Goal: Task Accomplishment & Management: Manage account settings

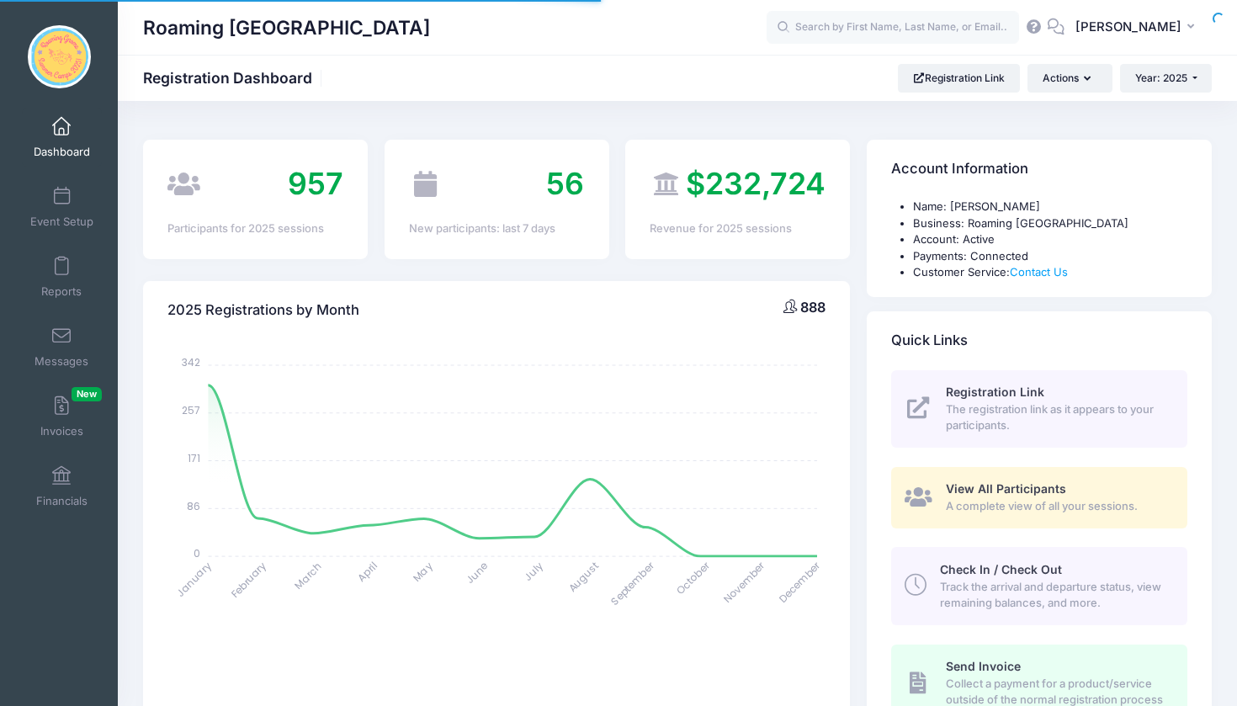
select select
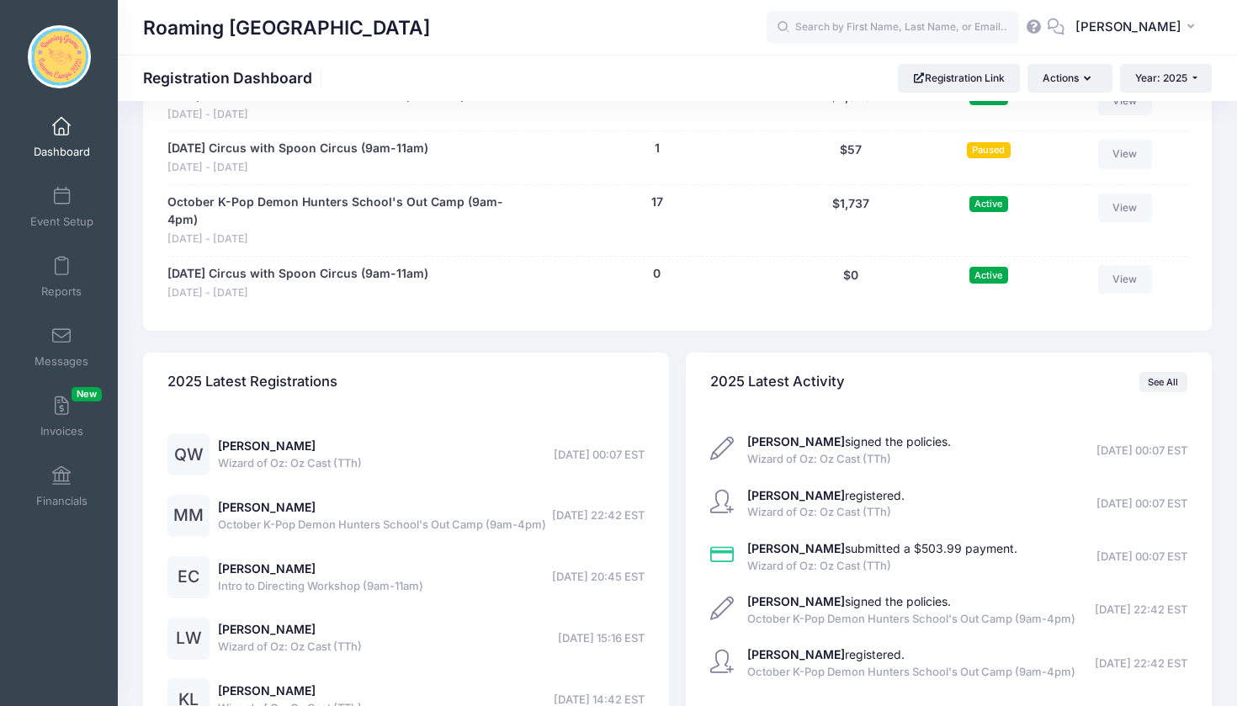
scroll to position [3845, 0]
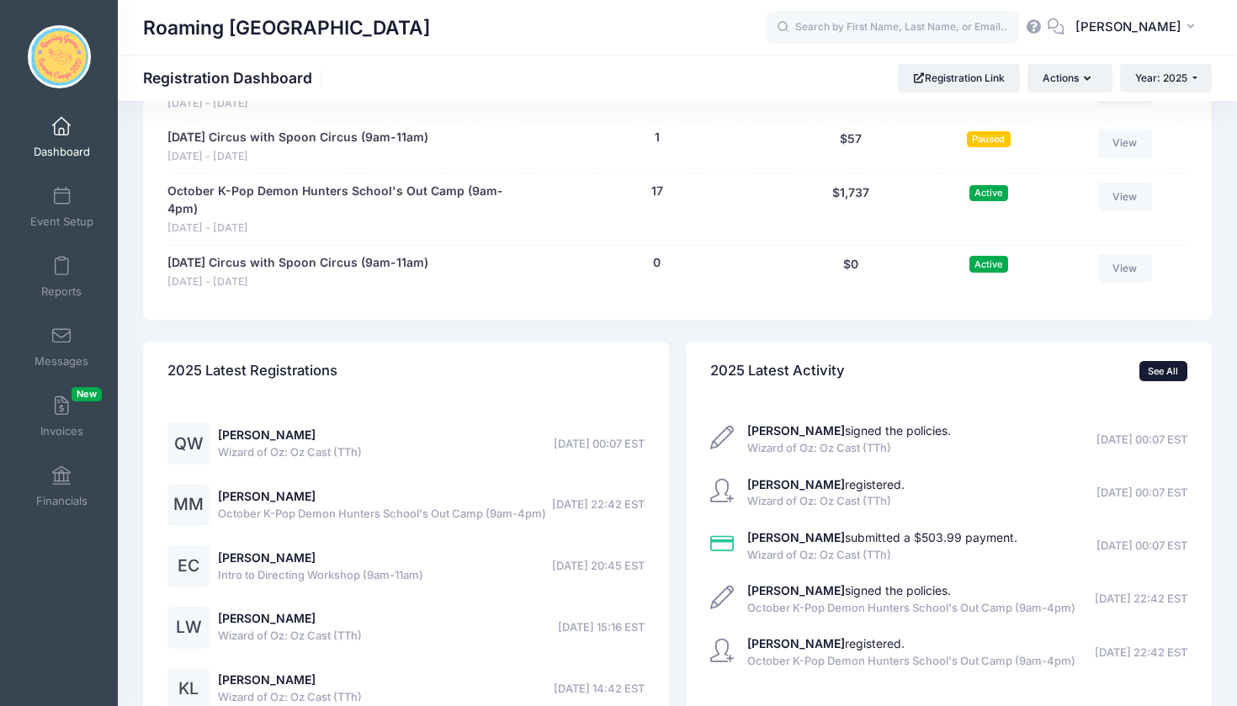
click at [1154, 361] on link "See All" at bounding box center [1163, 371] width 48 height 20
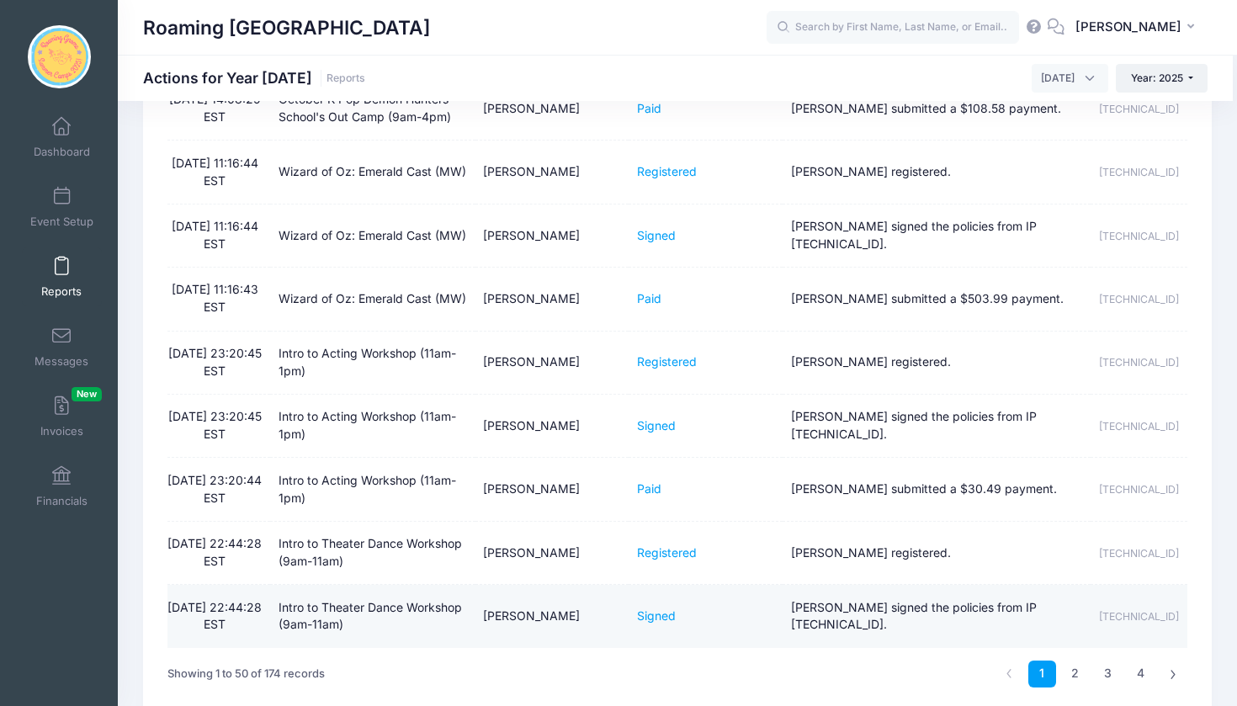
scroll to position [2744, 0]
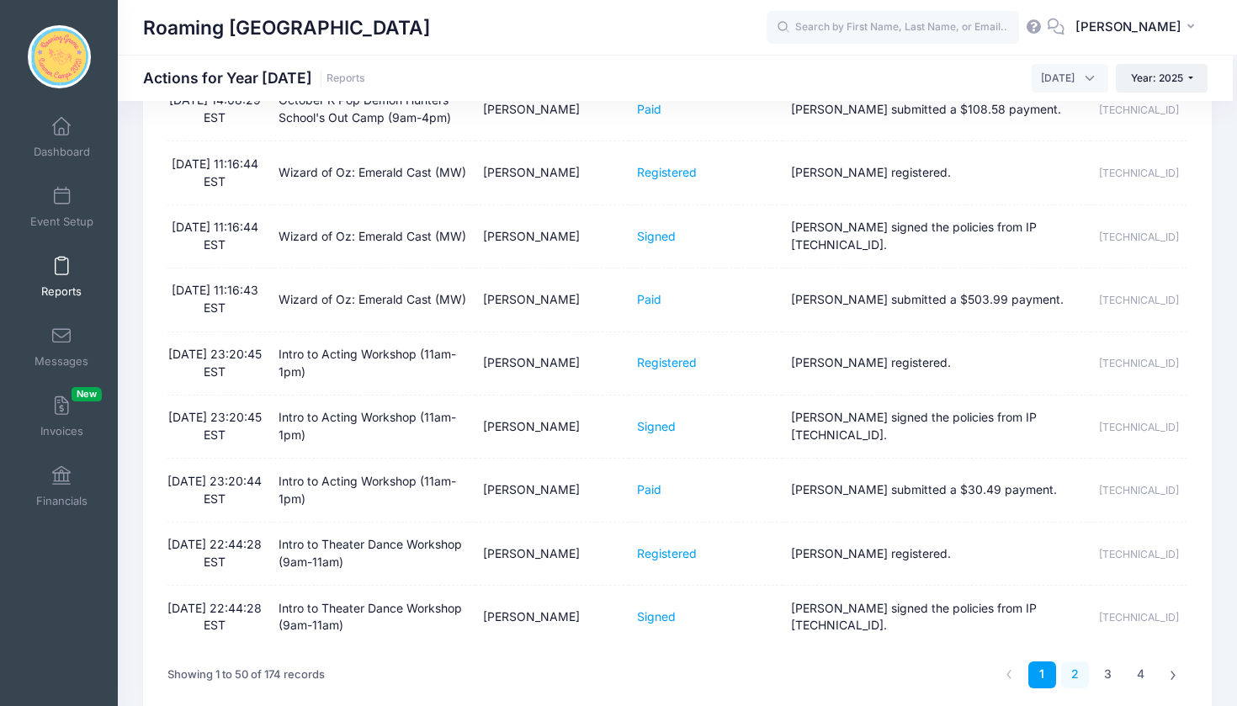
click at [1074, 661] on link "2" at bounding box center [1075, 675] width 28 height 28
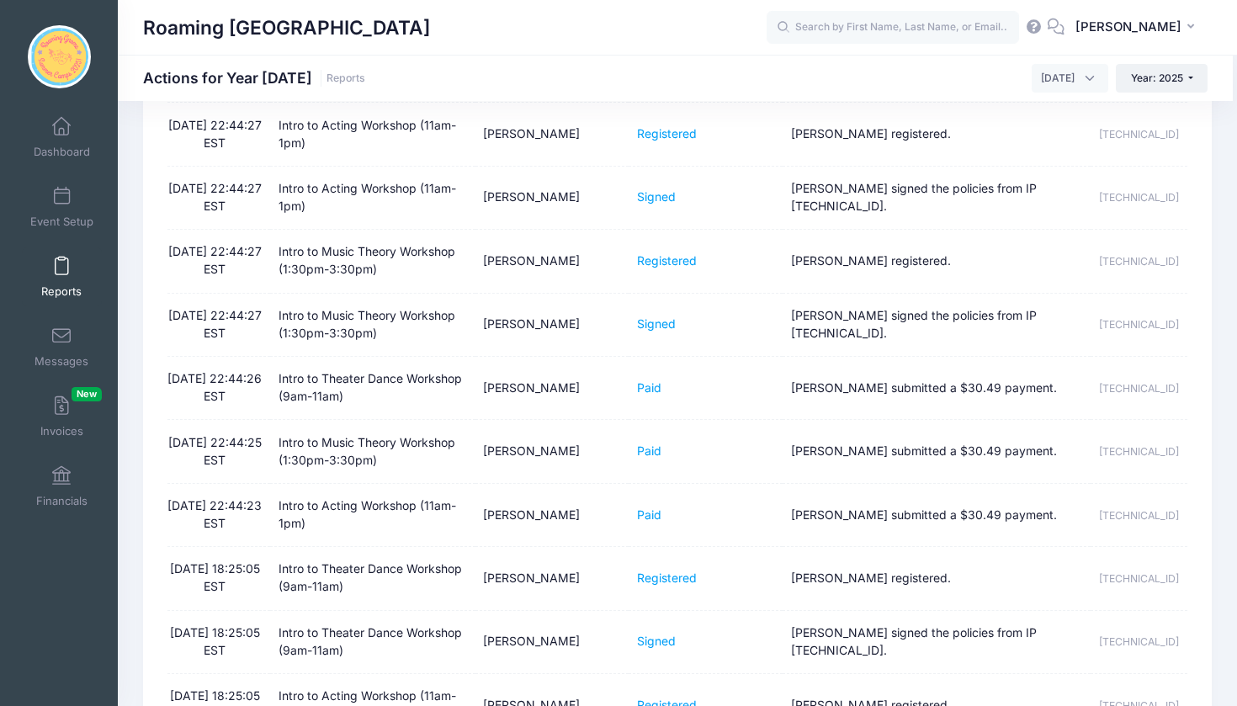
scroll to position [116, 0]
click at [953, 25] on input "text" at bounding box center [892, 28] width 252 height 34
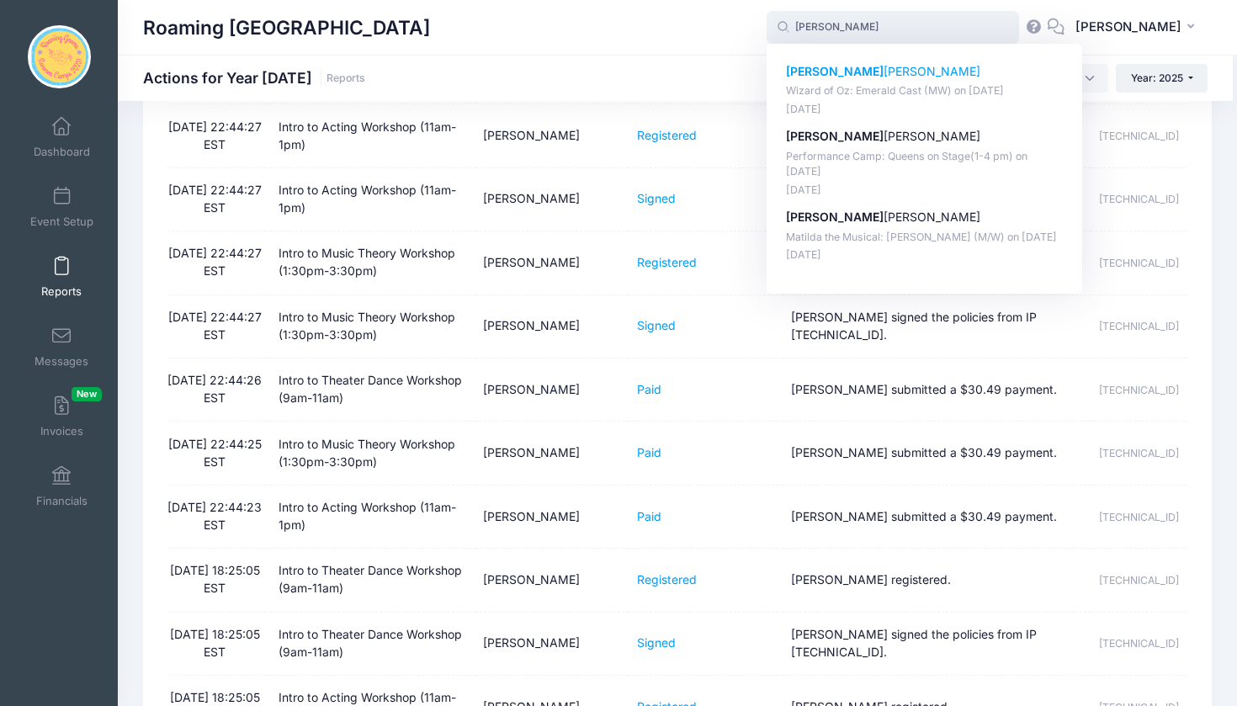
click at [937, 84] on p "Wizard of Oz: Emerald Cast (MW) on Aug-18, 2025" at bounding box center [925, 91] width 278 height 16
type input "Emma Olenberger (Wizard of Oz: Emerald Cast (MW), Aug-18, 2025)"
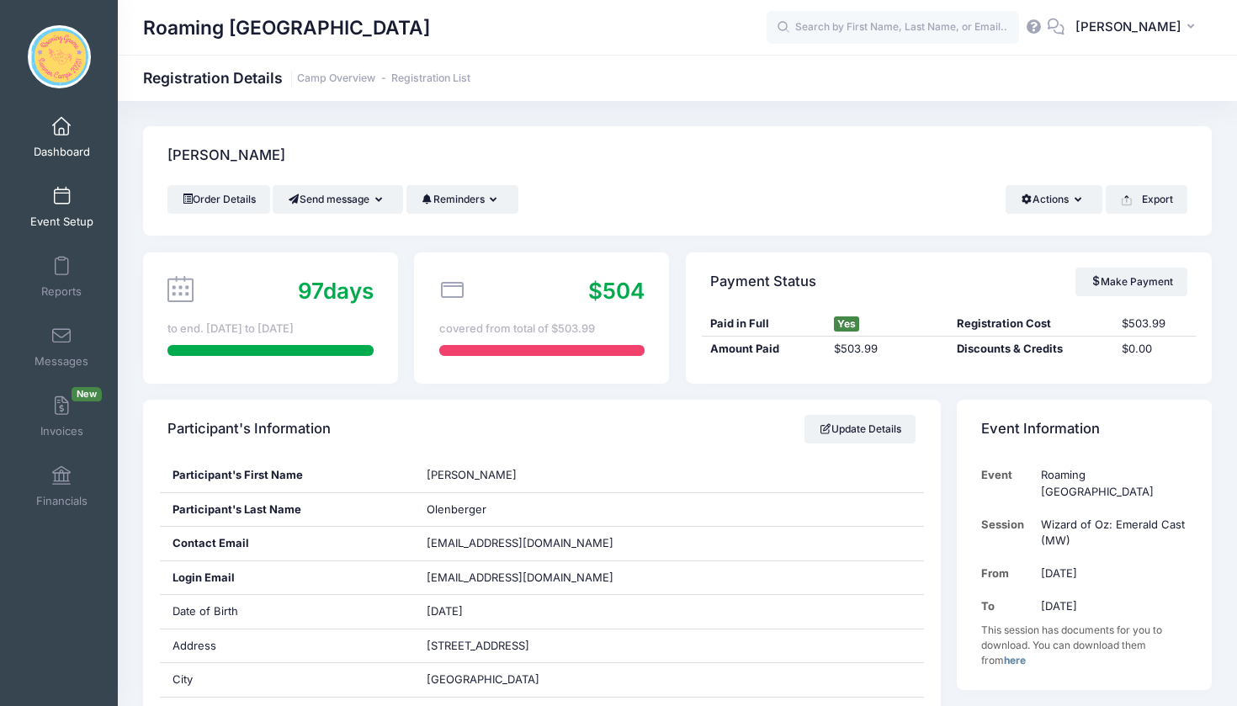
click at [61, 199] on span at bounding box center [61, 197] width 0 height 19
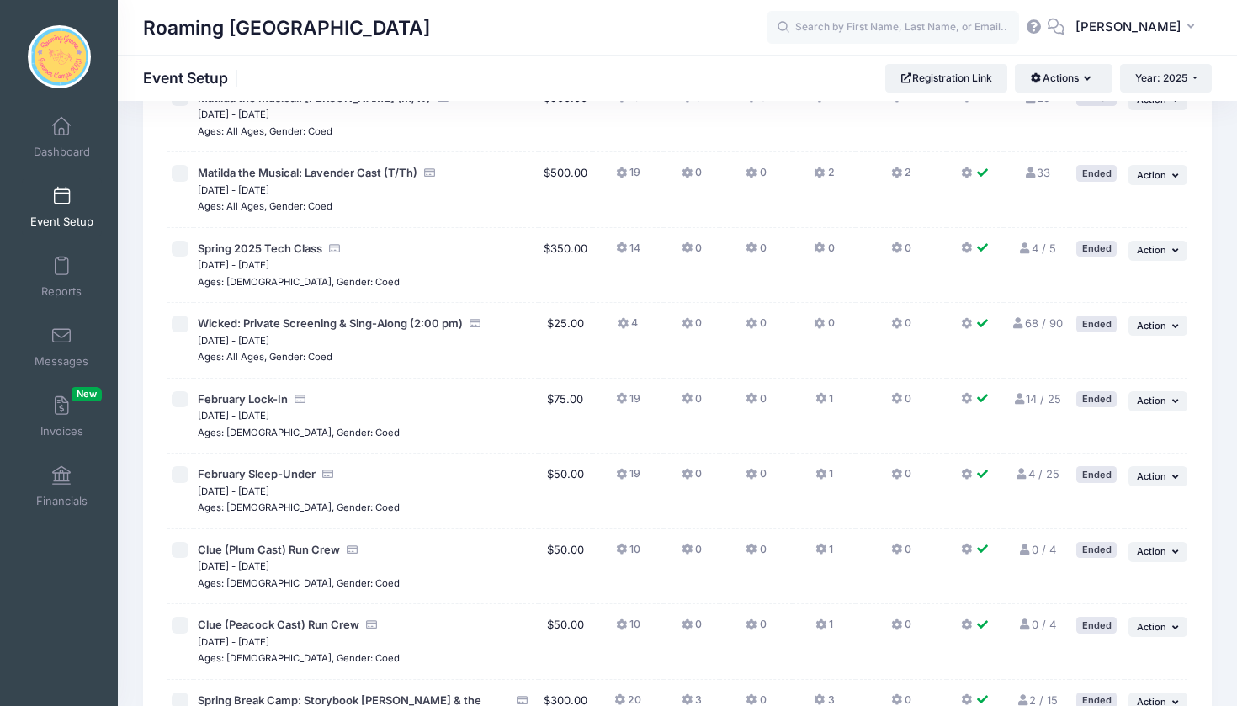
scroll to position [444, 0]
click at [271, 399] on span "February Lock-In" at bounding box center [243, 397] width 90 height 13
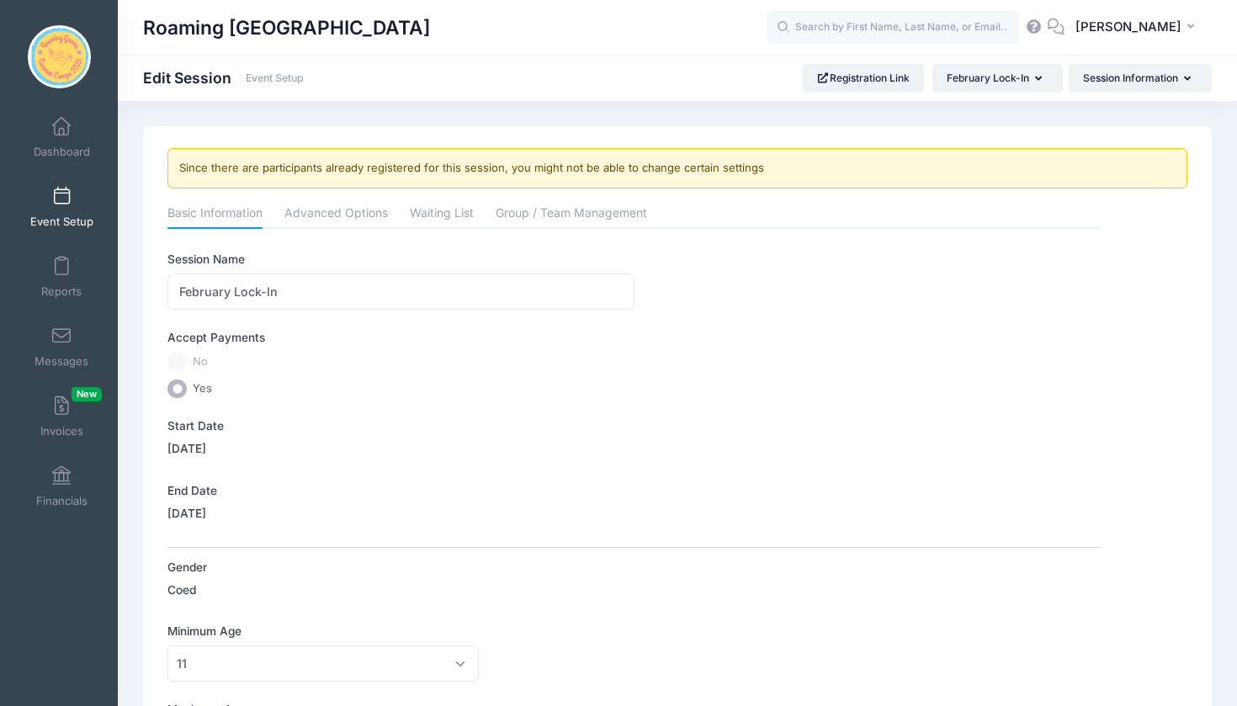
click at [61, 194] on span at bounding box center [61, 197] width 0 height 19
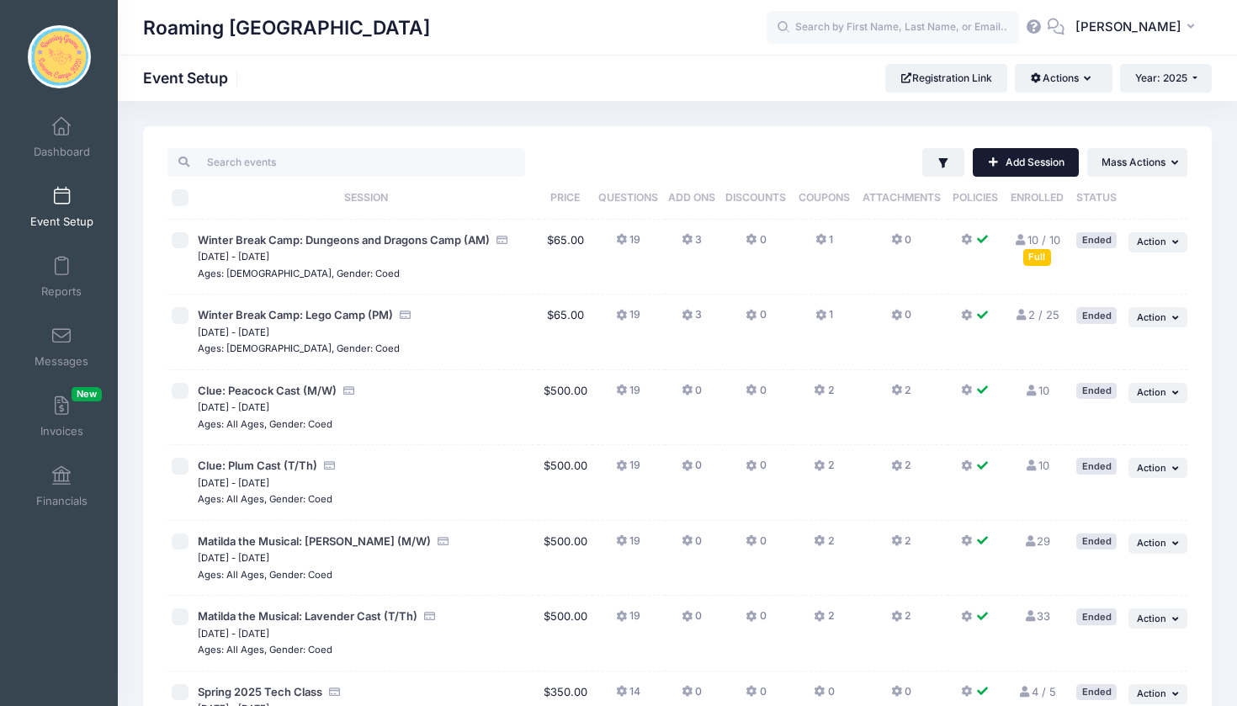
click at [1021, 167] on link "Add Session" at bounding box center [1026, 162] width 106 height 29
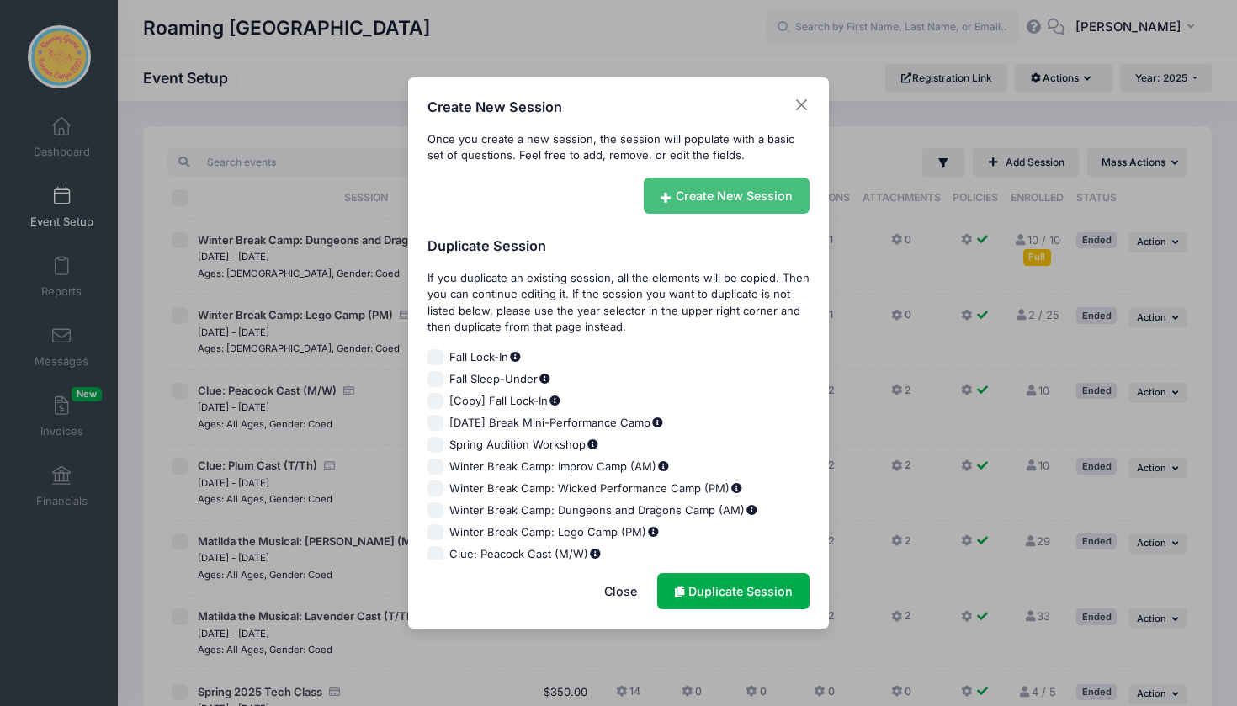
click at [766, 194] on link "Create New Session" at bounding box center [727, 196] width 167 height 36
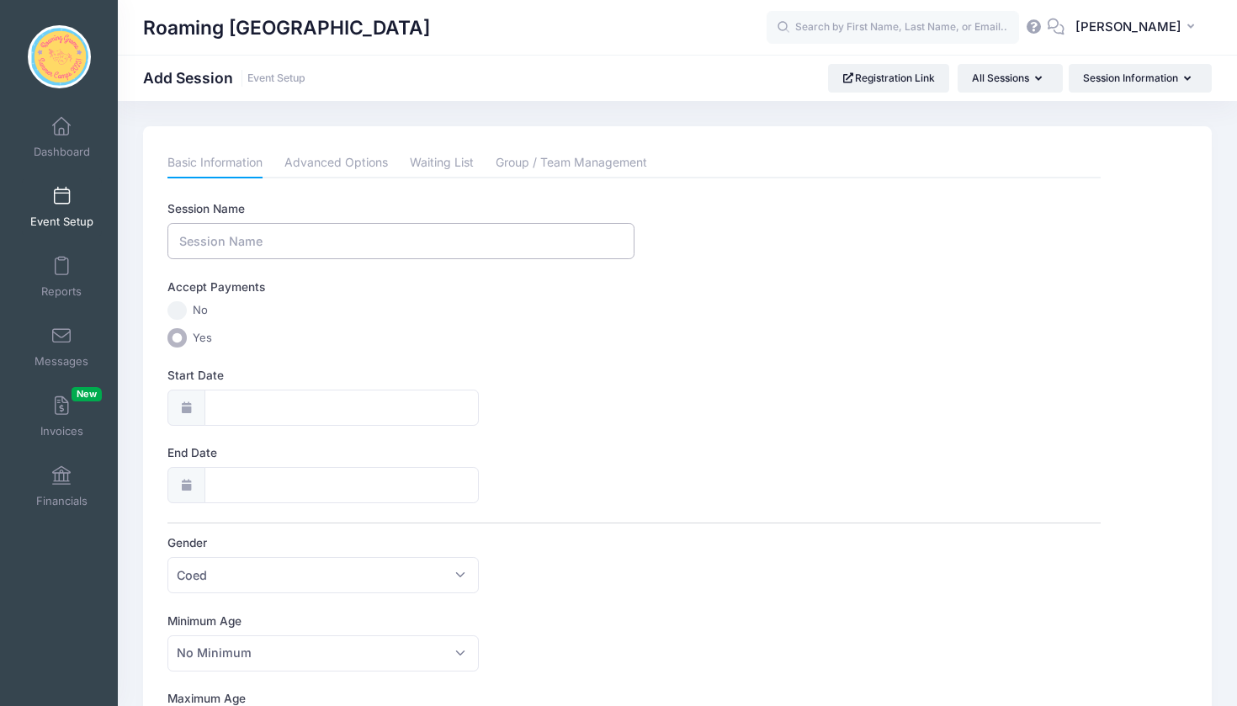
click at [439, 239] on input "Session Name" at bounding box center [400, 241] width 466 height 36
type input "October 2025 Lock In"
click at [225, 410] on input "Start Date" at bounding box center [341, 408] width 274 height 36
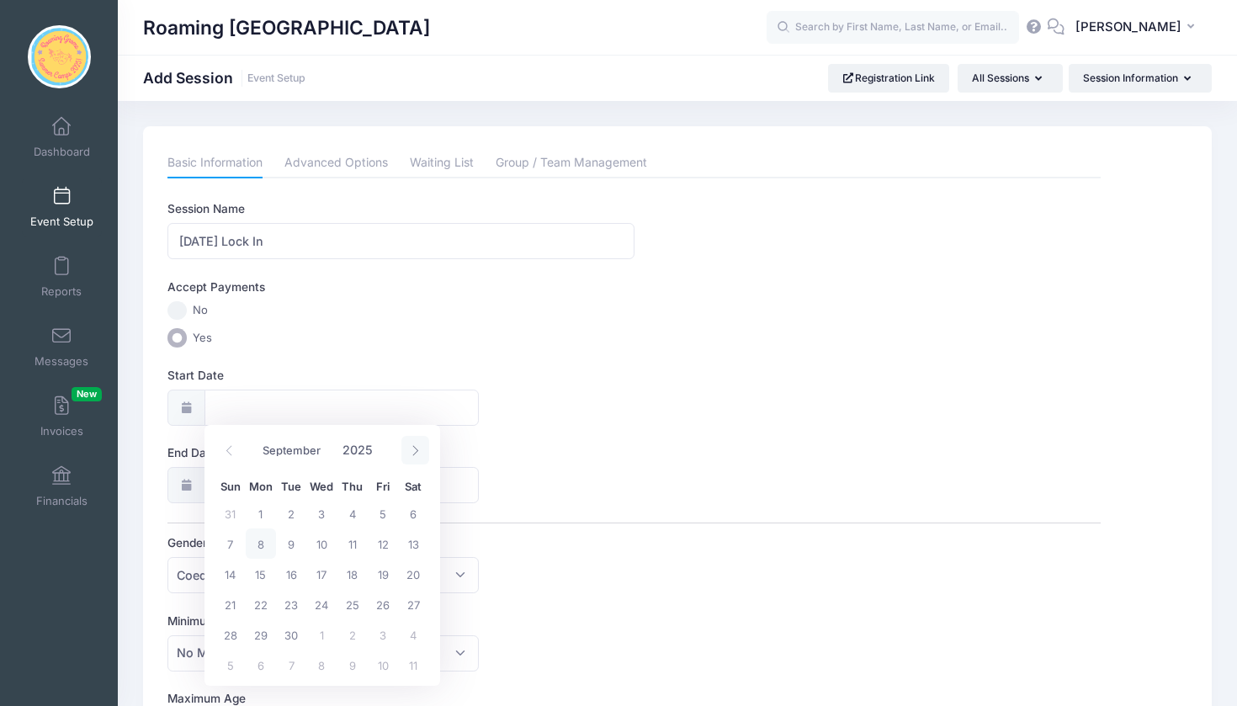
click at [415, 457] on span at bounding box center [415, 450] width 28 height 29
select select "9"
click at [384, 541] on span "10" at bounding box center [383, 543] width 30 height 30
type input "10/10/2025"
type input "10/11/2025"
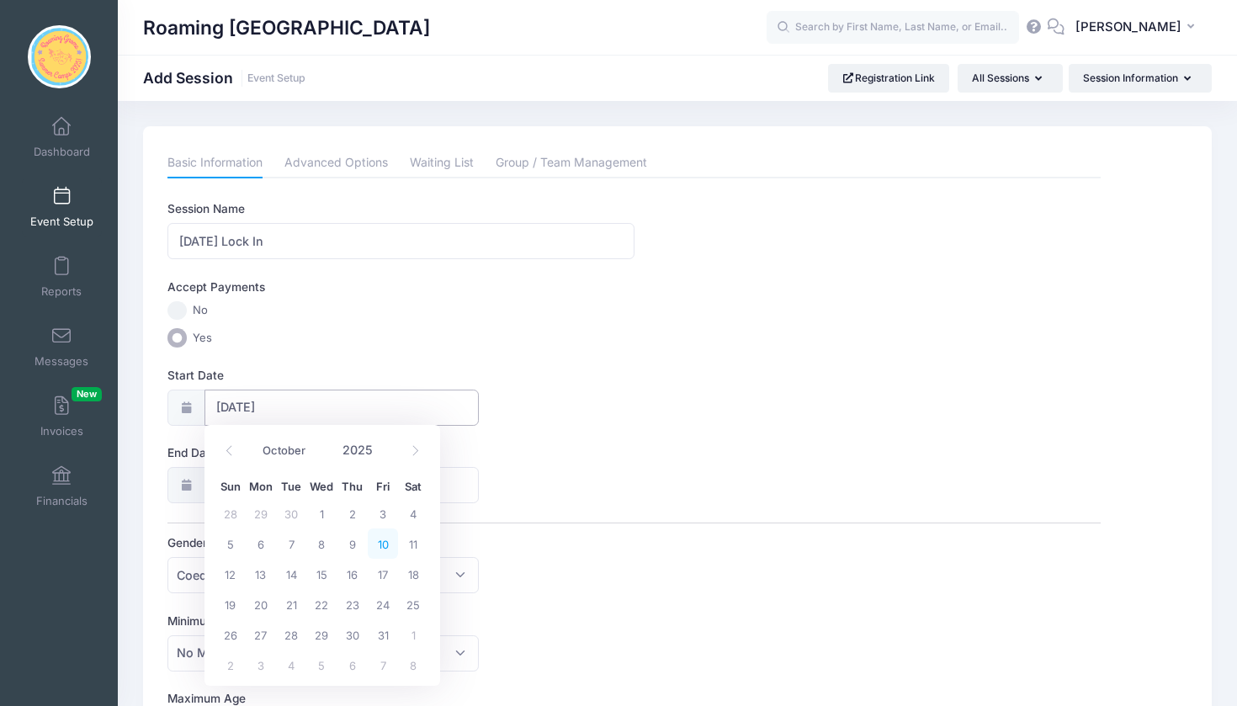
select select "9"
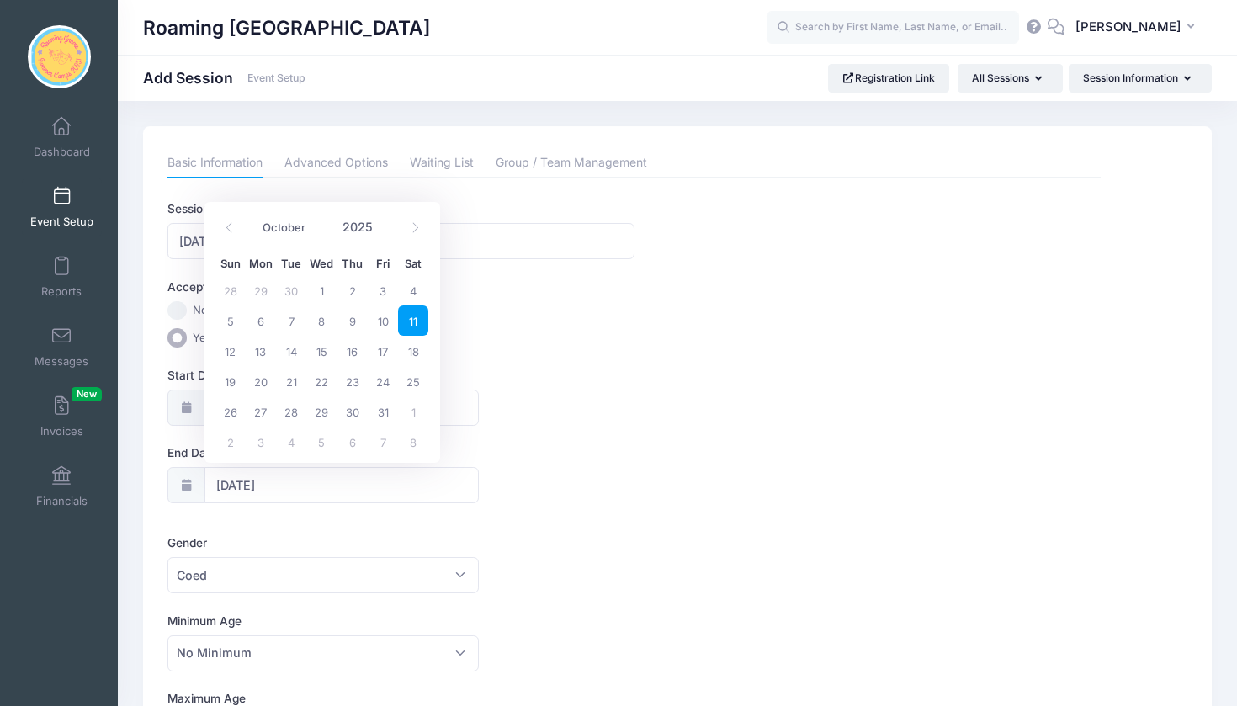
click at [411, 316] on span "11" at bounding box center [413, 320] width 30 height 30
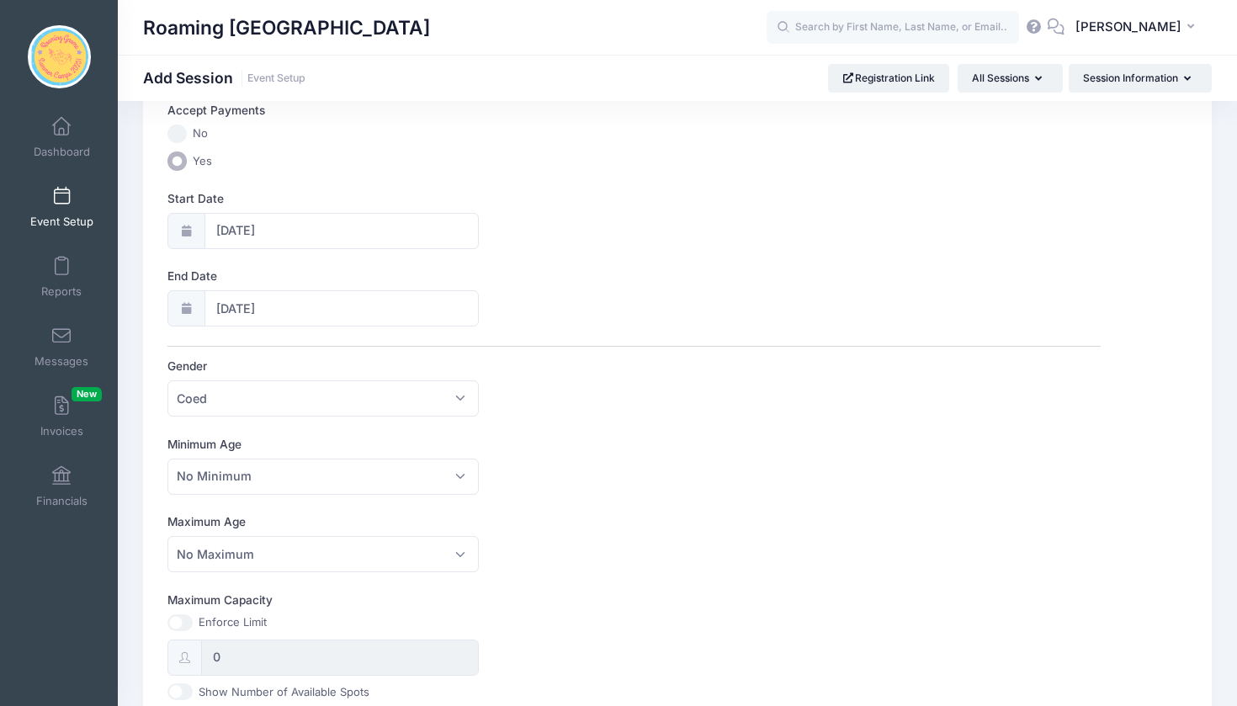
scroll to position [183, 0]
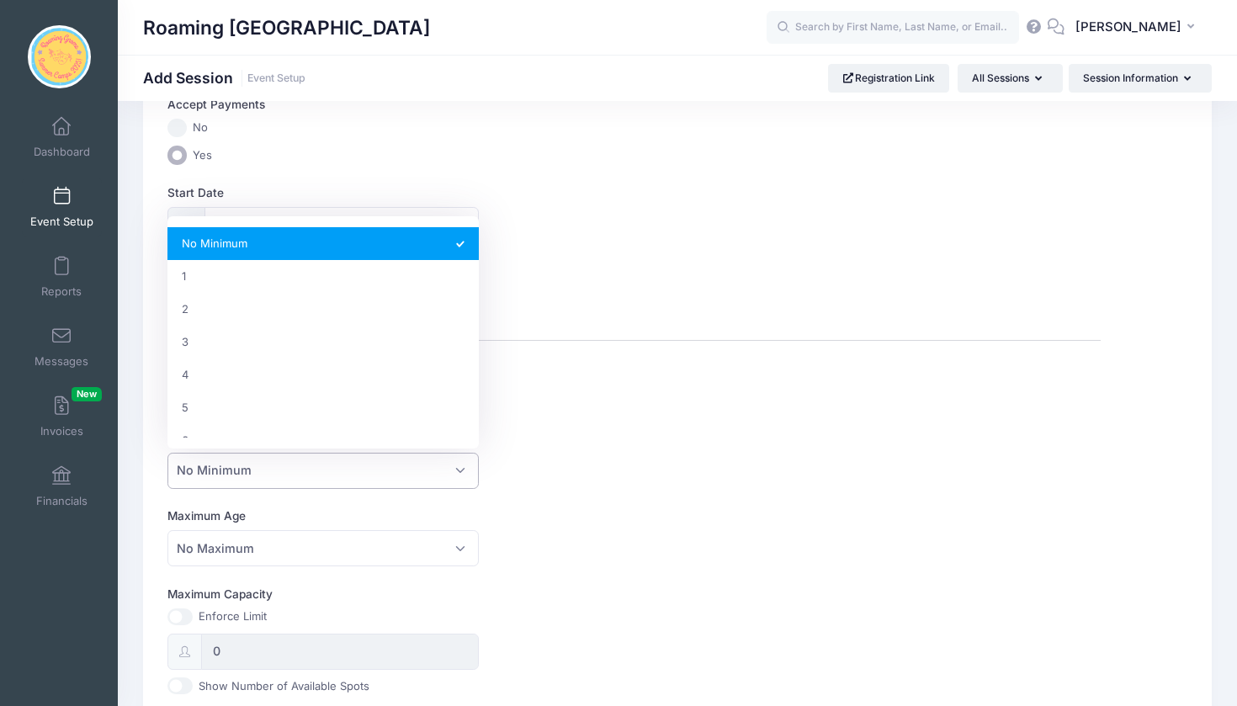
click at [462, 455] on span "No Minimum" at bounding box center [322, 471] width 311 height 36
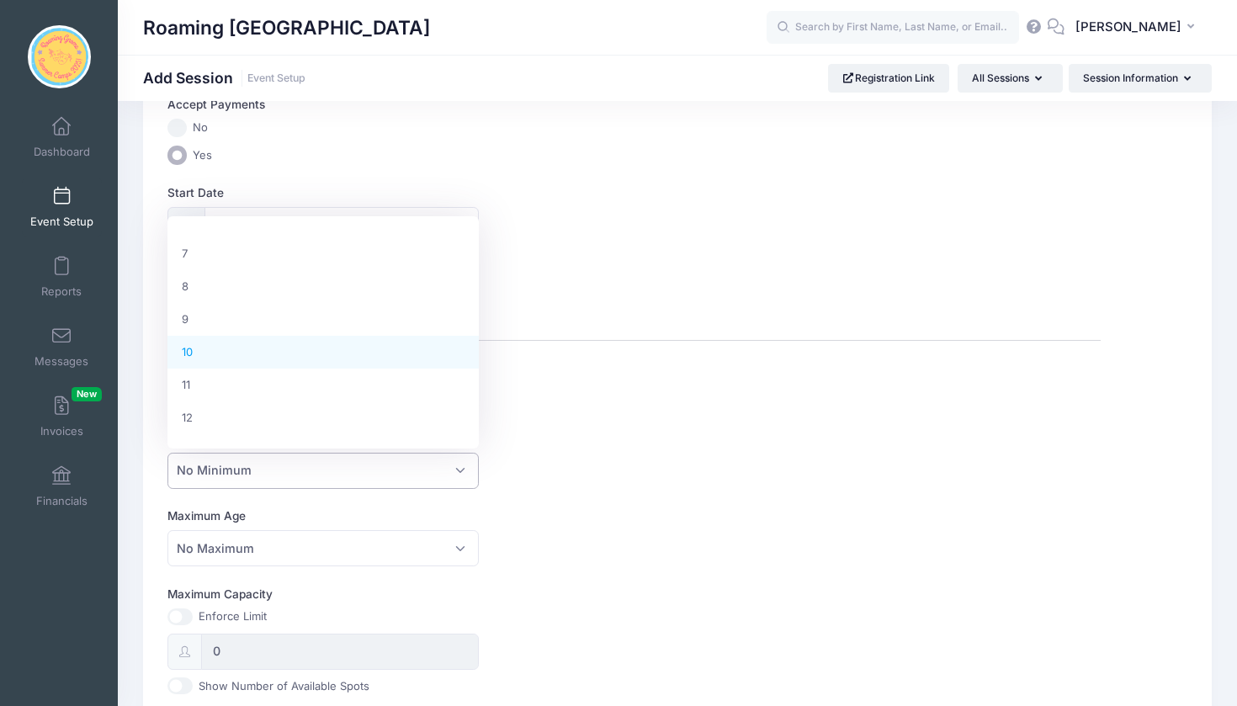
scroll to position [236, 0]
select select "10"
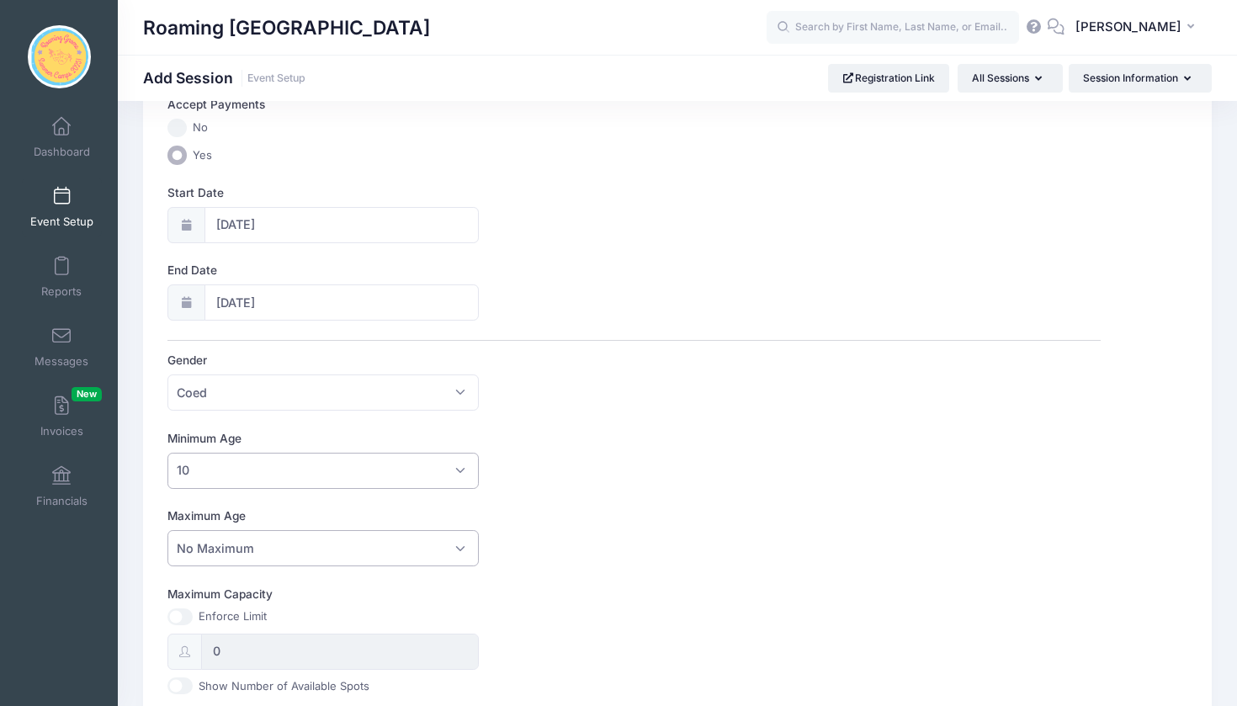
click at [459, 549] on span "No Maximum" at bounding box center [322, 548] width 311 height 36
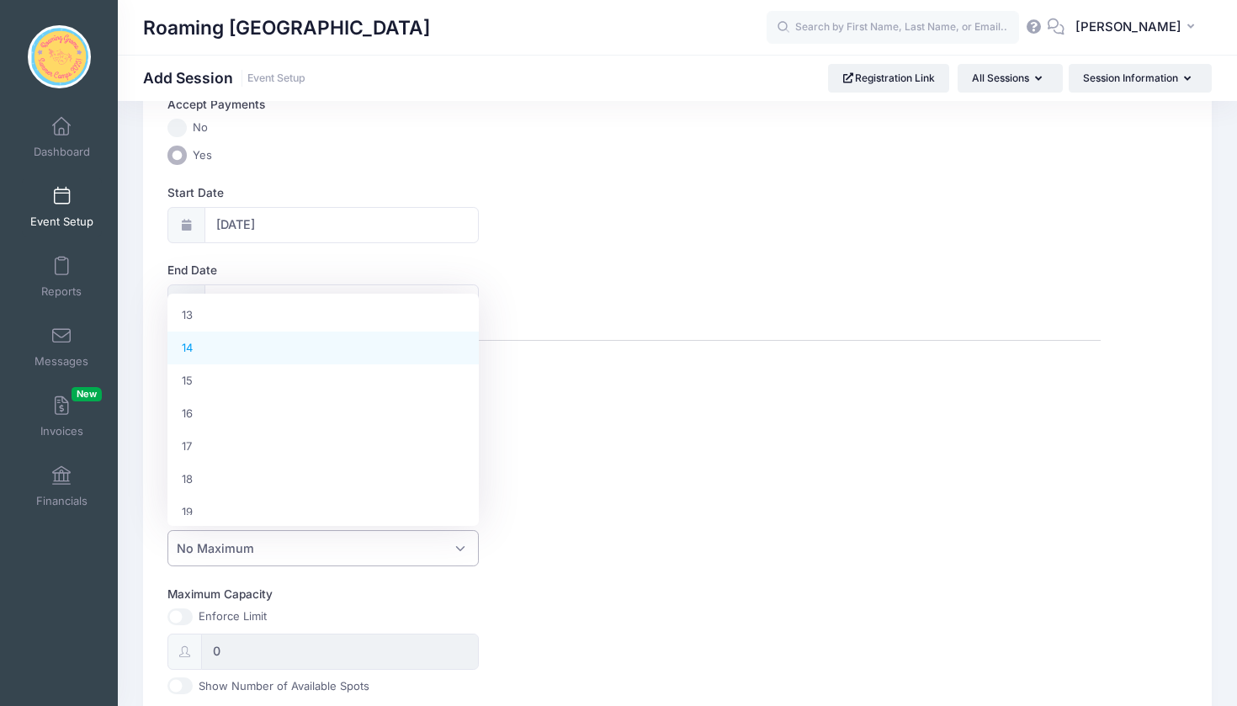
scroll to position [440, 0]
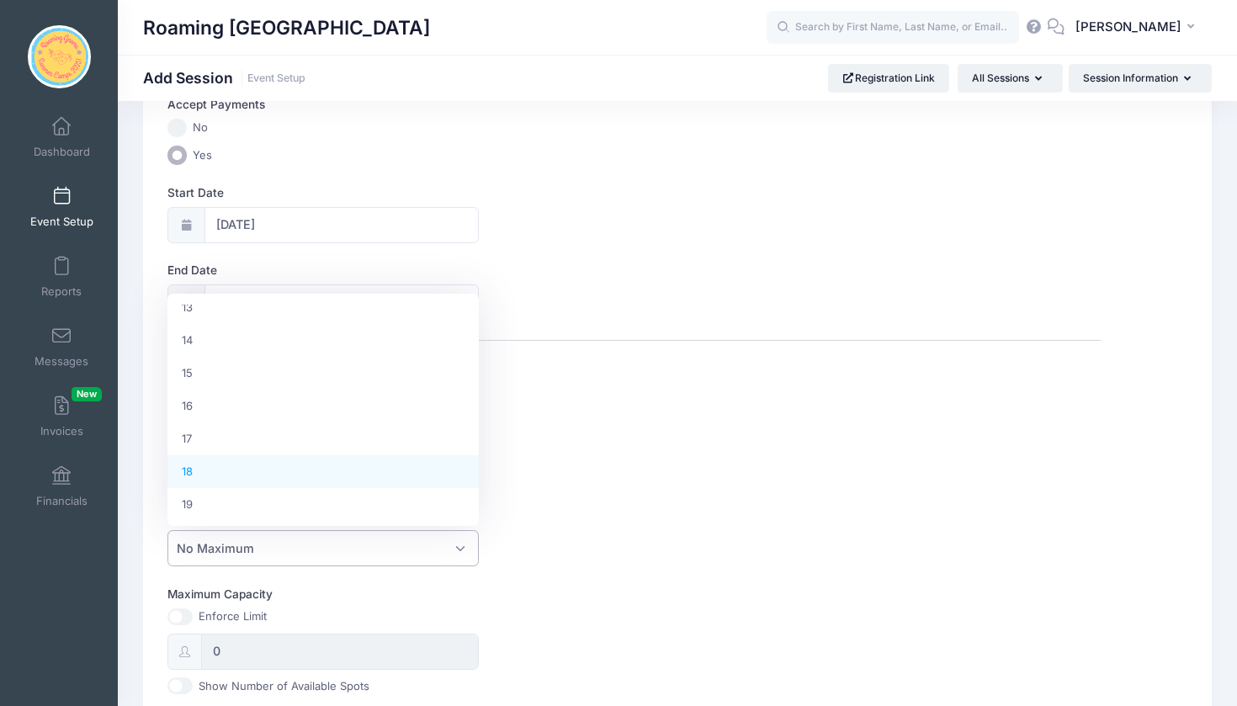
select select "18"
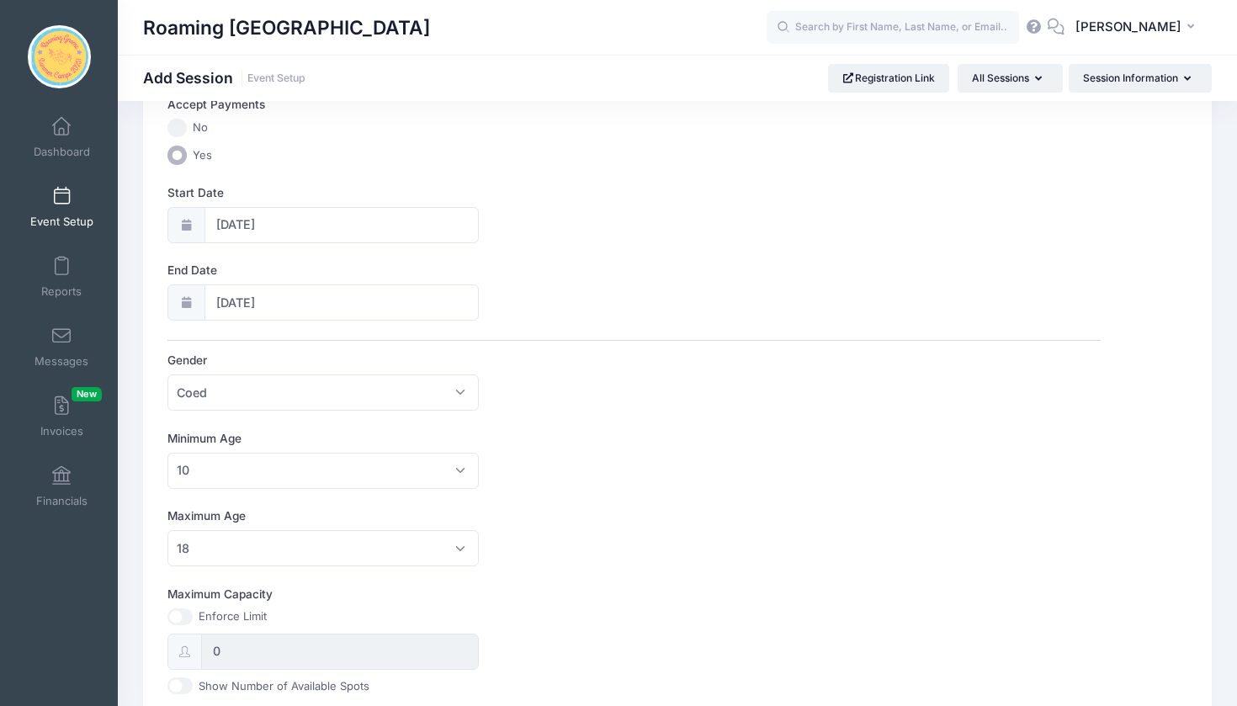
click at [603, 465] on div "Minimum Age No Minimum 1 2 3 4 5 6 7 8 9 10 11 12 13 14 15 16 17 18 19 20 21 22…" at bounding box center [633, 459] width 933 height 59
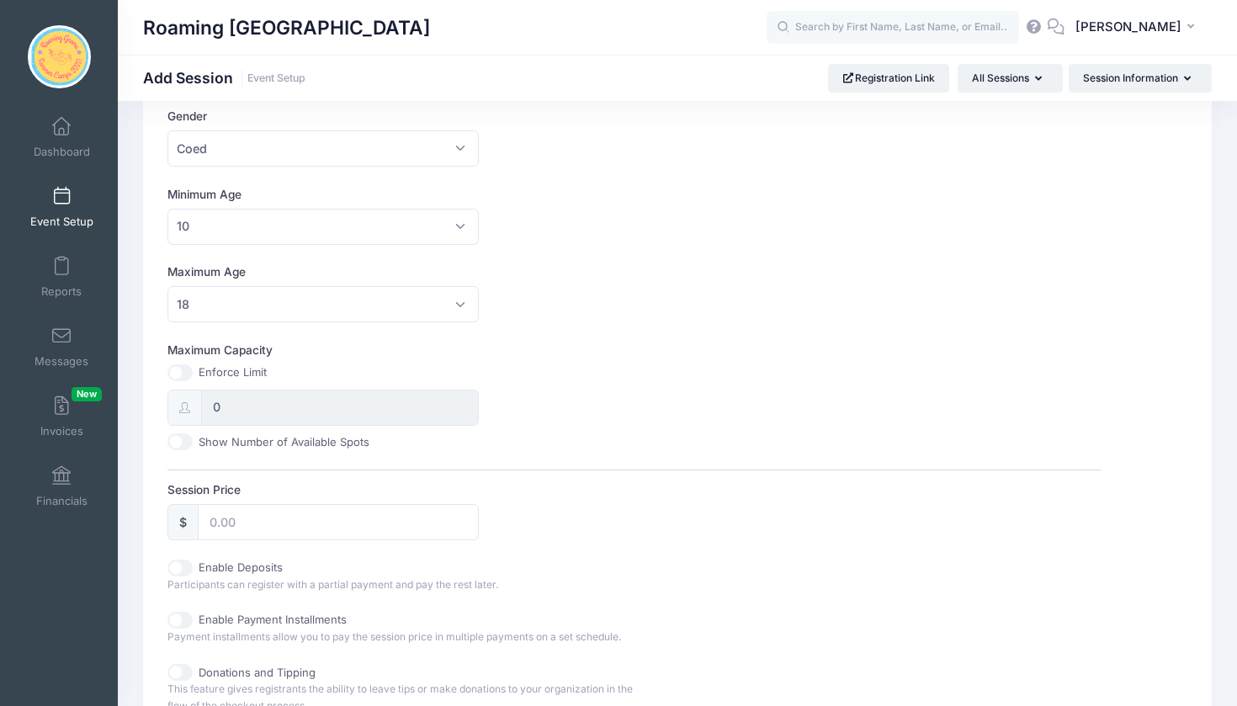
scroll to position [479, 0]
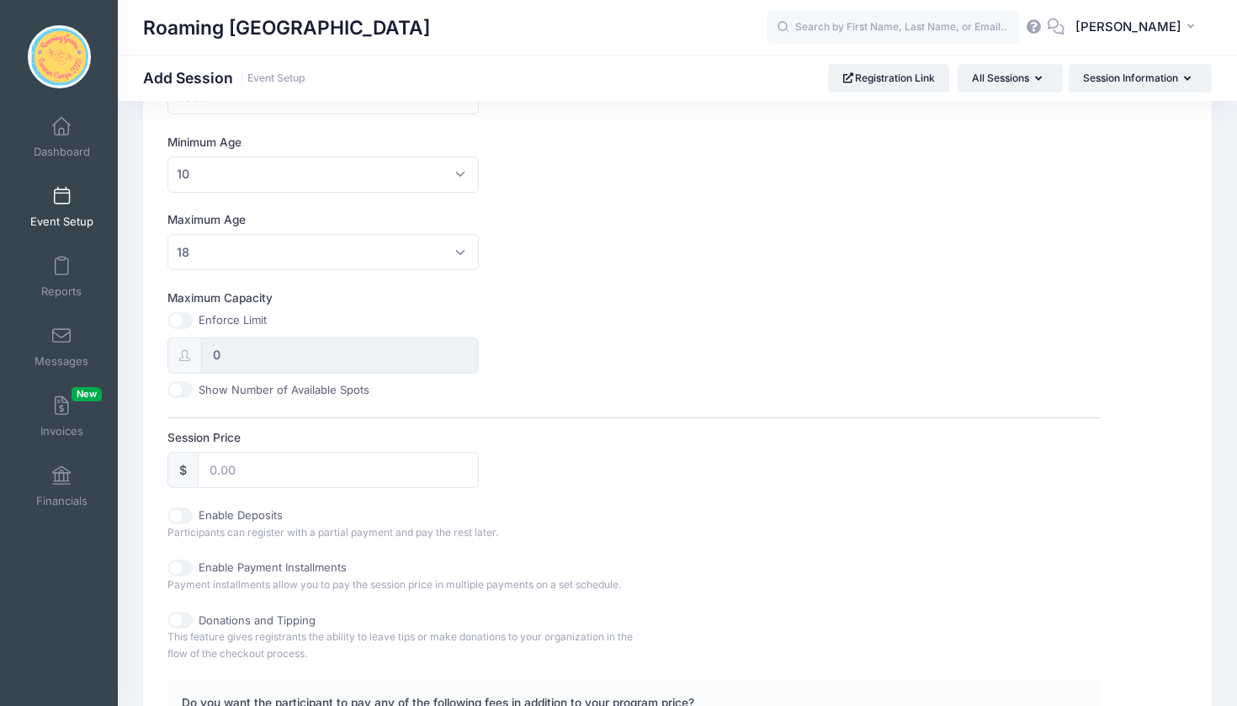
click at [180, 317] on input "Maximum Capacity" at bounding box center [179, 320] width 25 height 17
checkbox input "true"
click at [235, 349] on input "0" at bounding box center [340, 355] width 278 height 36
type input "25"
click at [661, 328] on div "Maximum Capacity Enforce Limit 25 Show Number of Available Spots" at bounding box center [633, 343] width 933 height 109
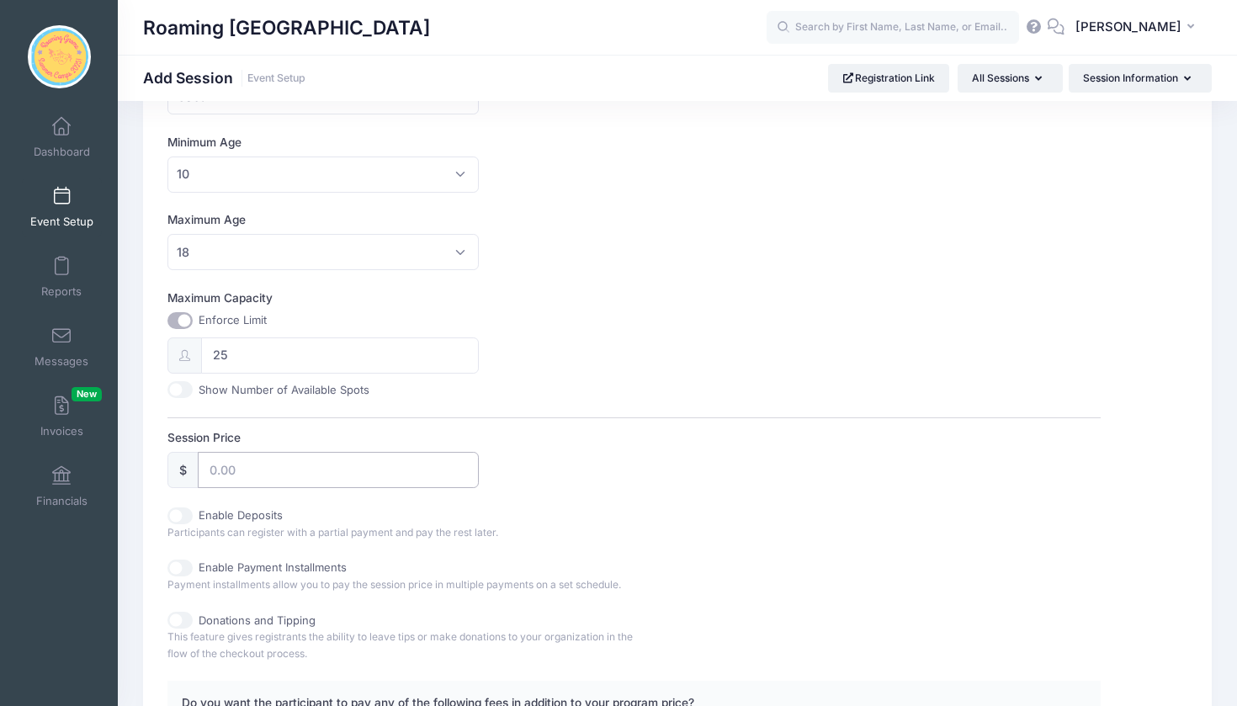
click at [274, 464] on input "Session Price" at bounding box center [338, 470] width 281 height 36
type input "75"
click at [602, 521] on div "Enable Deposits Participants can register with a partial payment and pay the re…" at bounding box center [400, 524] width 466 height 34
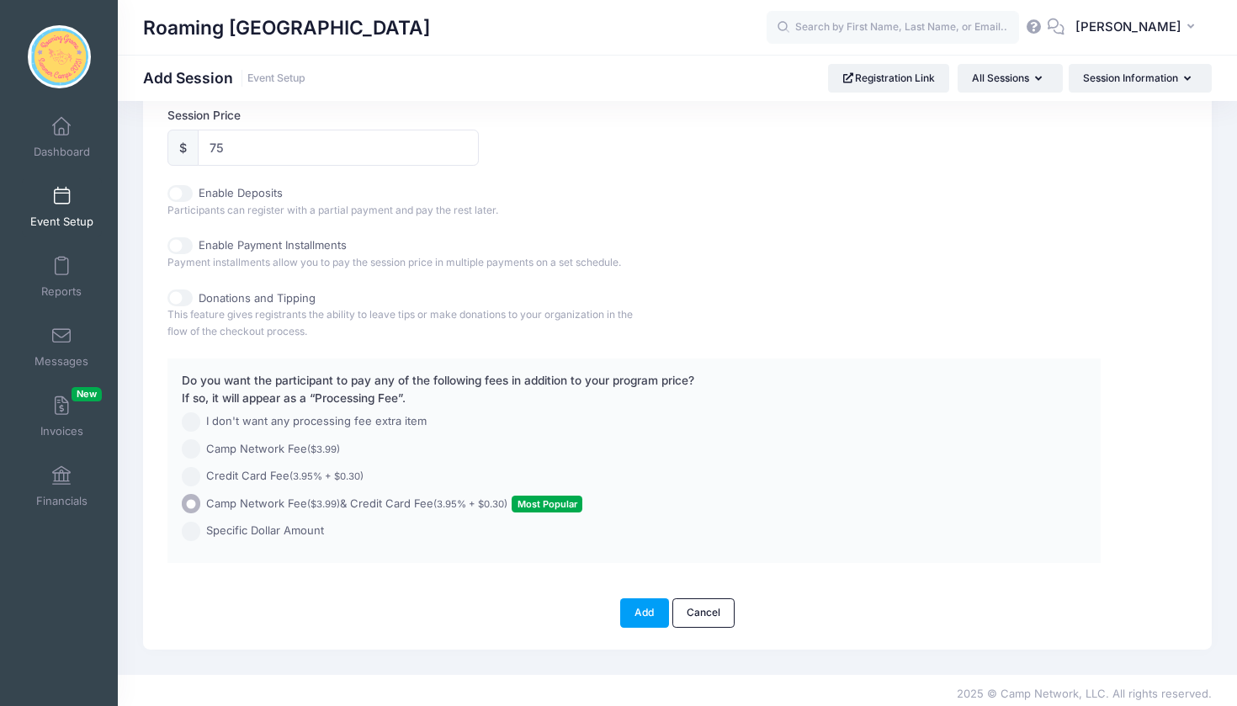
scroll to position [799, 0]
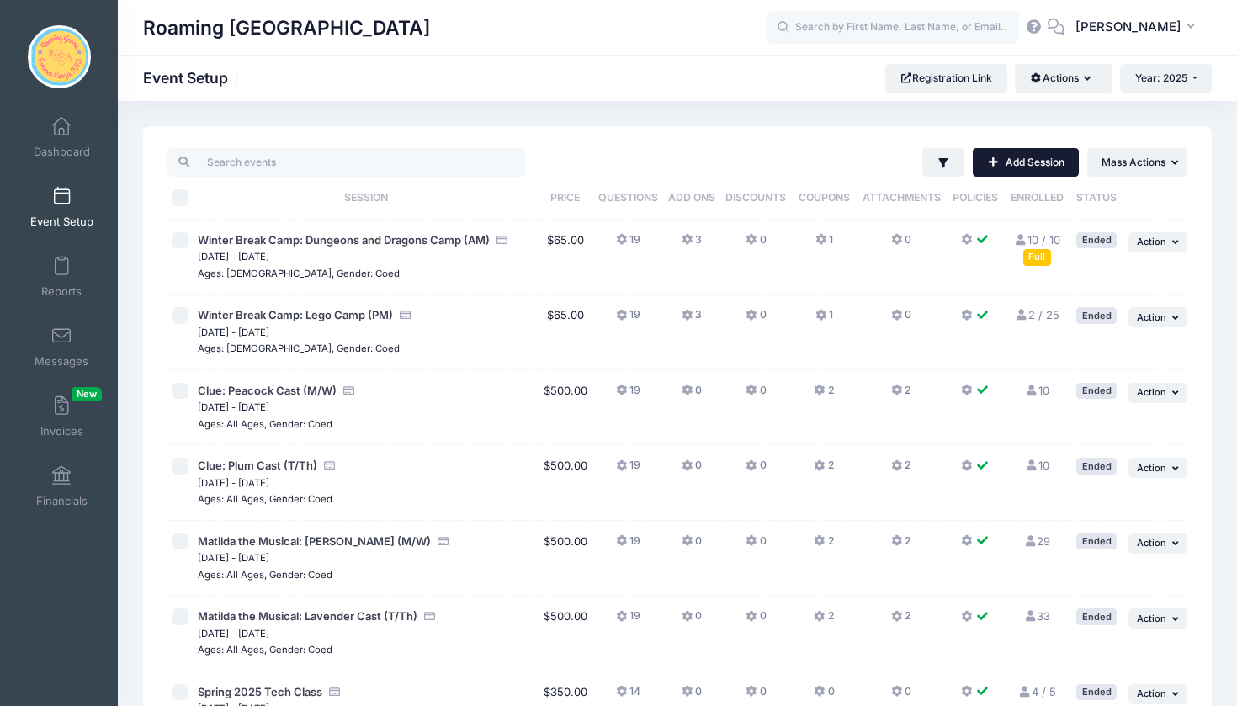
click at [1000, 161] on link "Add Session" at bounding box center [1026, 162] width 106 height 29
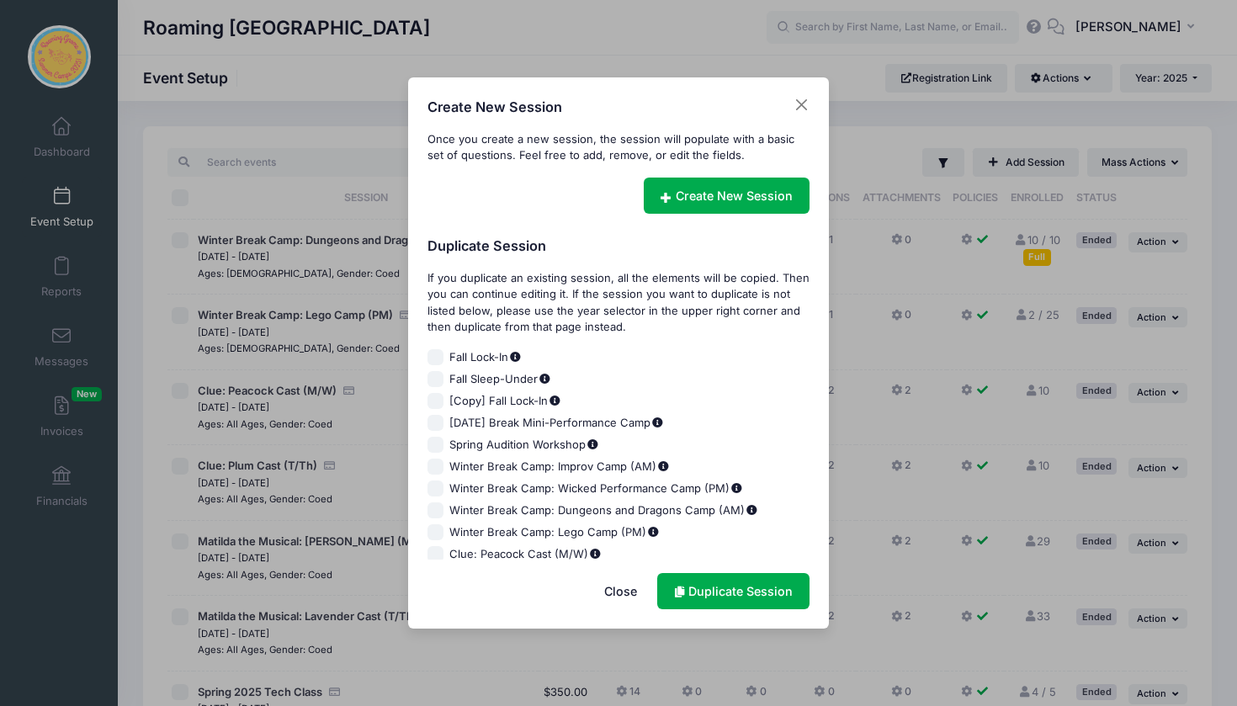
click at [443, 355] on input "Fall Lock-In" at bounding box center [435, 357] width 17 height 17
checkbox input "true"
click at [746, 595] on link "Duplicate Session" at bounding box center [733, 591] width 152 height 36
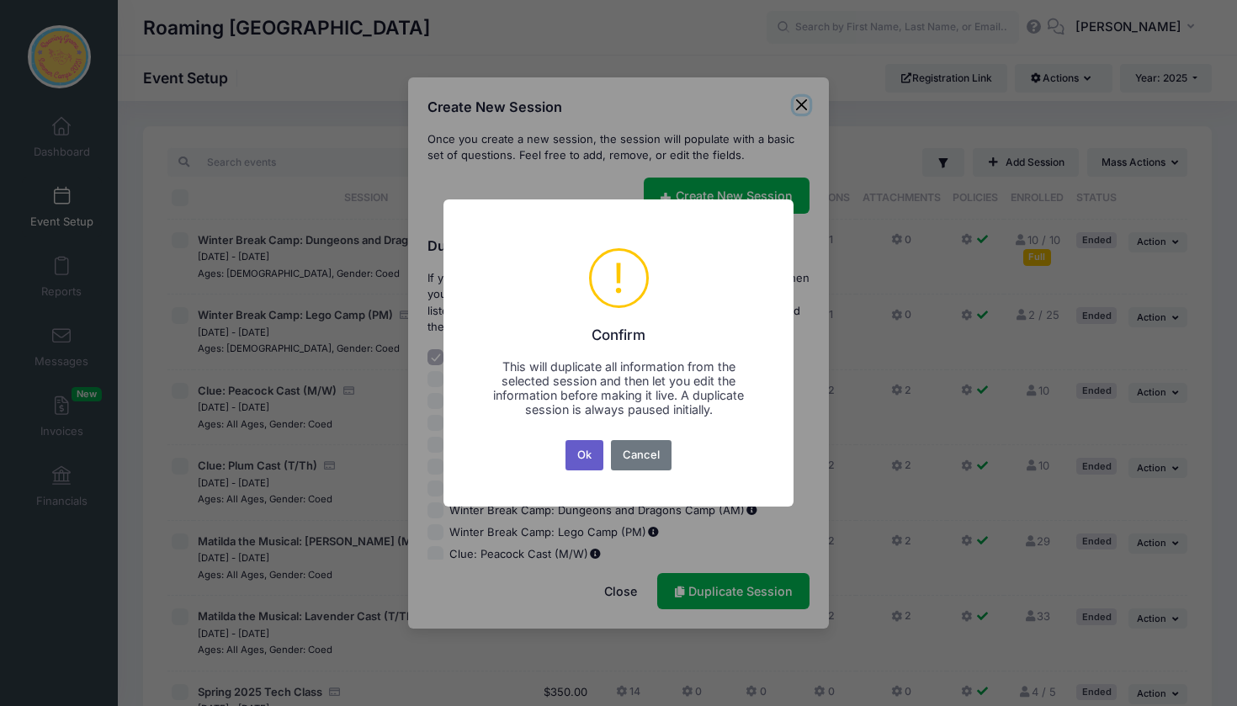
click at [584, 455] on button "Ok" at bounding box center [584, 455] width 39 height 30
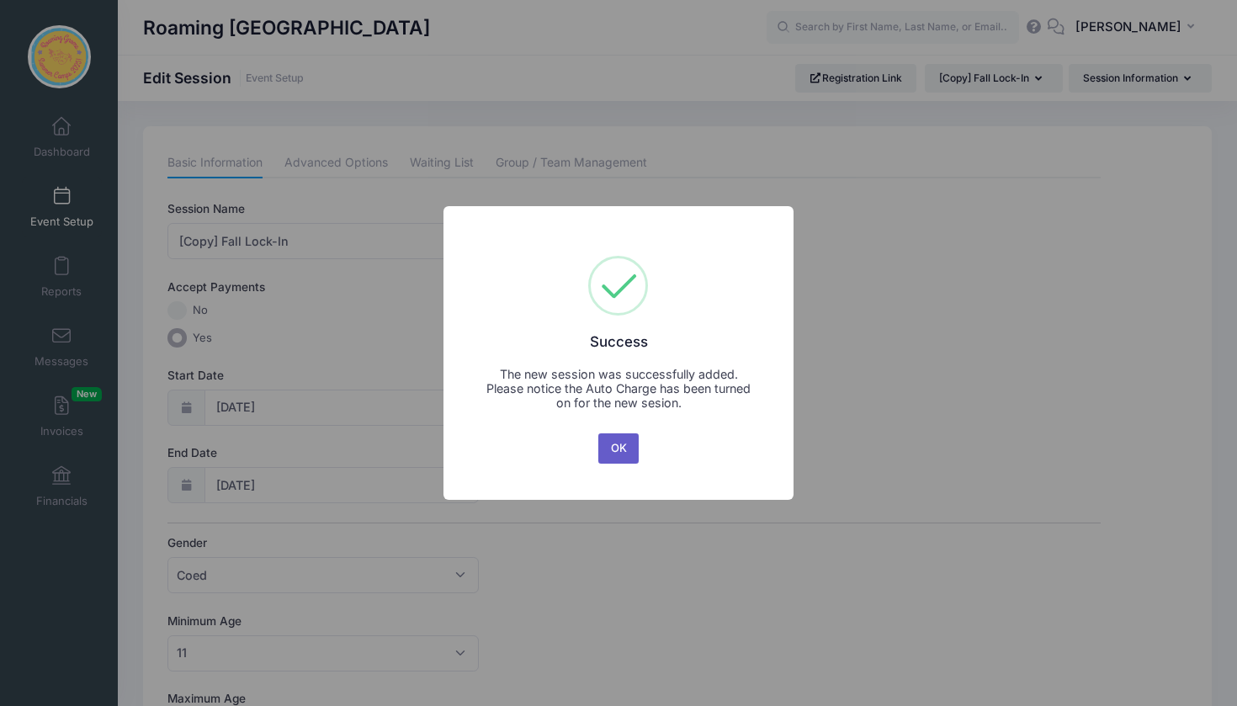
click at [633, 449] on button "OK" at bounding box center [618, 448] width 40 height 30
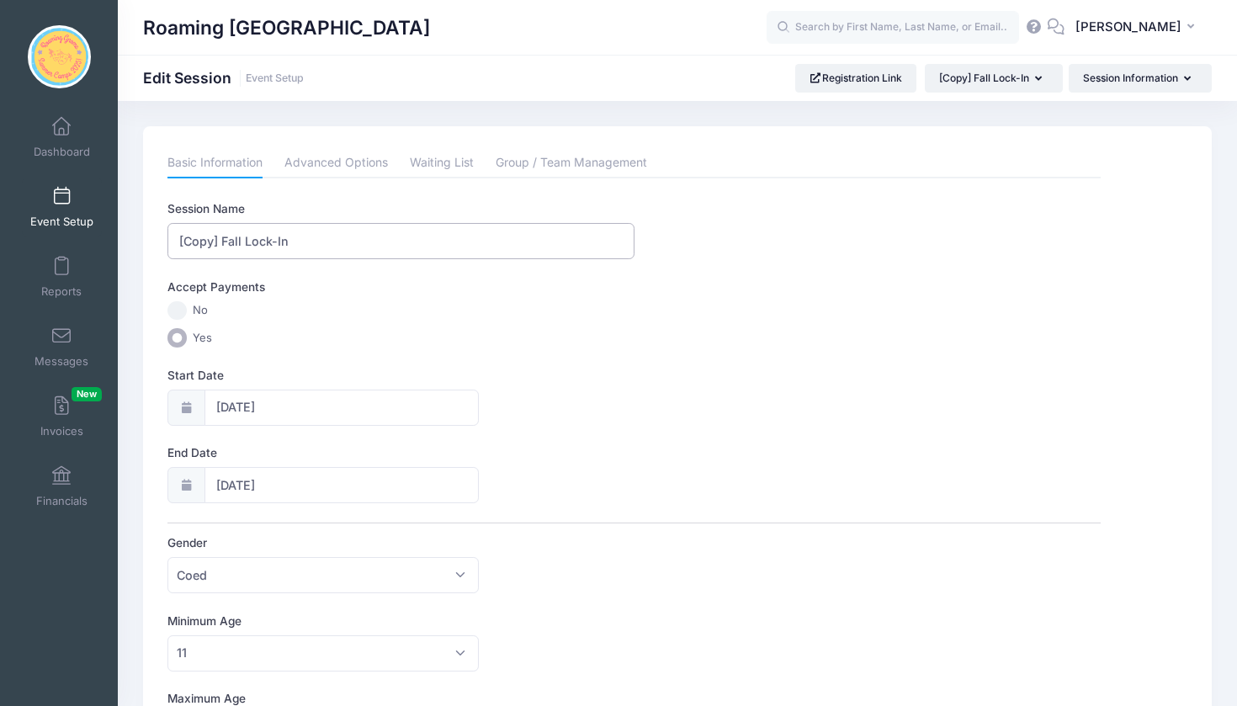
drag, startPoint x: 243, startPoint y: 240, endPoint x: 123, endPoint y: 247, distance: 120.6
drag, startPoint x: 240, startPoint y: 242, endPoint x: 144, endPoint y: 247, distance: 96.0
click at [186, 241] on input "l Lock-In" at bounding box center [400, 241] width 466 height 36
type input "[DATE] Lock-In"
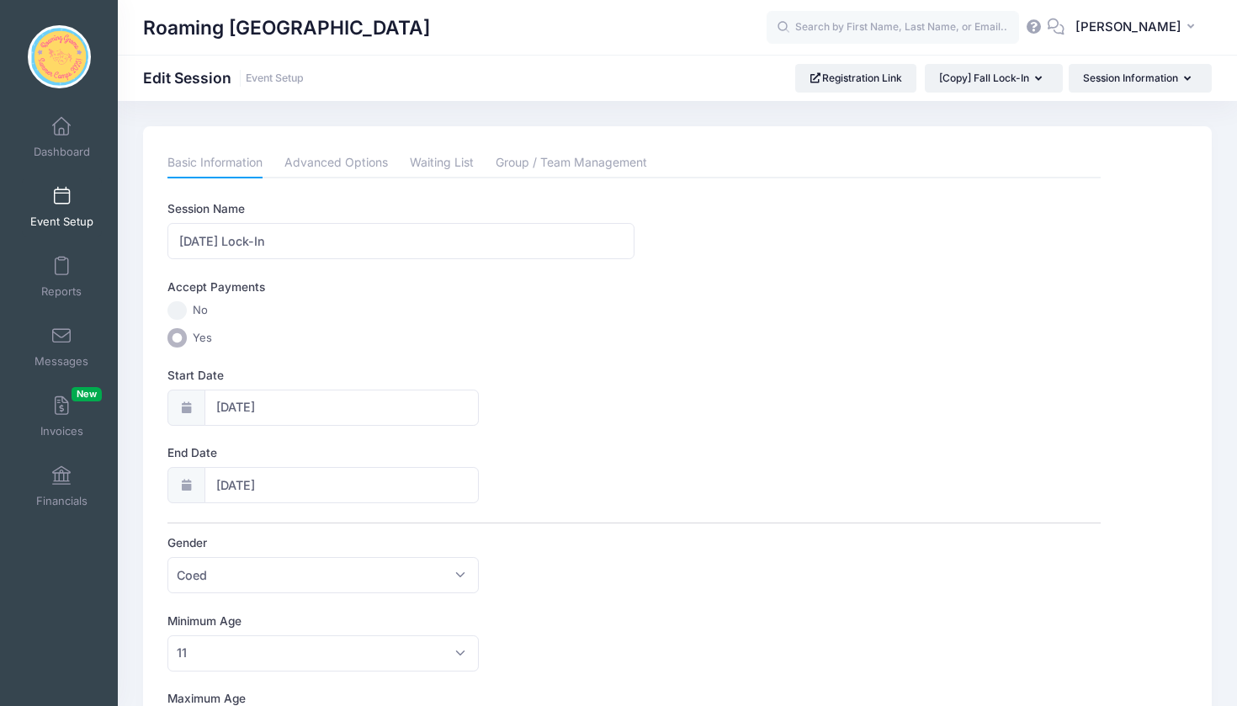
click at [424, 337] on label "Yes" at bounding box center [633, 337] width 933 height 19
click at [187, 337] on input "Yes" at bounding box center [176, 337] width 19 height 19
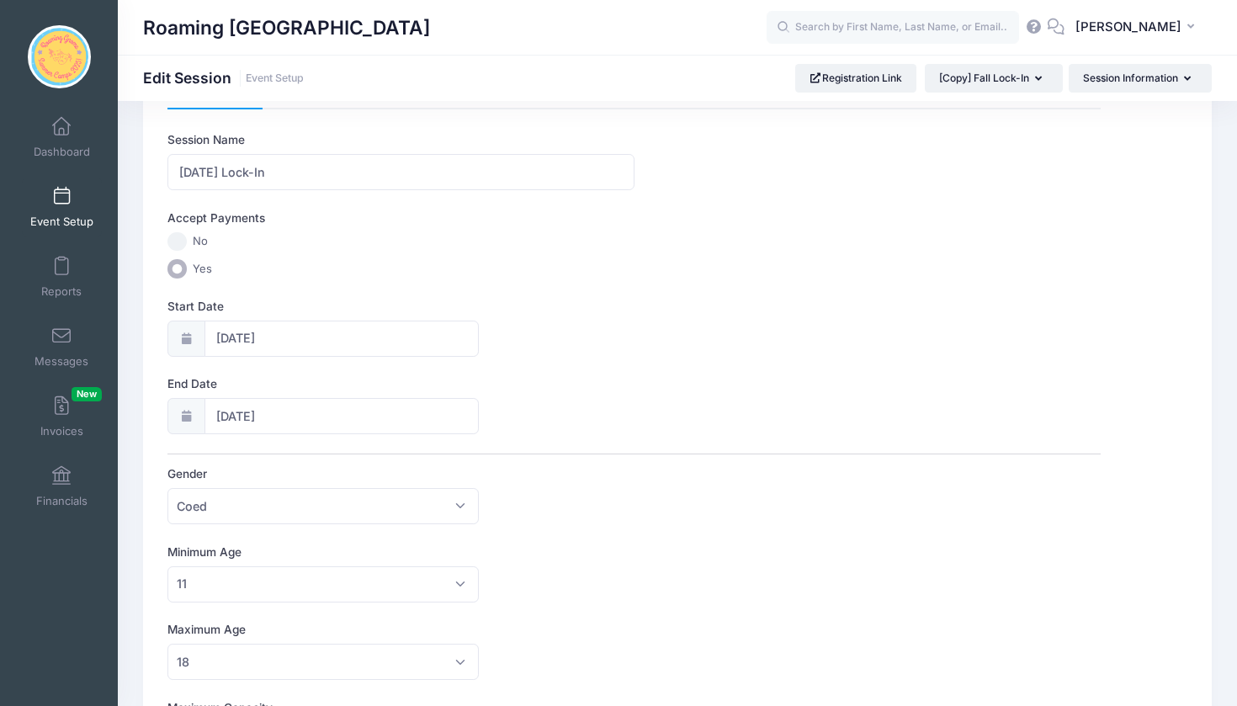
scroll to position [73, 0]
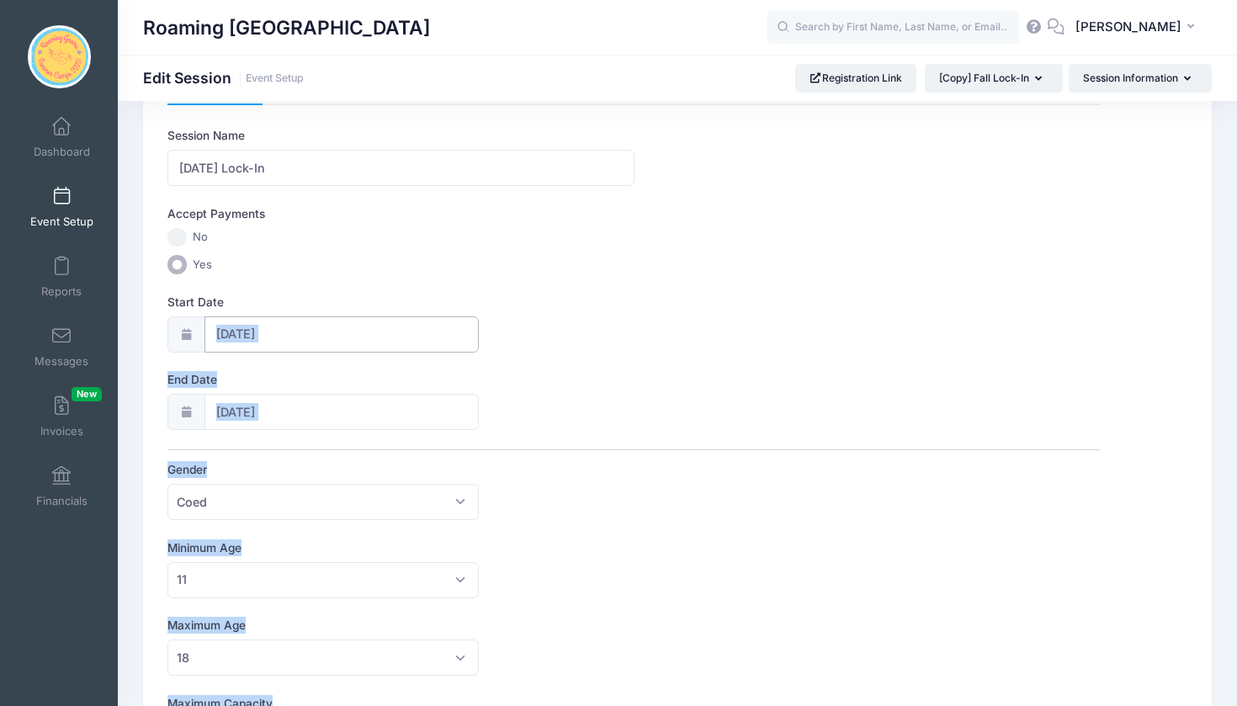
click at [380, 336] on input "11/08/2024" at bounding box center [341, 334] width 274 height 36
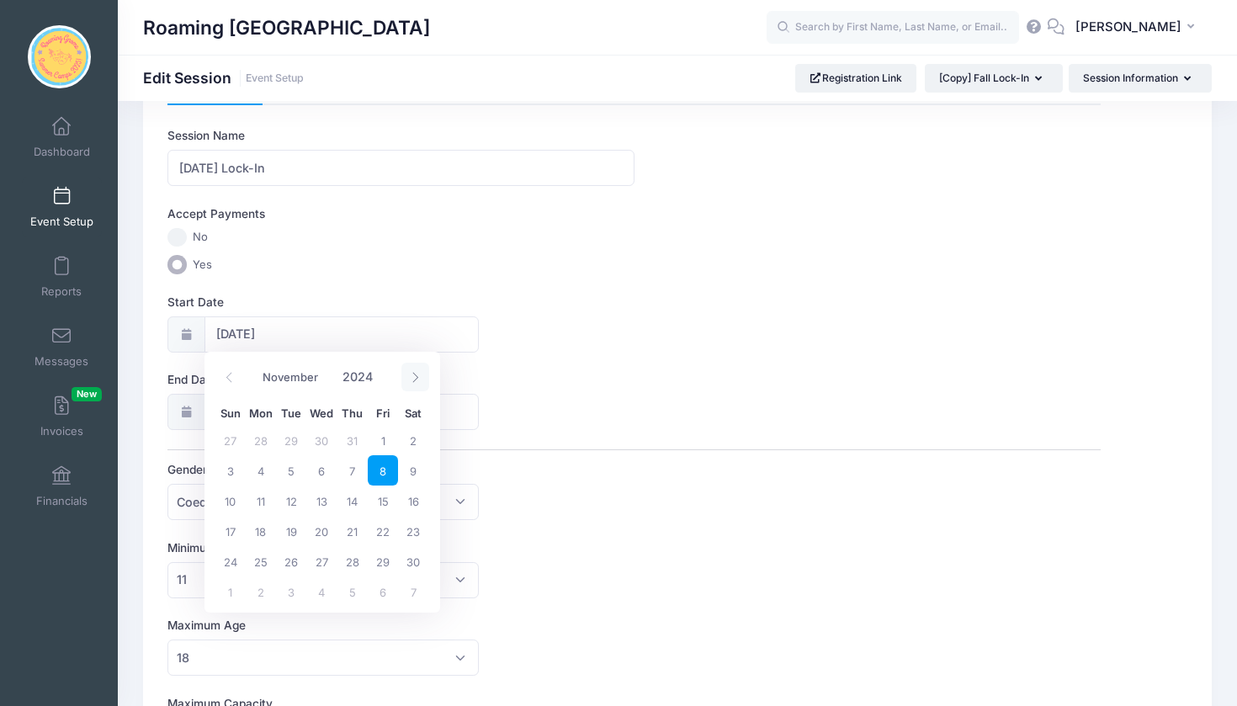
click at [416, 376] on icon at bounding box center [415, 377] width 6 height 10
select select "0"
type input "2025"
click at [416, 376] on icon at bounding box center [415, 377] width 6 height 10
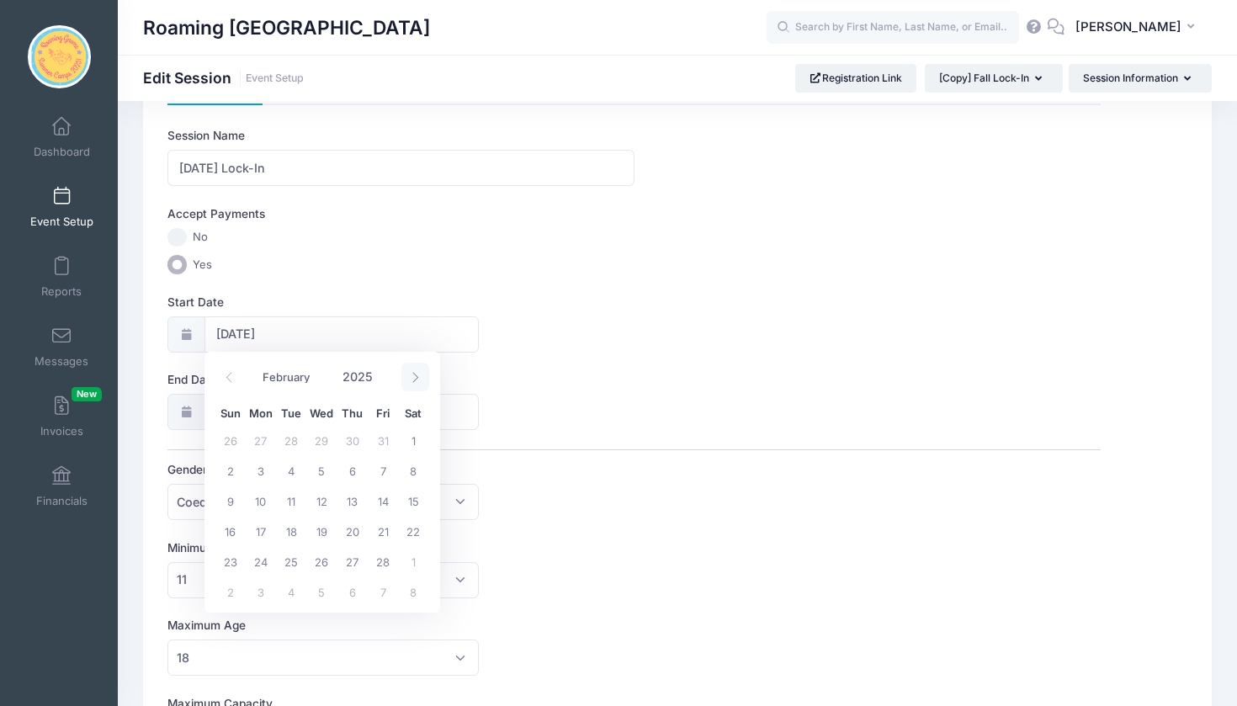
click at [416, 376] on icon at bounding box center [415, 377] width 6 height 10
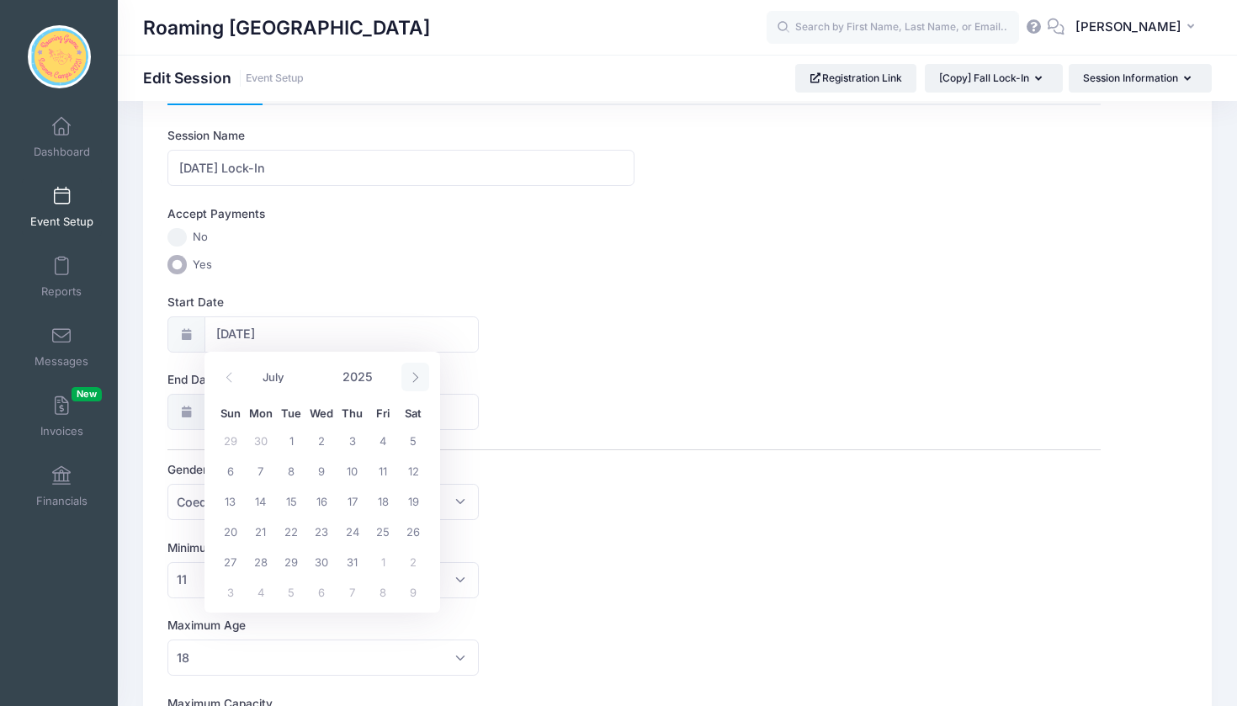
click at [416, 376] on icon at bounding box center [415, 377] width 6 height 10
select select "9"
click at [382, 469] on span "10" at bounding box center [383, 470] width 30 height 30
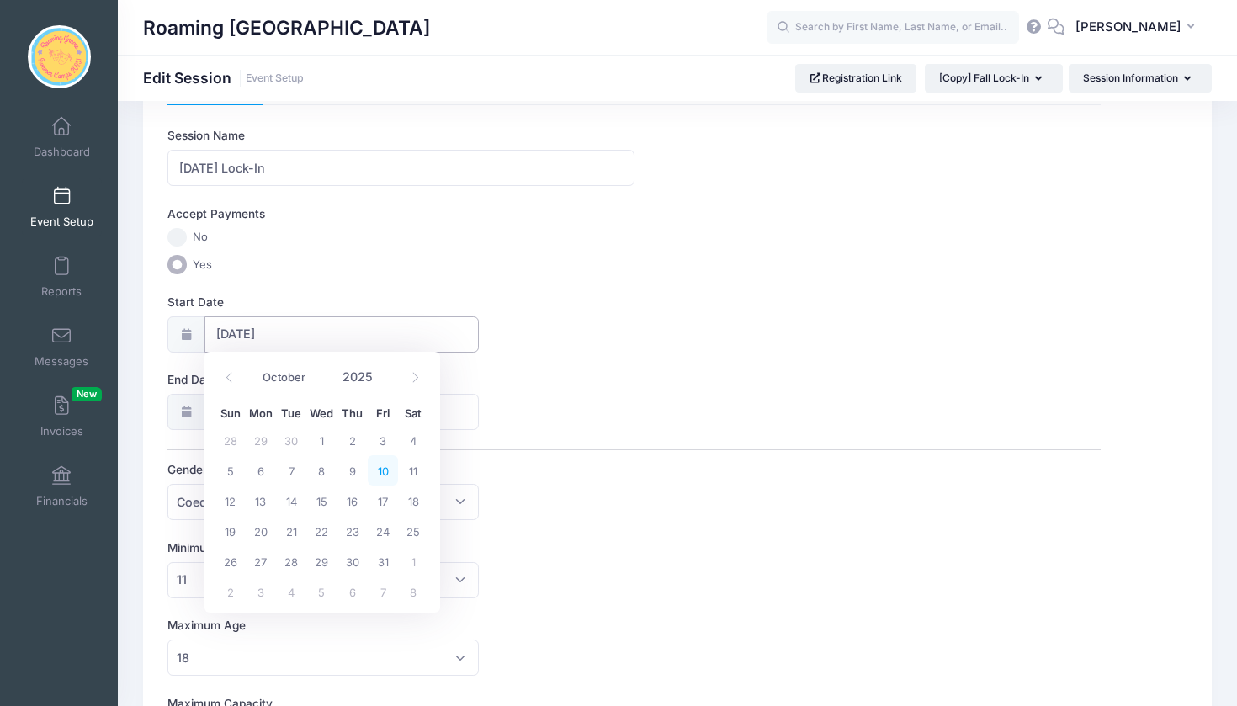
type input "[DATE]"
type input "2025"
select select "9"
click at [613, 311] on div "Start Date [DATE]" at bounding box center [633, 323] width 933 height 59
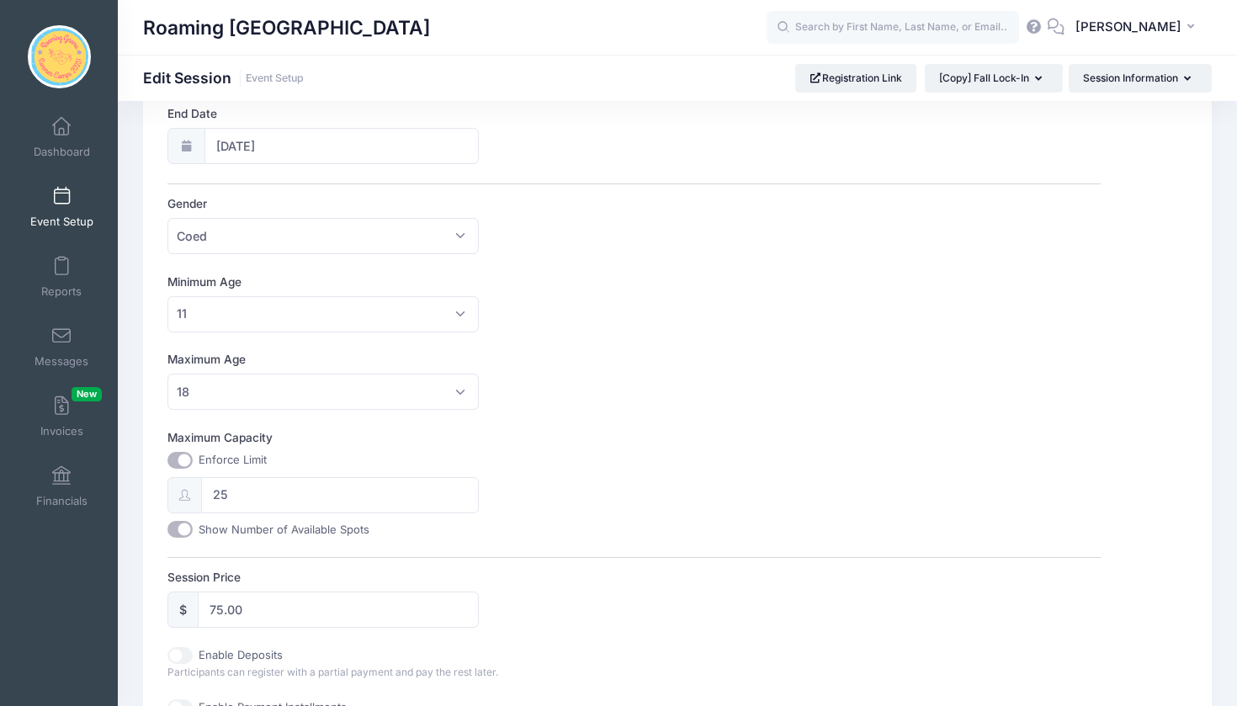
scroll to position [345, 0]
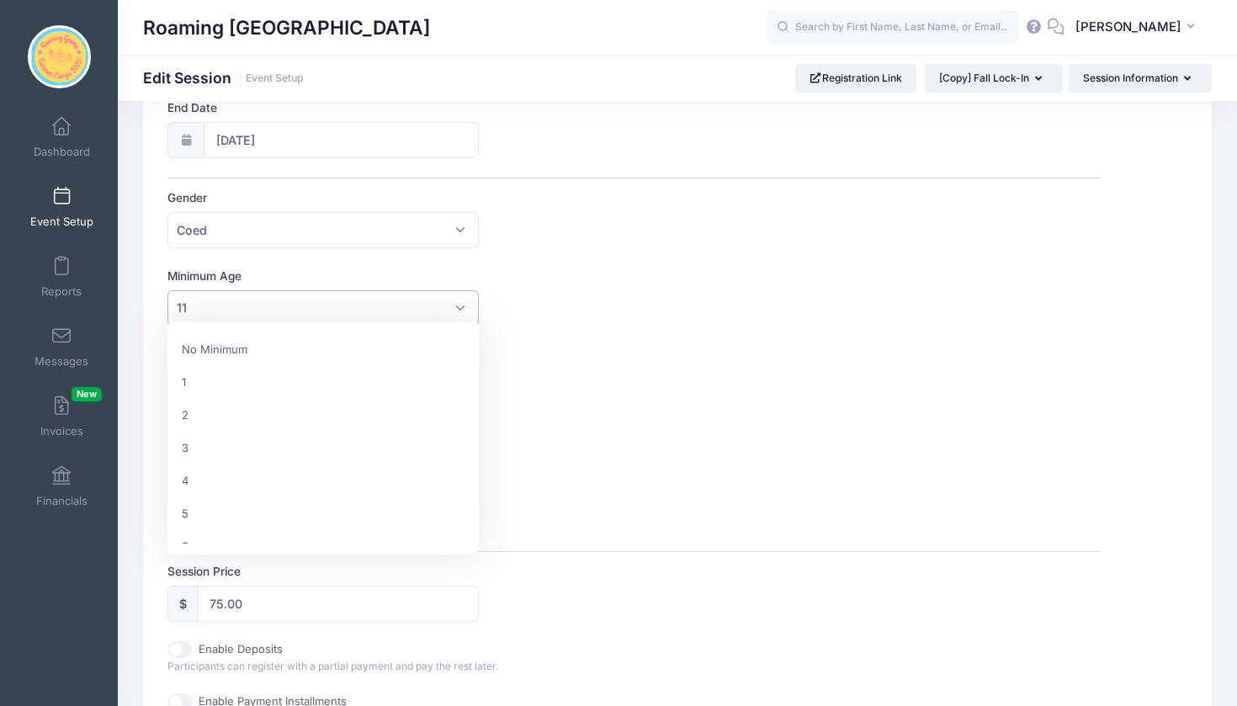
click at [463, 307] on span "11" at bounding box center [322, 308] width 311 height 36
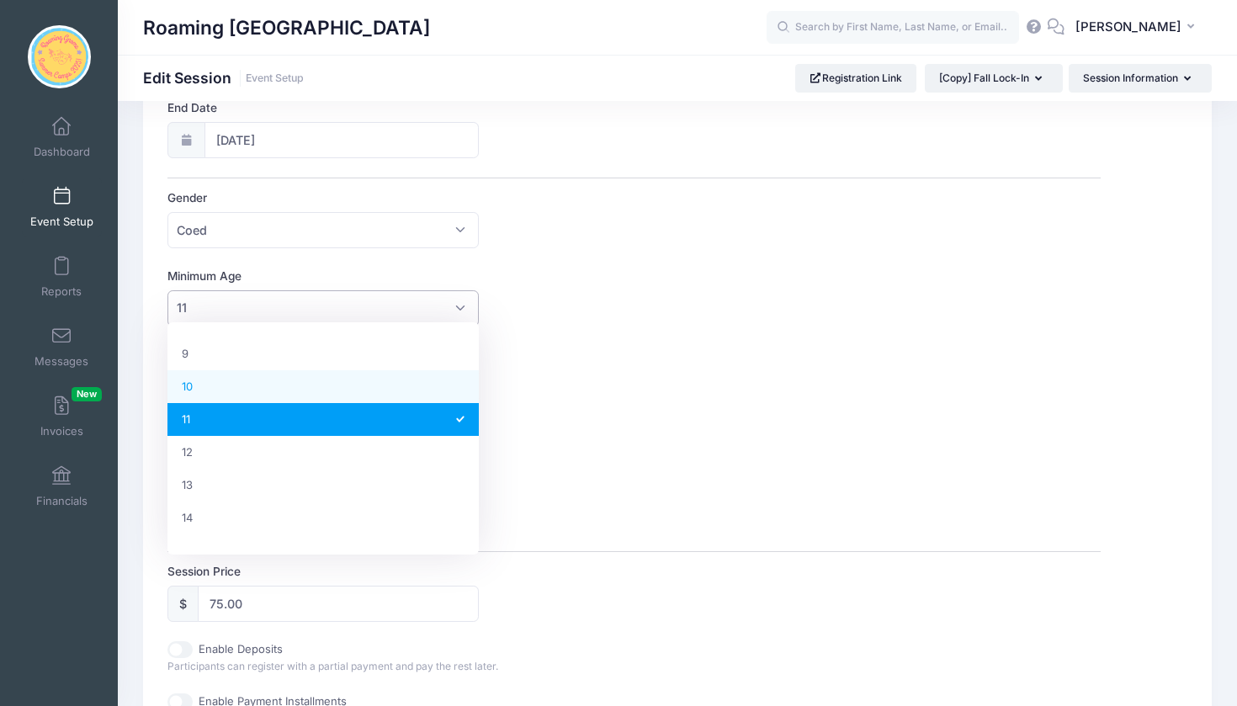
select select "10"
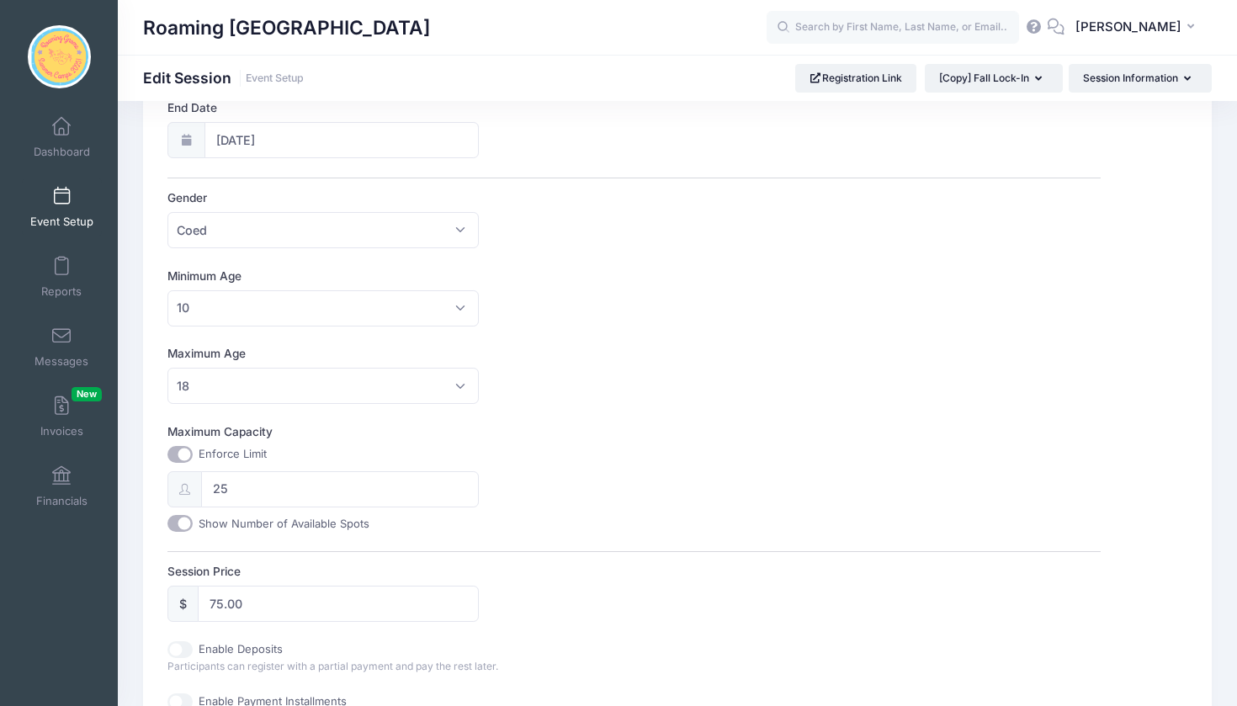
click at [605, 350] on label "Maximum Age" at bounding box center [400, 353] width 466 height 17
click at [168, 368] on select "No Maximum 1 2 3 4 5 6 7 8 9 10 11 12 13 14 15 16 17 18 19 20 21 22 23 24 25 26…" at bounding box center [167, 368] width 1 height 1
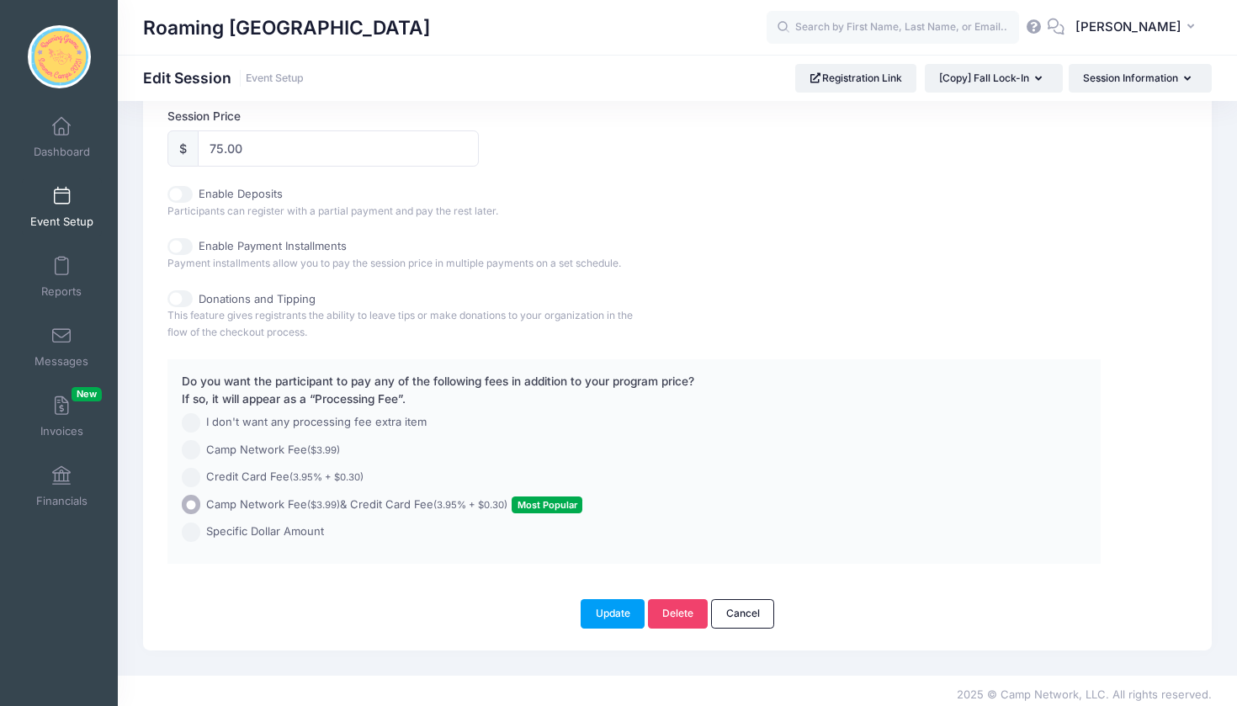
scroll to position [799, 0]
click at [620, 609] on button "Update" at bounding box center [613, 614] width 64 height 29
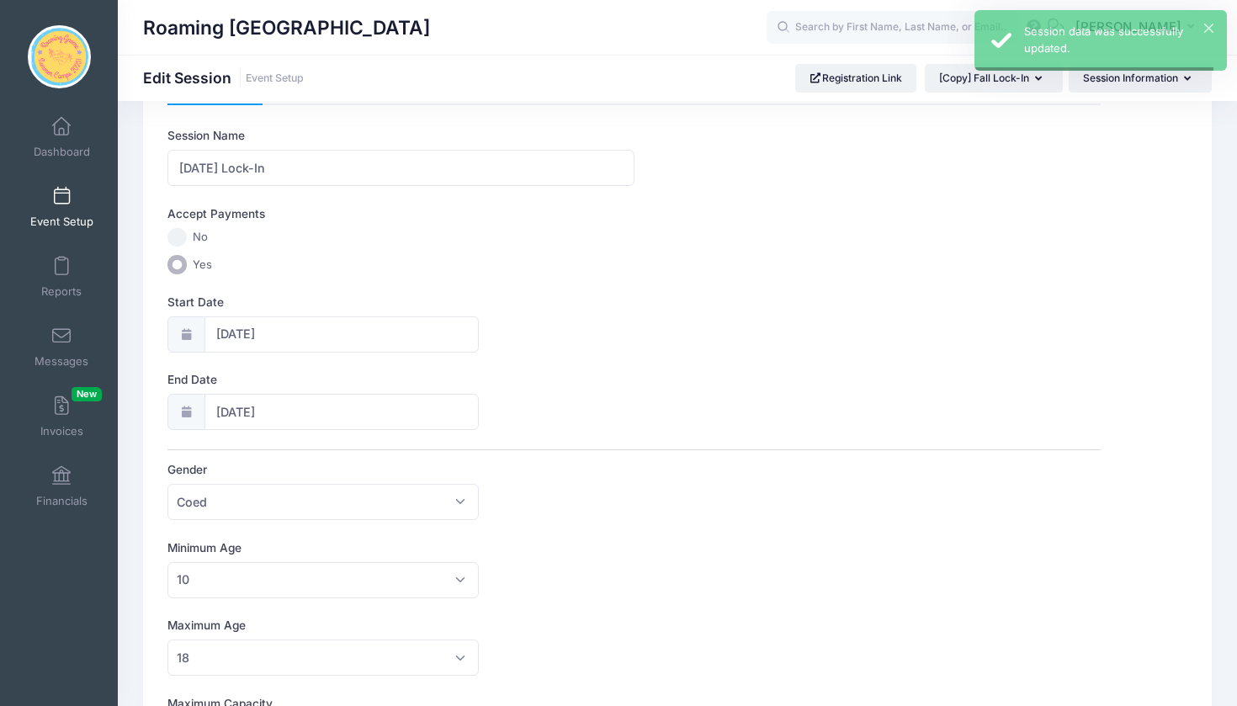
scroll to position [0, 0]
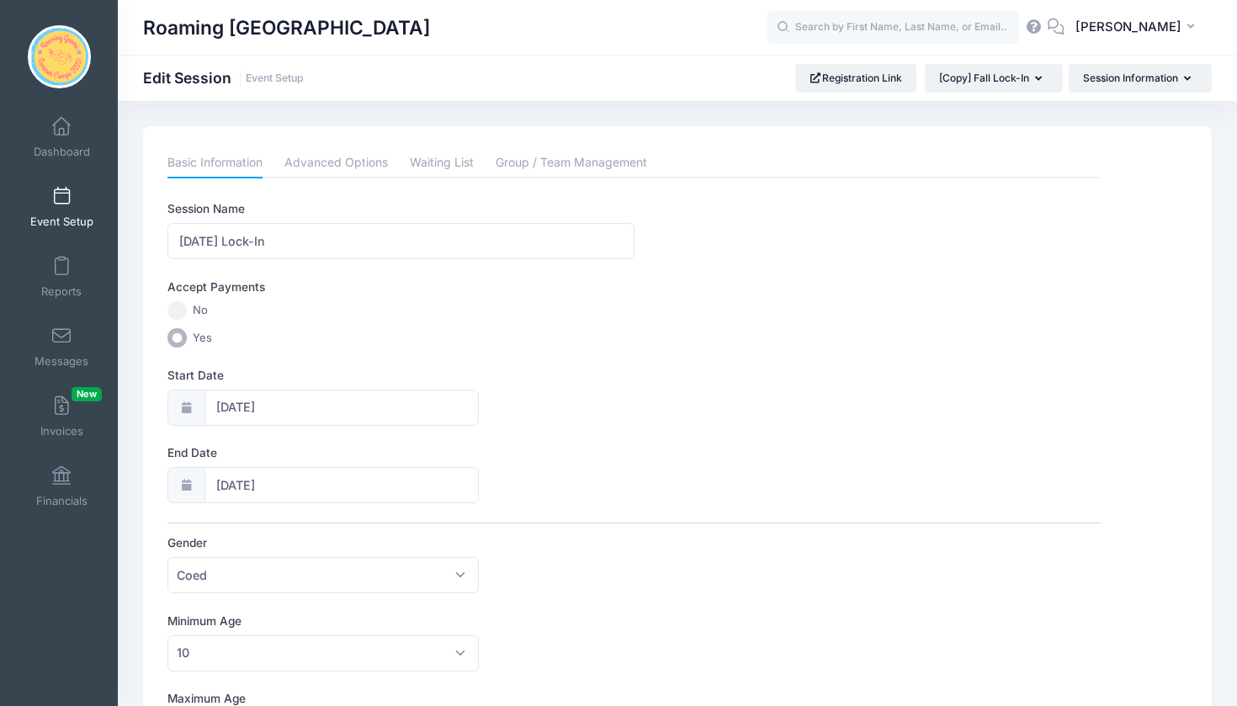
click at [61, 199] on span at bounding box center [61, 197] width 0 height 19
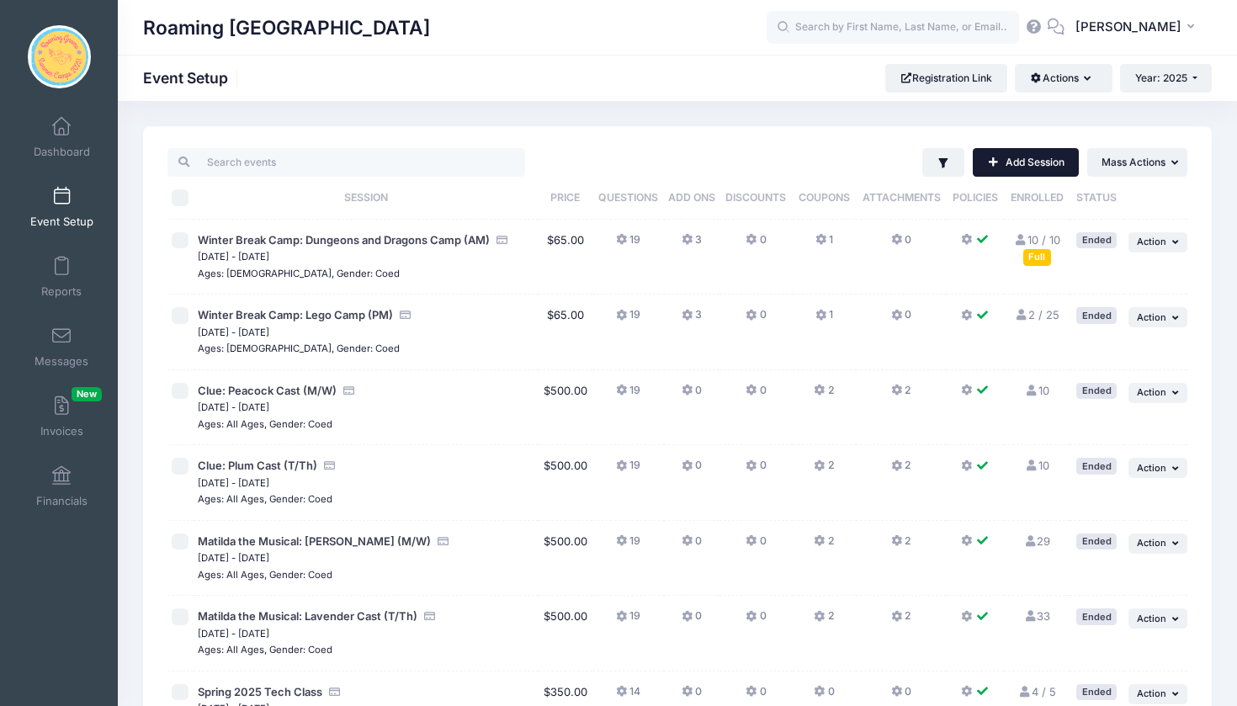
click at [1047, 166] on link "Add Session" at bounding box center [1026, 162] width 106 height 29
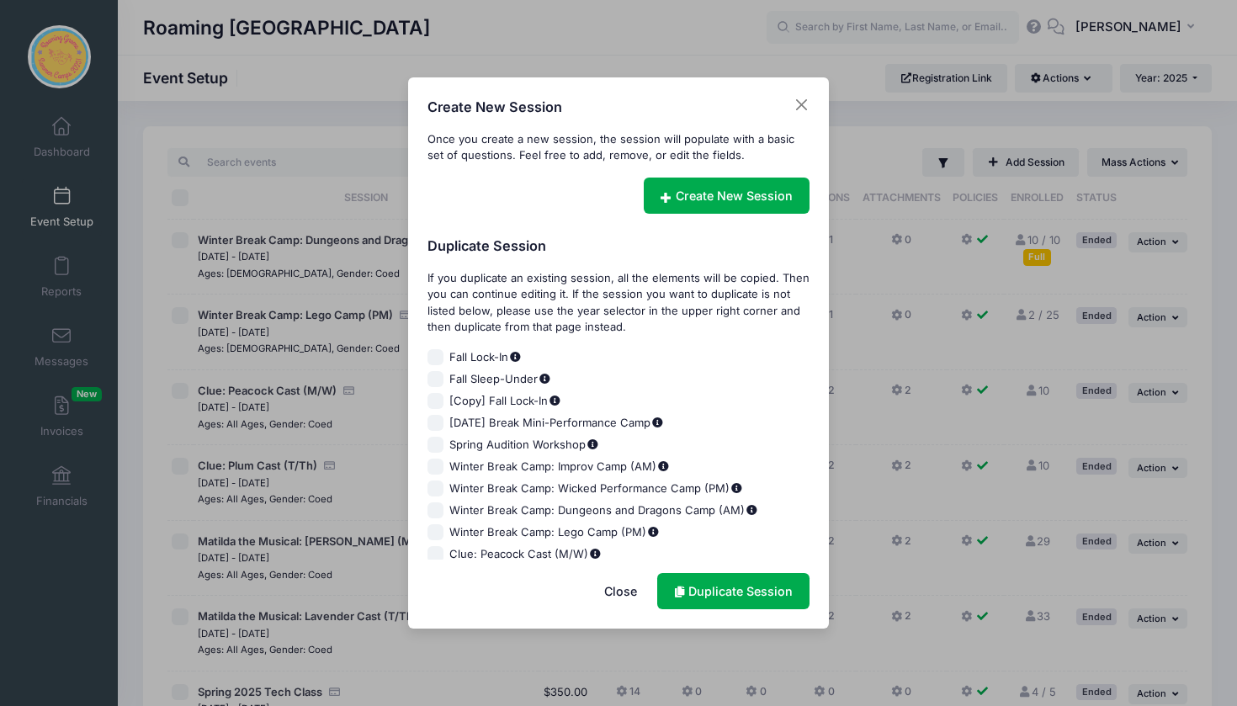
click at [435, 377] on input "Fall Sleep-Under" at bounding box center [435, 379] width 17 height 17
checkbox input "true"
click at [708, 575] on link "Duplicate Session" at bounding box center [733, 591] width 152 height 36
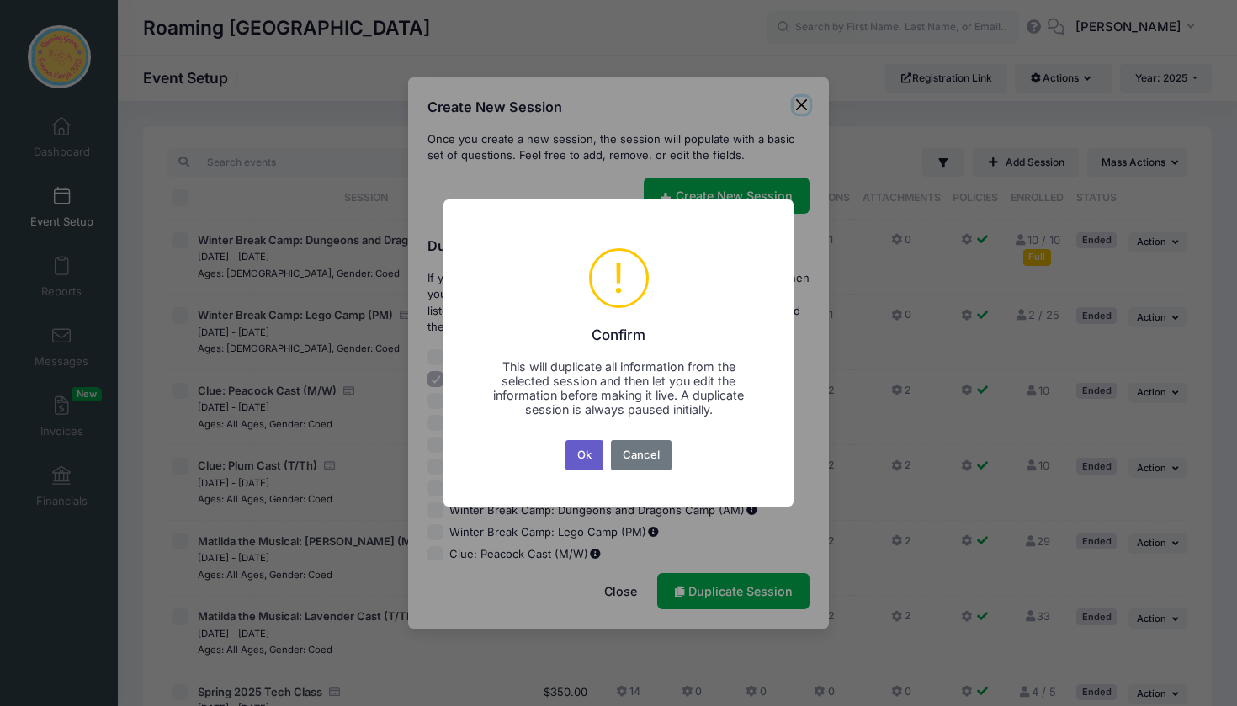
click at [583, 463] on button "Ok" at bounding box center [584, 455] width 39 height 30
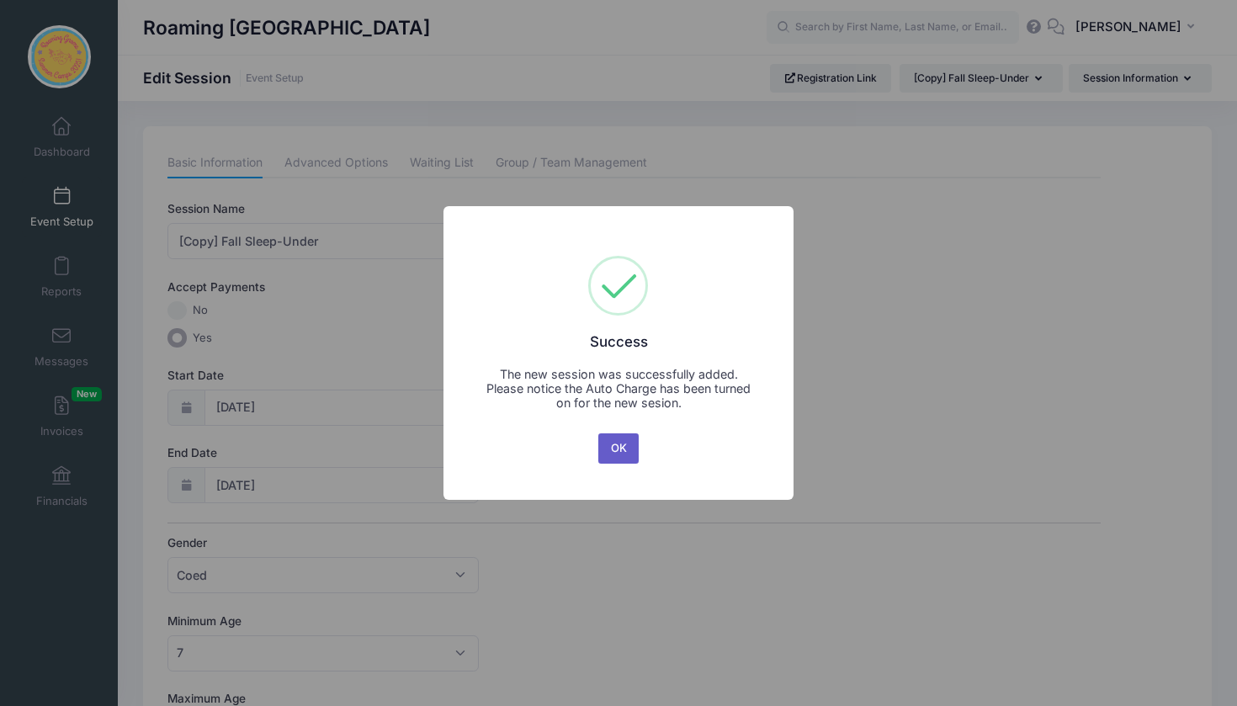
click at [615, 453] on button "OK" at bounding box center [618, 448] width 40 height 30
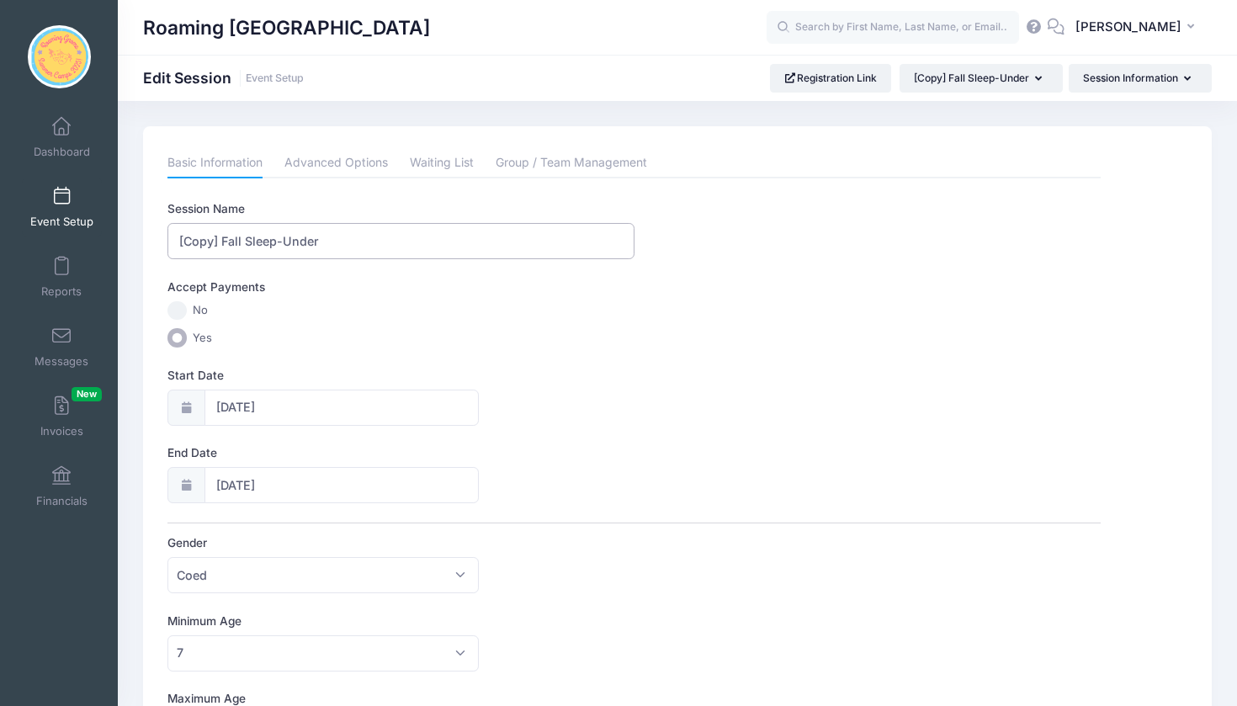
drag, startPoint x: 247, startPoint y: 242, endPoint x: 167, endPoint y: 246, distance: 80.0
type input "[DATE] Sleep-Under"
click at [335, 411] on input "[DATE]" at bounding box center [341, 408] width 274 height 36
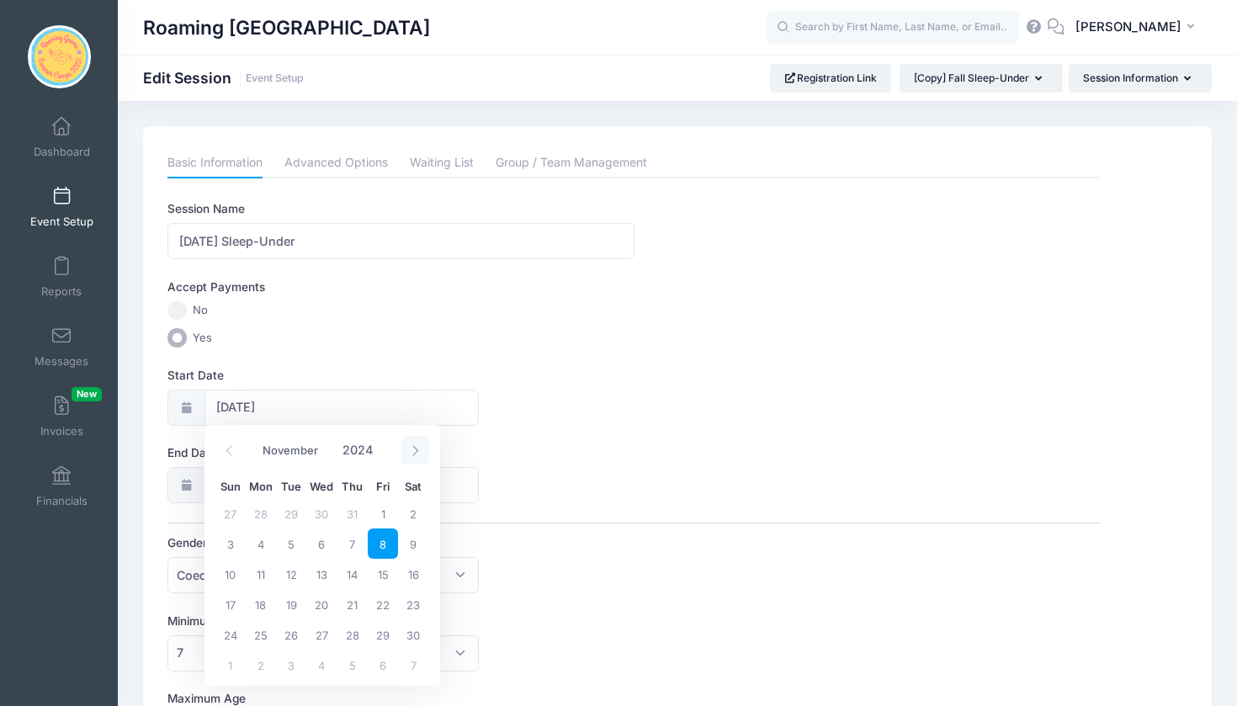
click at [418, 450] on icon at bounding box center [415, 450] width 11 height 11
select select "11"
click at [418, 450] on icon at bounding box center [415, 450] width 11 height 11
type input "2025"
click at [418, 450] on icon at bounding box center [415, 450] width 11 height 11
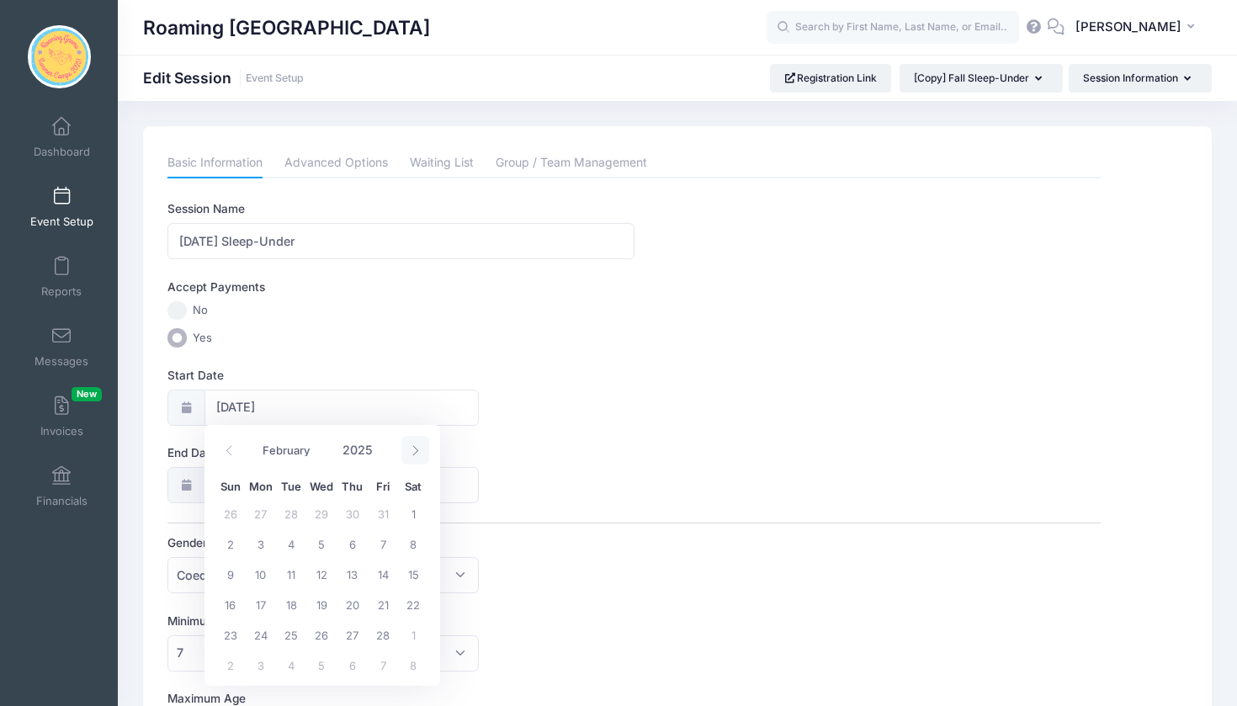
click at [418, 450] on icon at bounding box center [415, 450] width 11 height 11
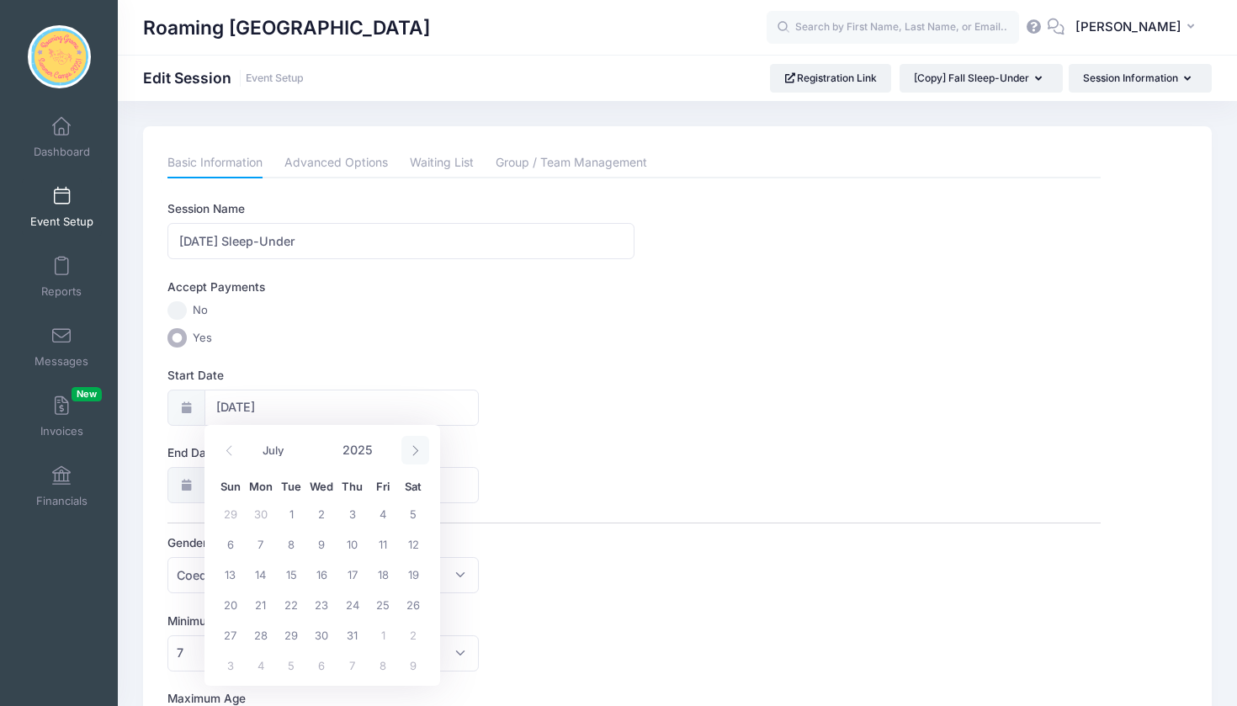
click at [418, 450] on icon at bounding box center [415, 450] width 11 height 11
select select "9"
click at [385, 548] on span "10" at bounding box center [383, 543] width 30 height 30
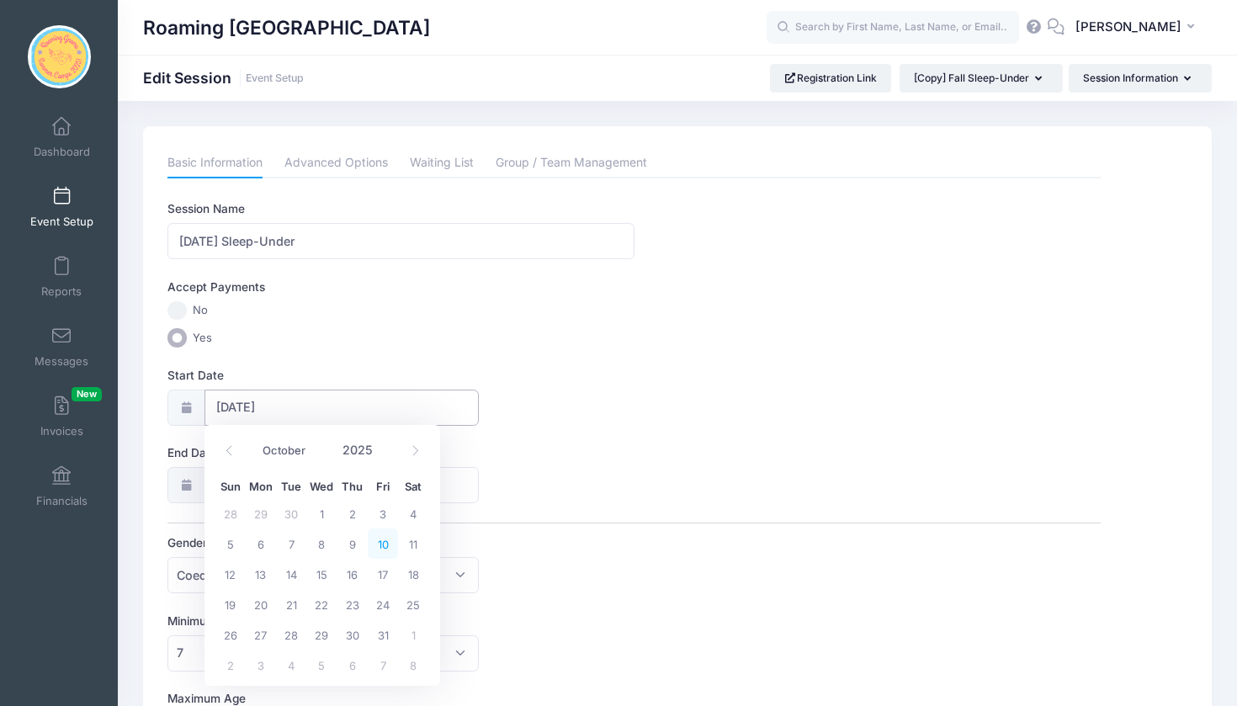
type input "10/10/2025"
type input "10/11/2025"
type input "2025"
select select "9"
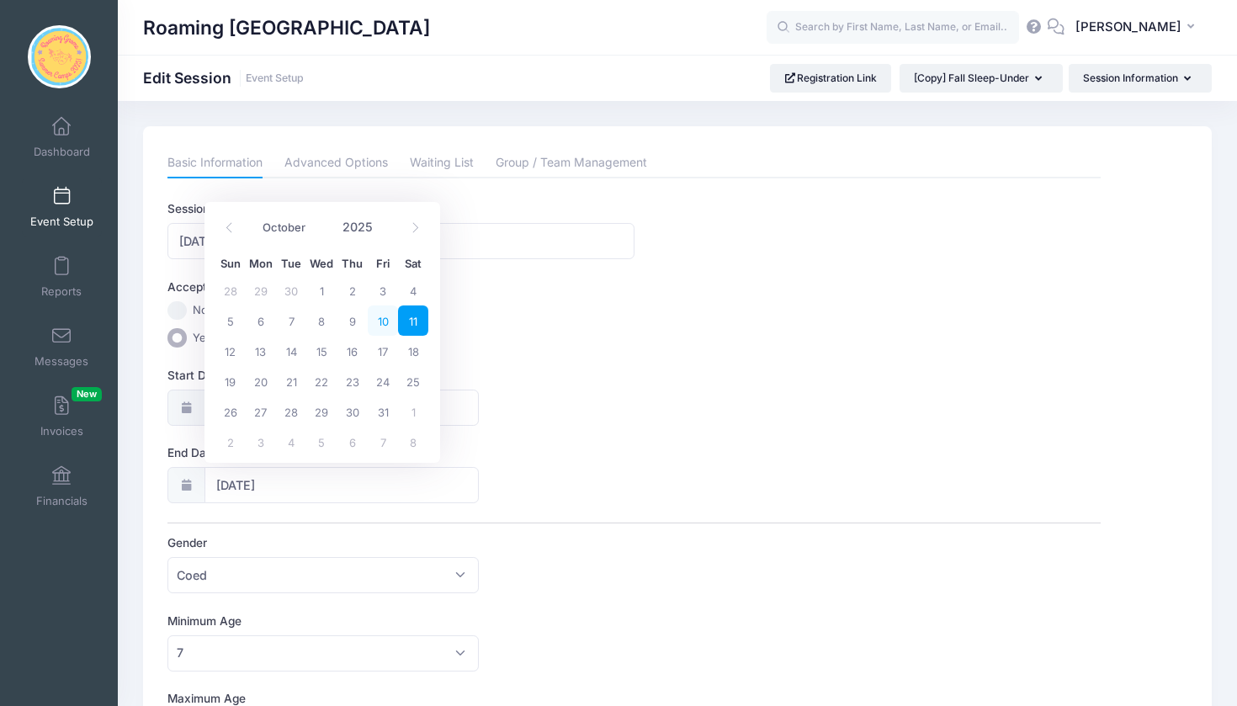
click at [384, 323] on span "10" at bounding box center [383, 320] width 30 height 30
type input "10/10/2025"
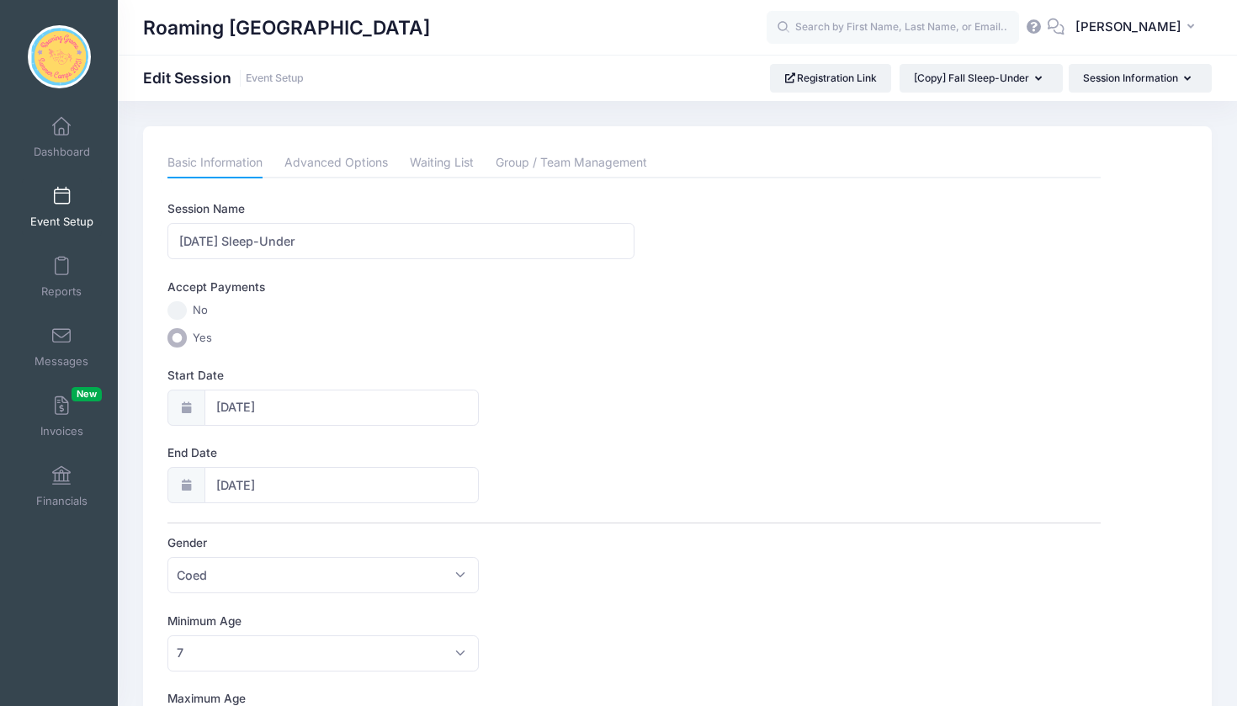
click at [574, 395] on div "Start Date 10/10/2025" at bounding box center [633, 396] width 933 height 59
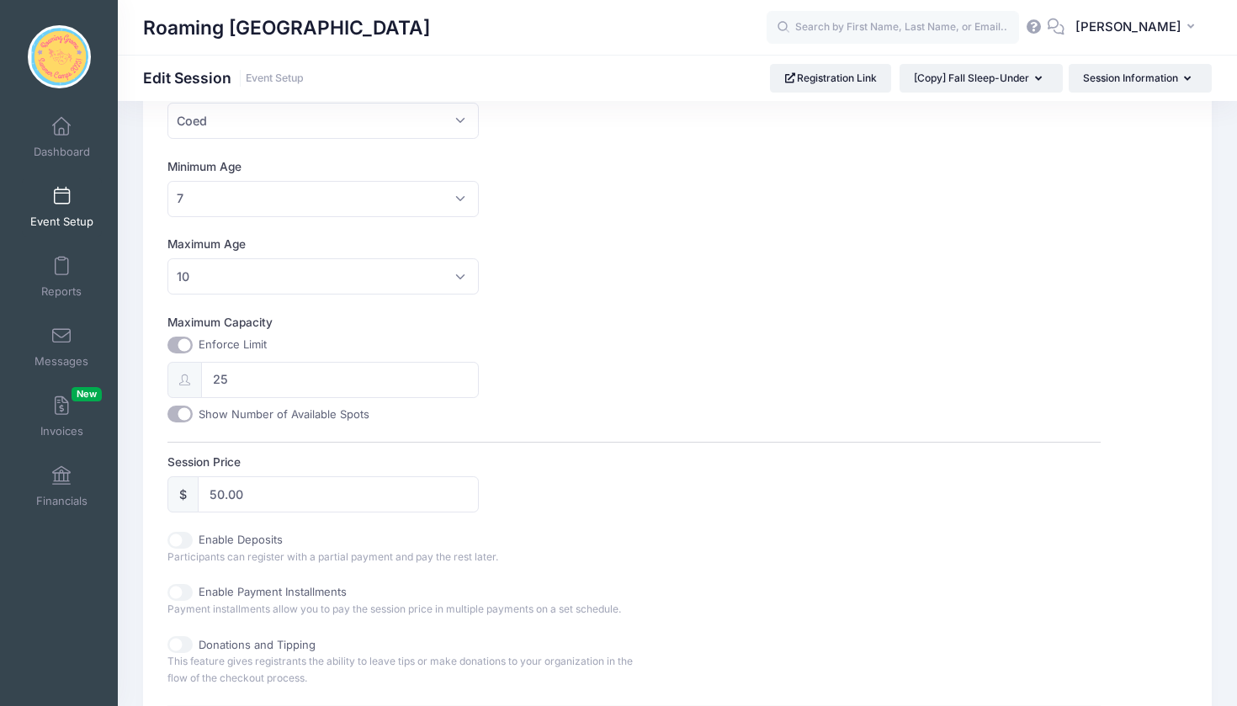
scroll to position [457, 0]
click at [464, 270] on span "10" at bounding box center [322, 274] width 311 height 36
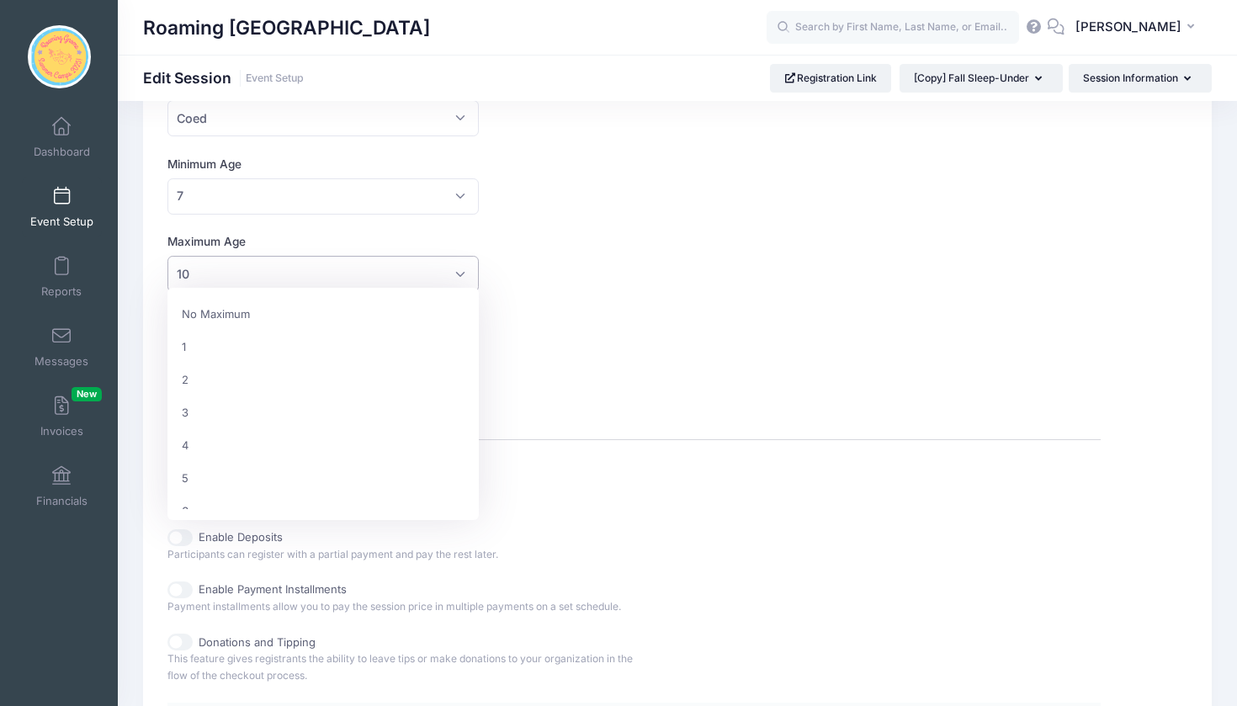
scroll to position [259, 0]
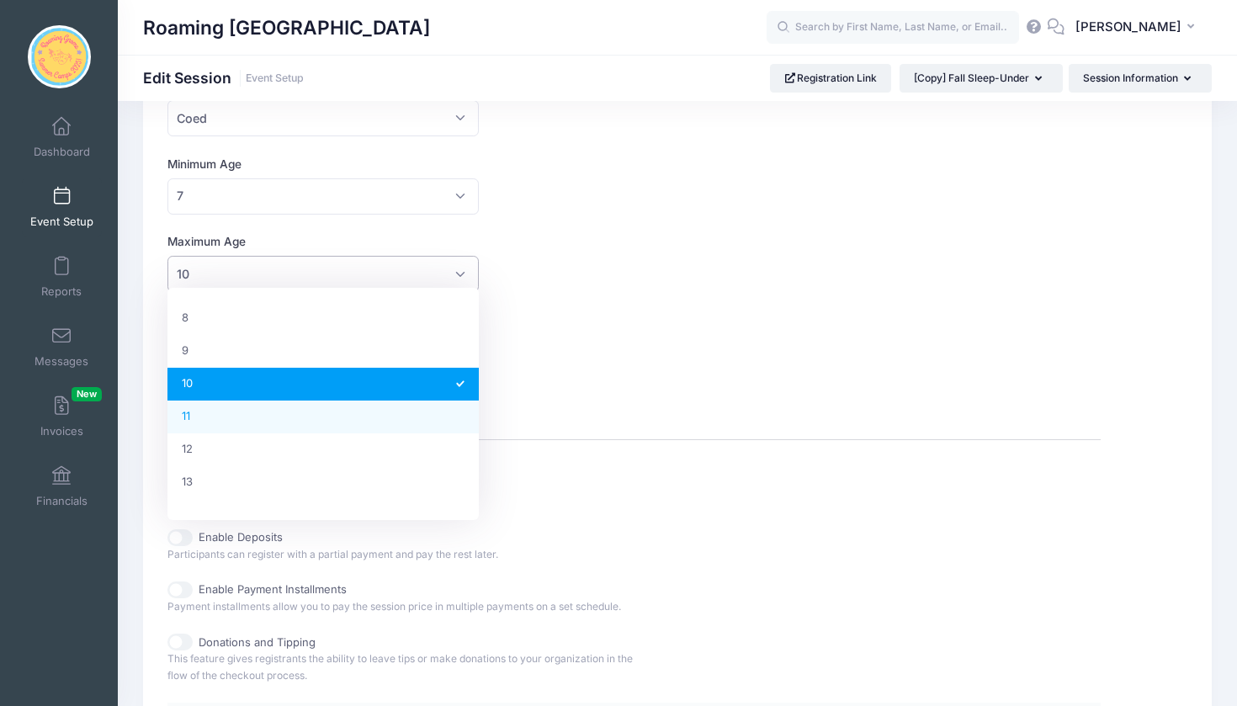
select select "11"
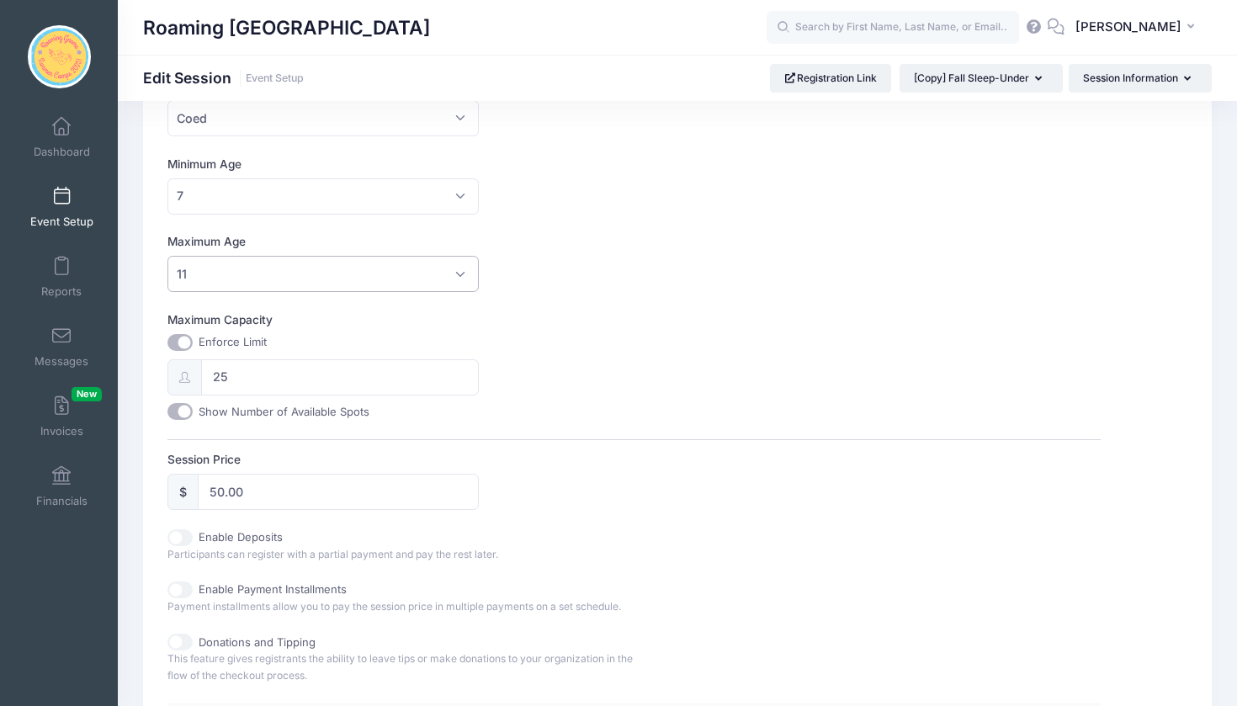
click at [586, 300] on div "Session Name October 2025 Sleep-Under Accept Payments No Yes Start Date 10/10/2…" at bounding box center [633, 325] width 933 height 1164
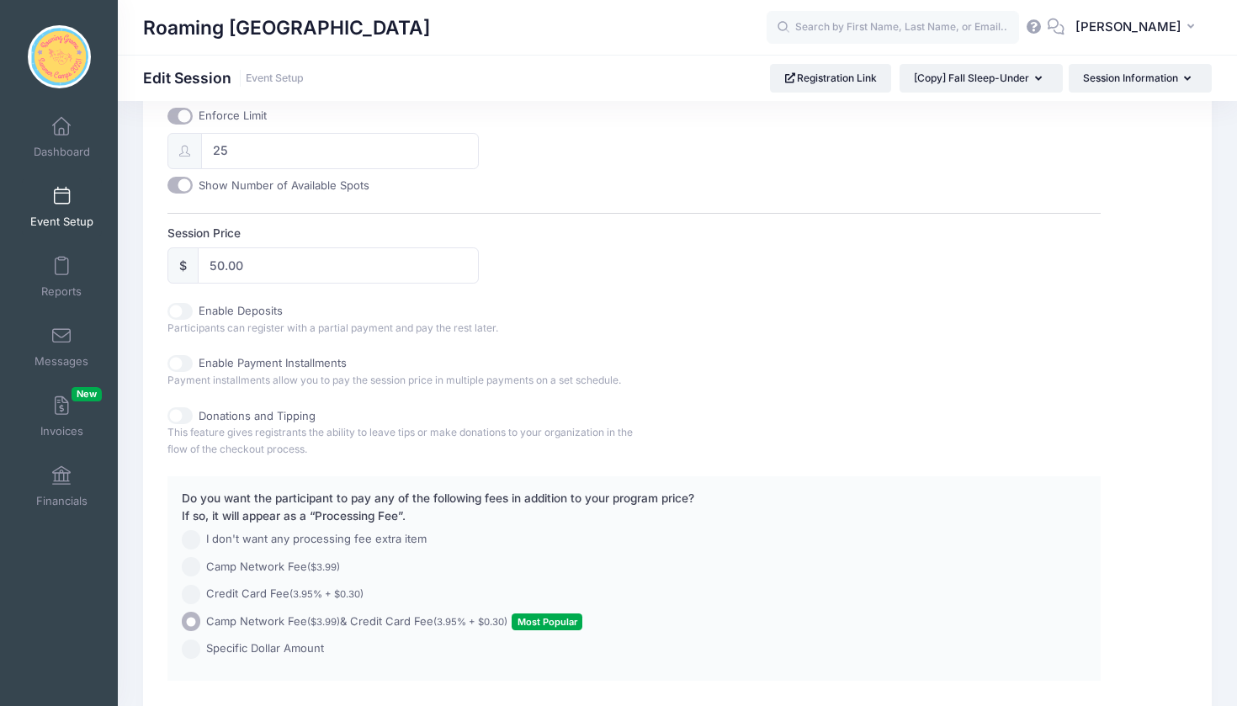
scroll to position [684, 0]
click at [224, 260] on input "50.00" at bounding box center [338, 265] width 281 height 36
type input "40.00"
click at [570, 233] on label "Session Price" at bounding box center [400, 232] width 466 height 17
click at [479, 247] on input "40.00" at bounding box center [338, 265] width 281 height 36
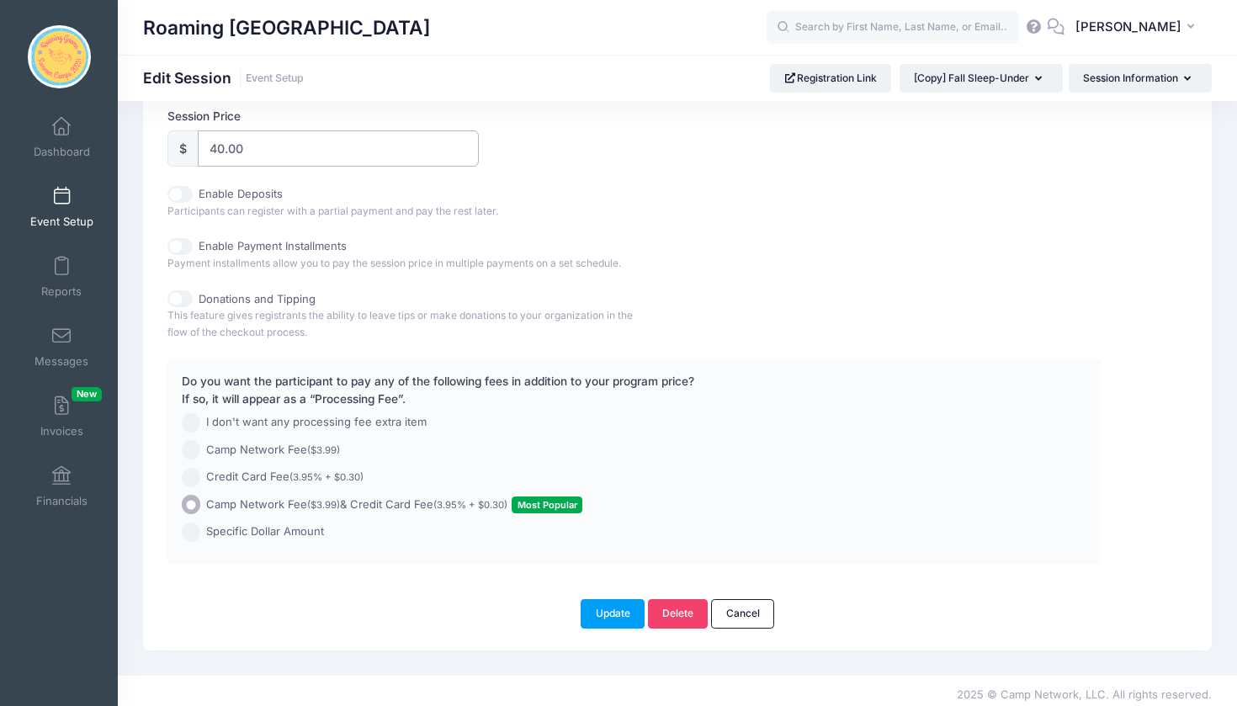
scroll to position [799, 0]
click at [605, 610] on button "Update" at bounding box center [613, 614] width 64 height 29
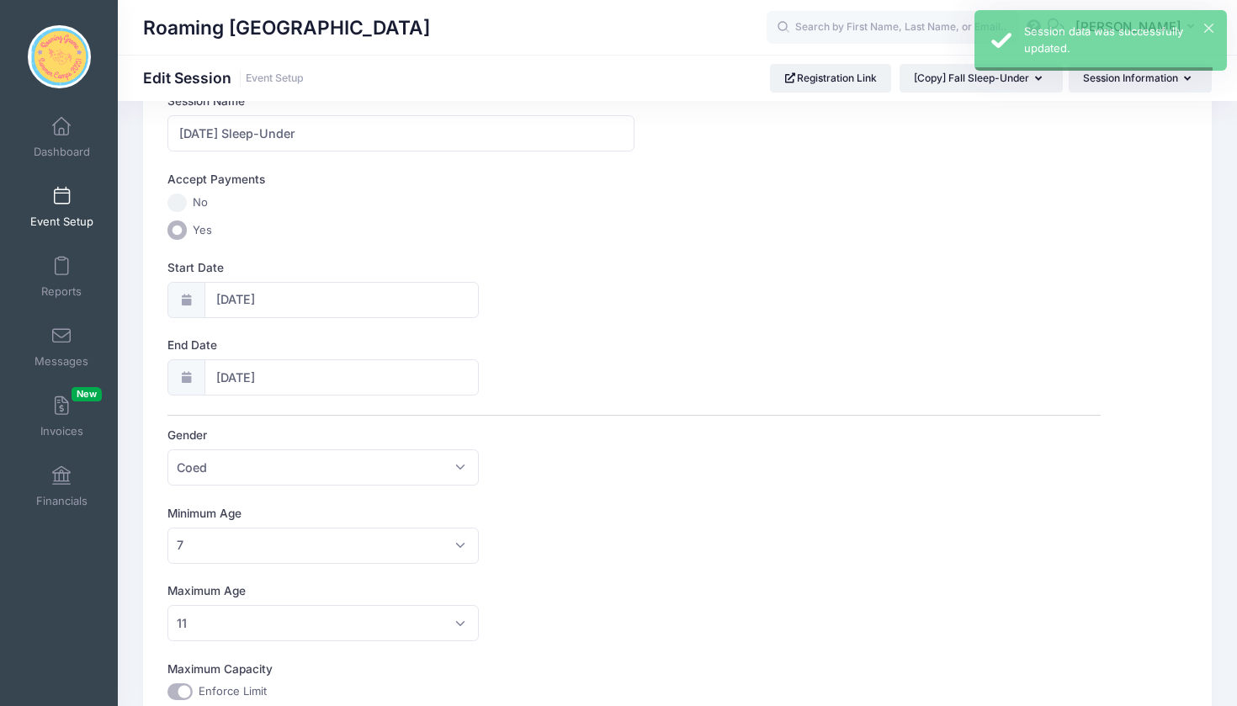
scroll to position [0, 0]
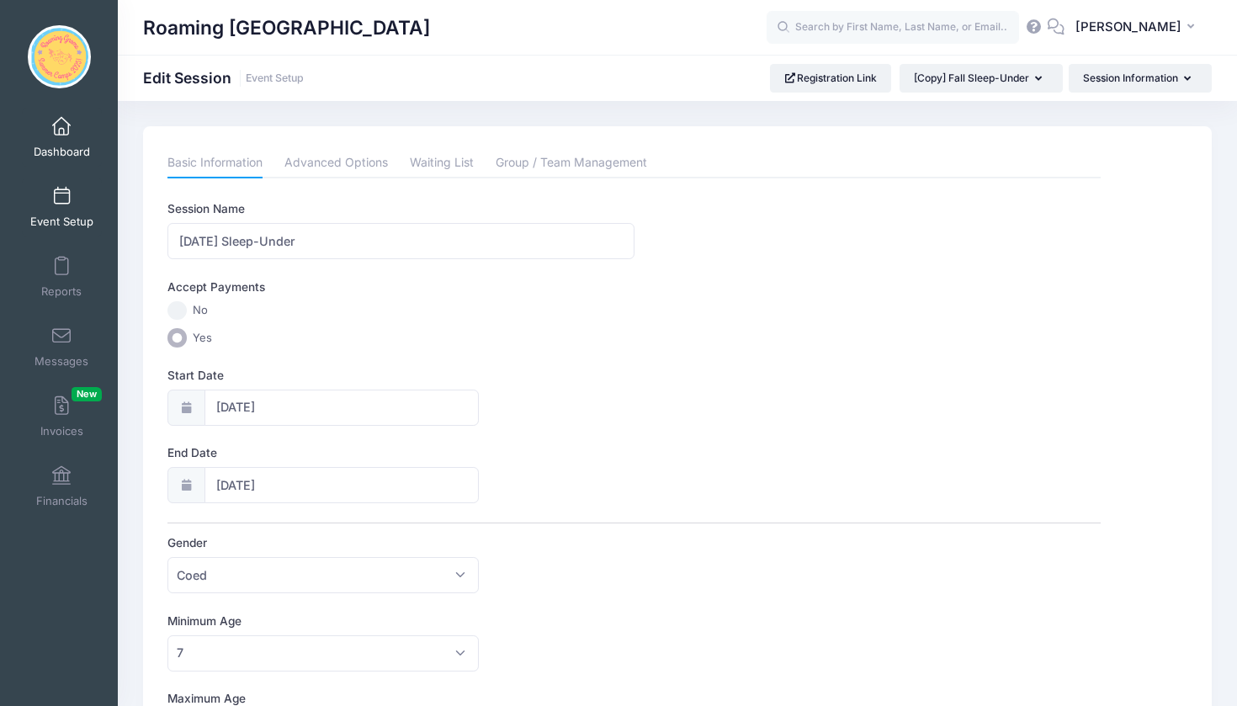
click at [61, 125] on span at bounding box center [61, 127] width 0 height 19
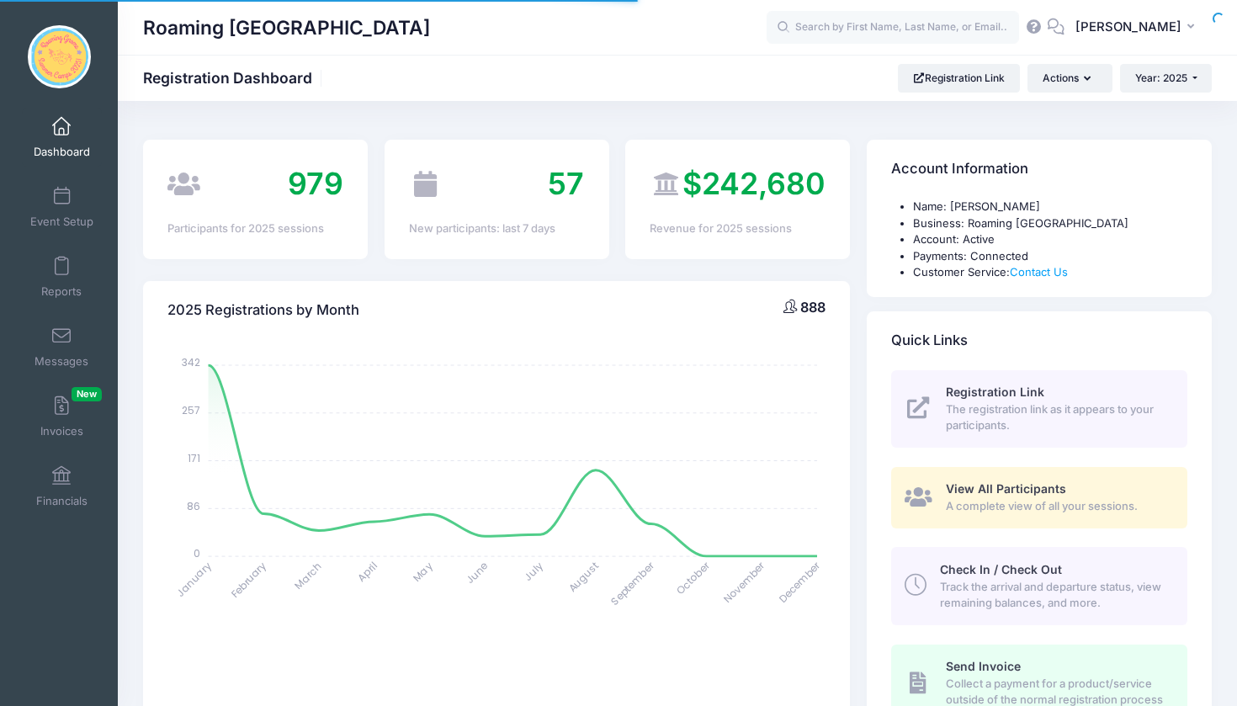
select select
click at [819, 25] on input "text" at bounding box center [892, 28] width 252 height 34
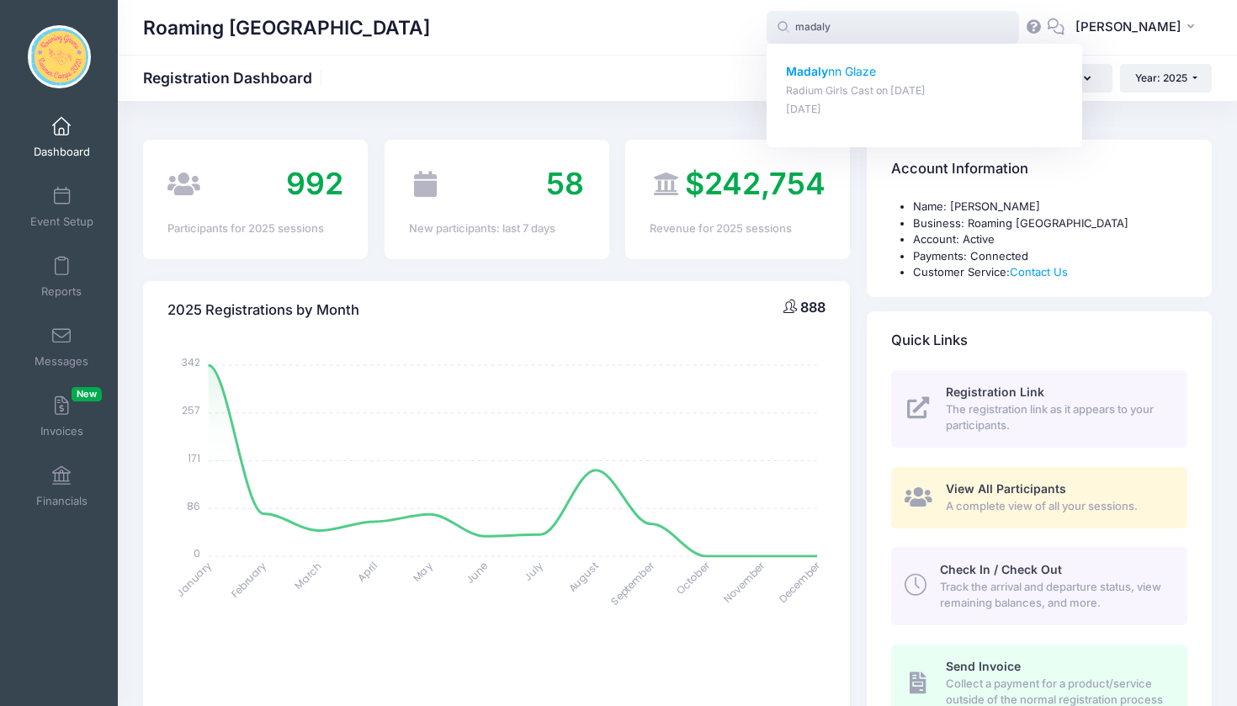
click at [867, 76] on p "Madaly nn Glaze" at bounding box center [925, 72] width 278 height 18
type input "Madalynn Glaze (Radium Girls Cast, Aug-18, 2025)"
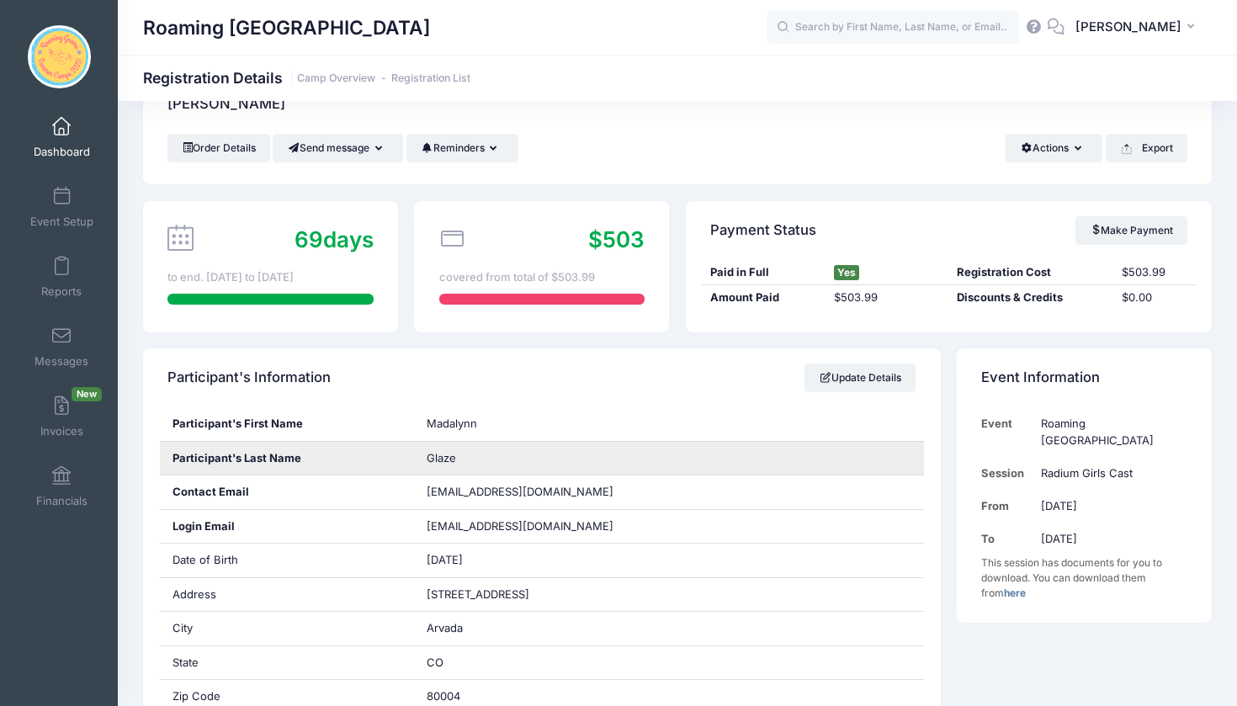
scroll to position [60, 0]
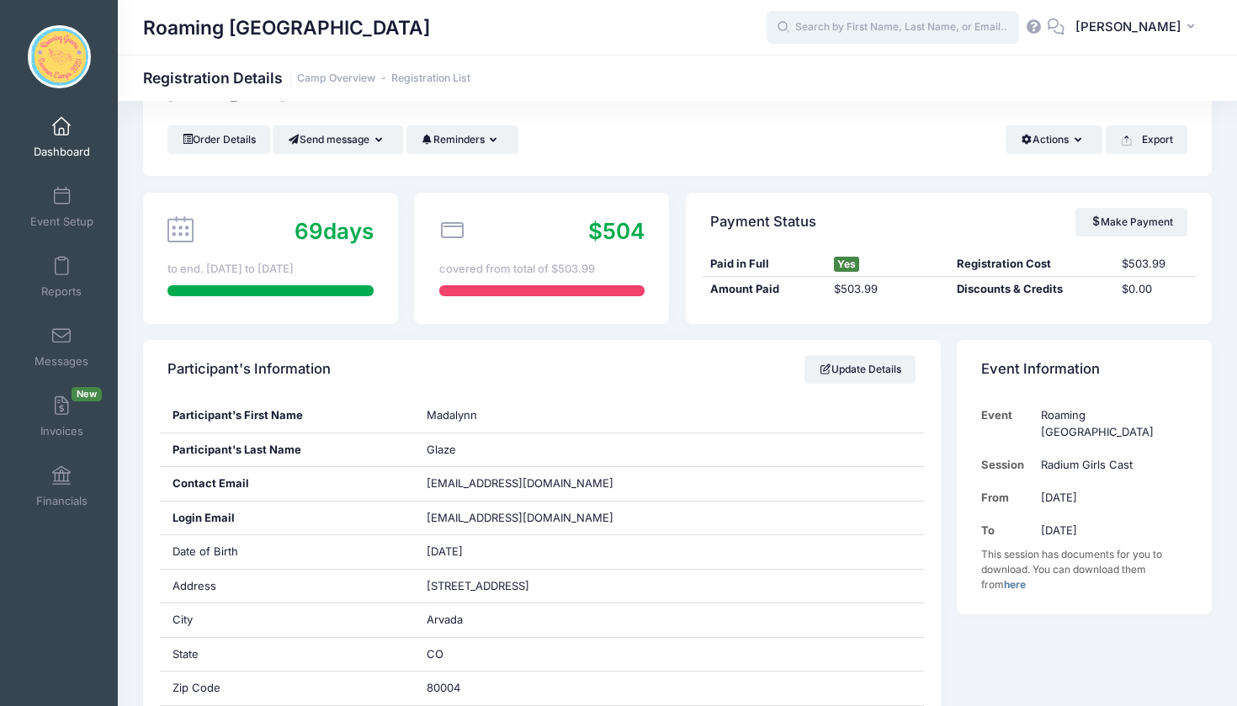
click at [878, 32] on input "text" at bounding box center [892, 28] width 252 height 34
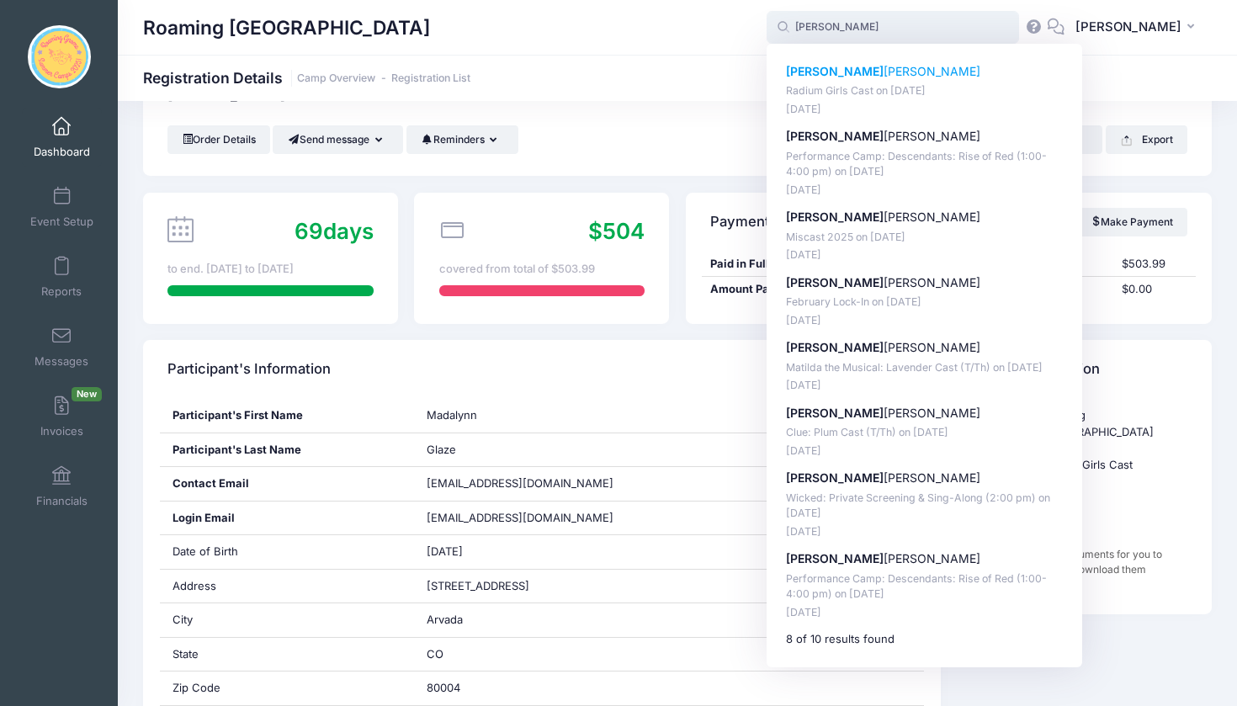
click at [869, 87] on p "Radium Girls Cast on [DATE]" at bounding box center [925, 91] width 278 height 16
type input "Lucy Murray (Radium Girls Cast, Aug-18, 2025)"
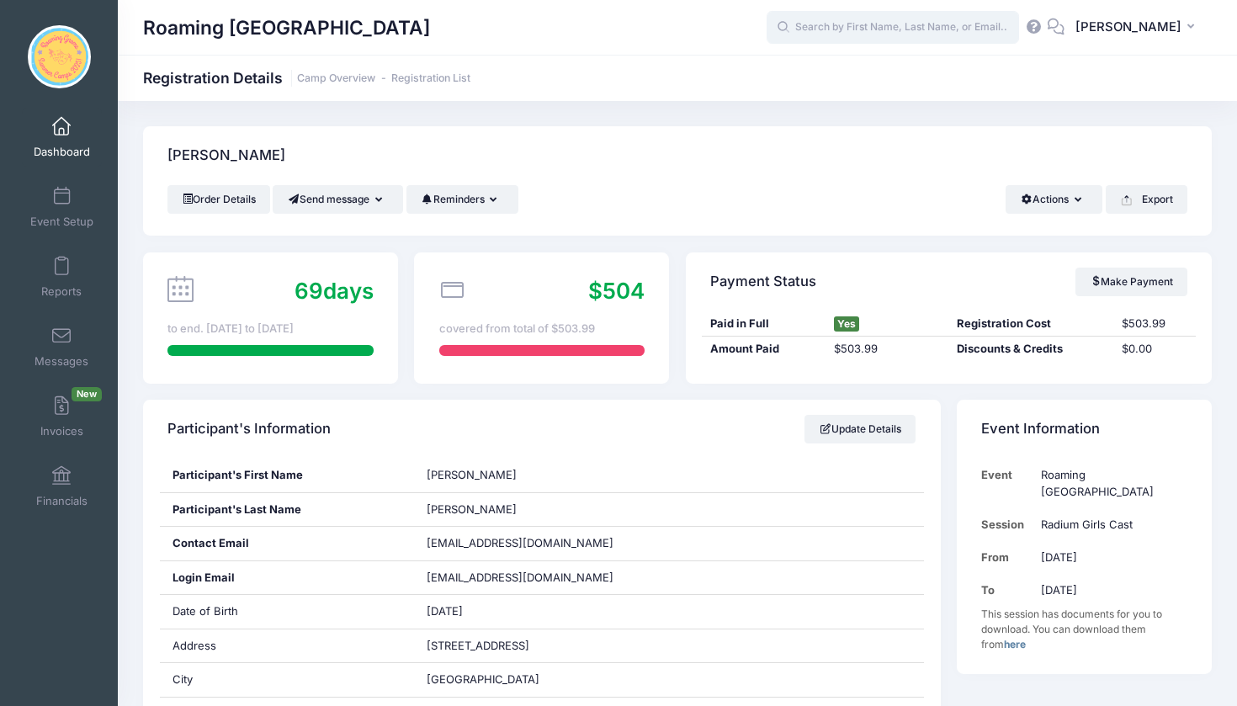
click at [867, 28] on input "text" at bounding box center [892, 28] width 252 height 34
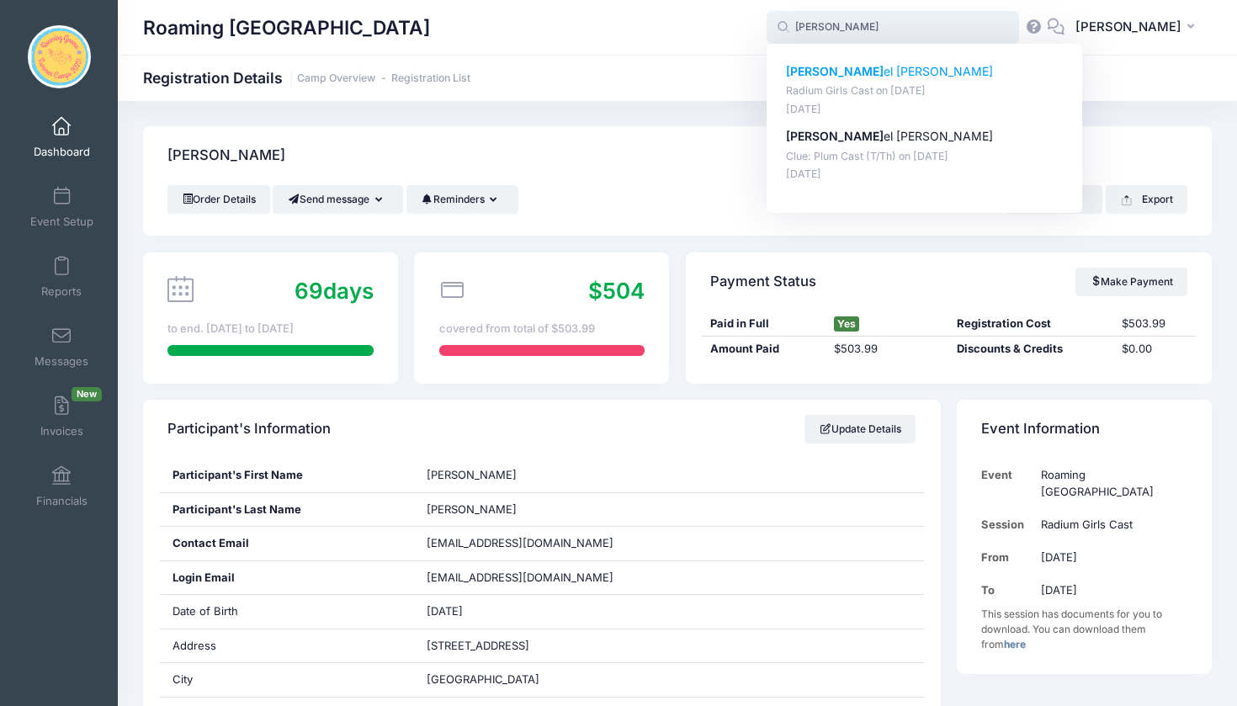
click at [918, 84] on p "Radium Girls Cast on [DATE]" at bounding box center [925, 91] width 278 height 16
type input "[PERSON_NAME] (Radium Girls Cast, [DATE])"
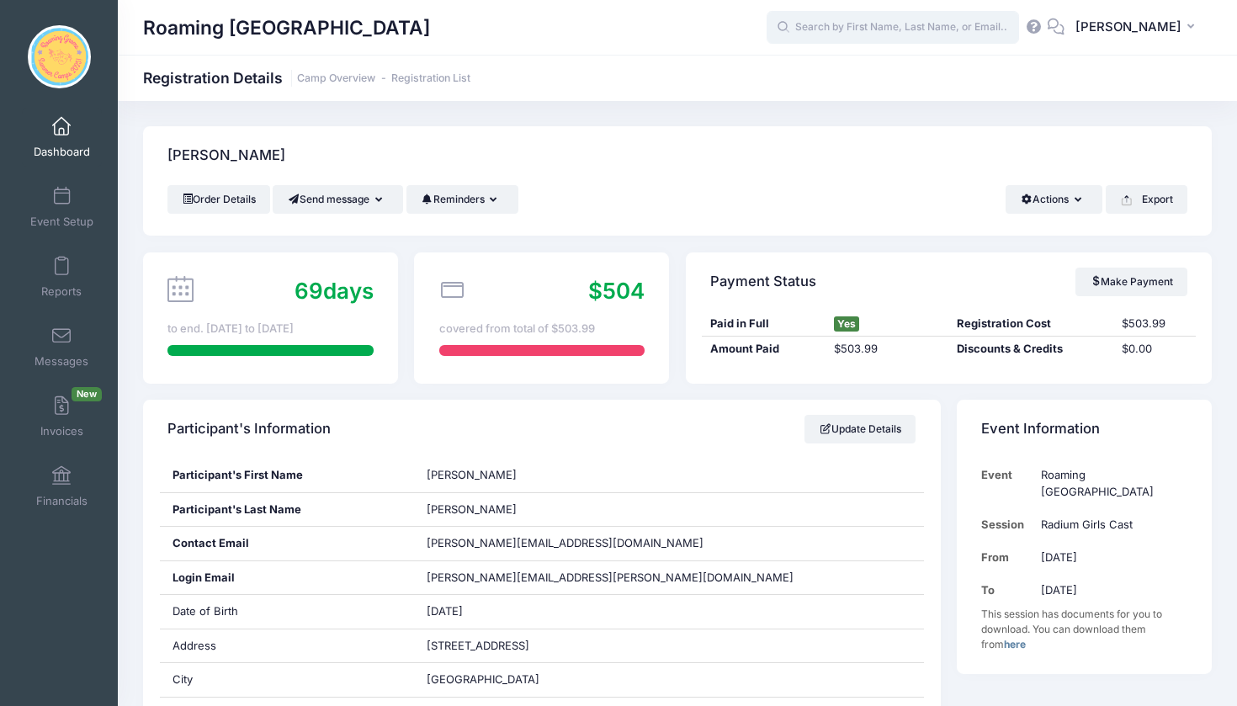
click at [856, 21] on input "text" at bounding box center [892, 28] width 252 height 34
click at [870, 78] on p "Quinla n Jamieson" at bounding box center [925, 72] width 278 height 18
type input "Quinlan Jamieson (Radium Girls Cast, Aug-18, 2025)"
click at [907, 31] on input "text" at bounding box center [892, 28] width 252 height 34
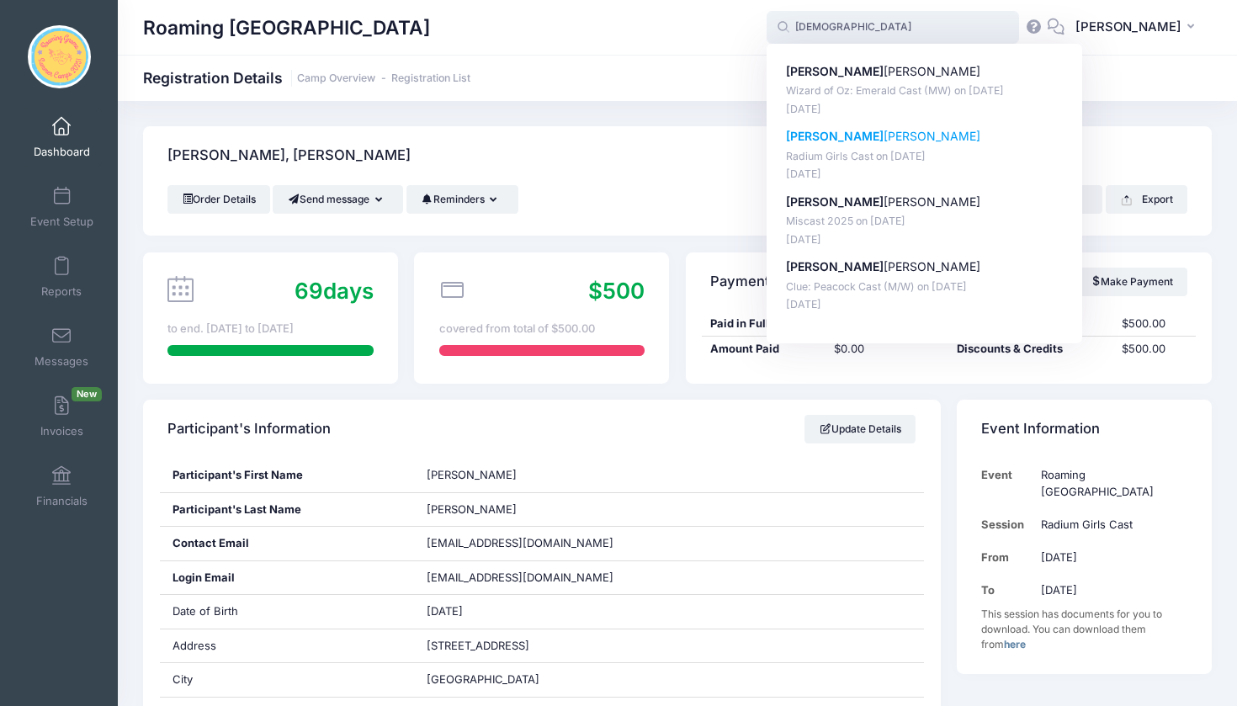
click at [911, 140] on p "Jude Knoll" at bounding box center [925, 137] width 278 height 18
type input "Jude Knoll (Radium Girls Cast, Aug-18, 2025)"
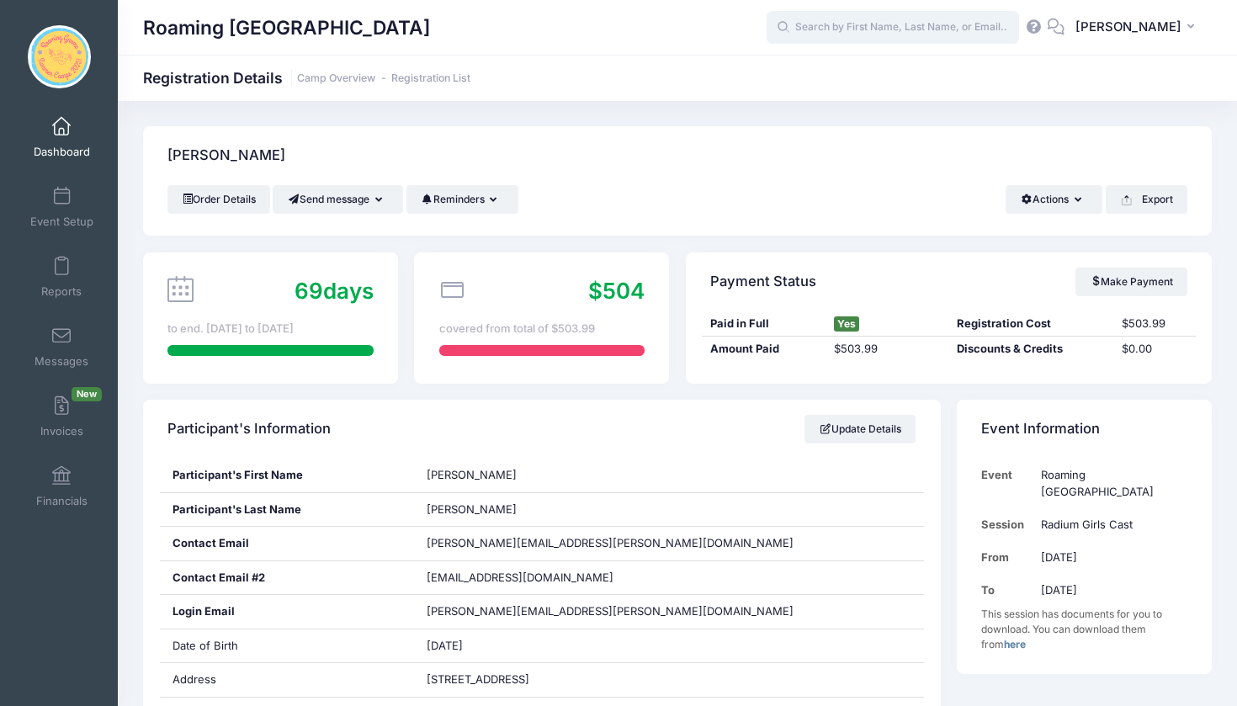
click at [814, 31] on input "text" at bounding box center [892, 28] width 252 height 34
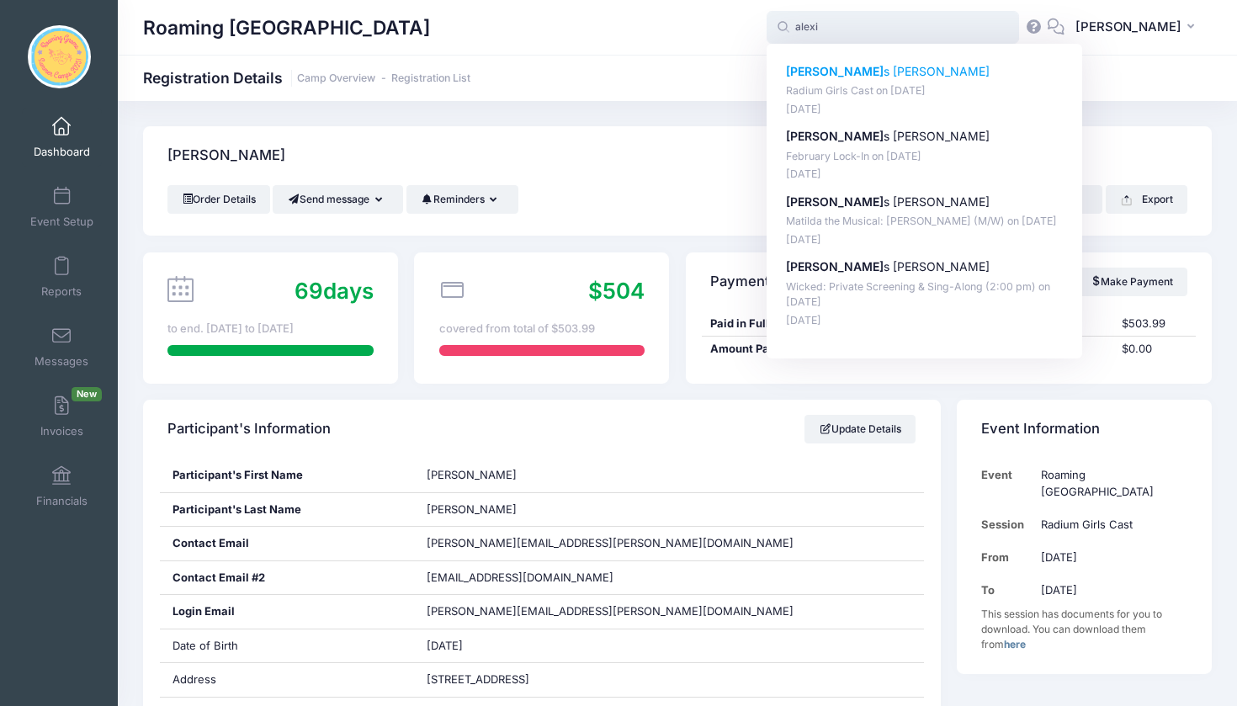
click at [809, 77] on p "Alexi s Tuohy-Miller" at bounding box center [925, 72] width 278 height 18
type input "Alexis Tuohy-Miller (Radium Girls Cast, Aug-18, 2025)"
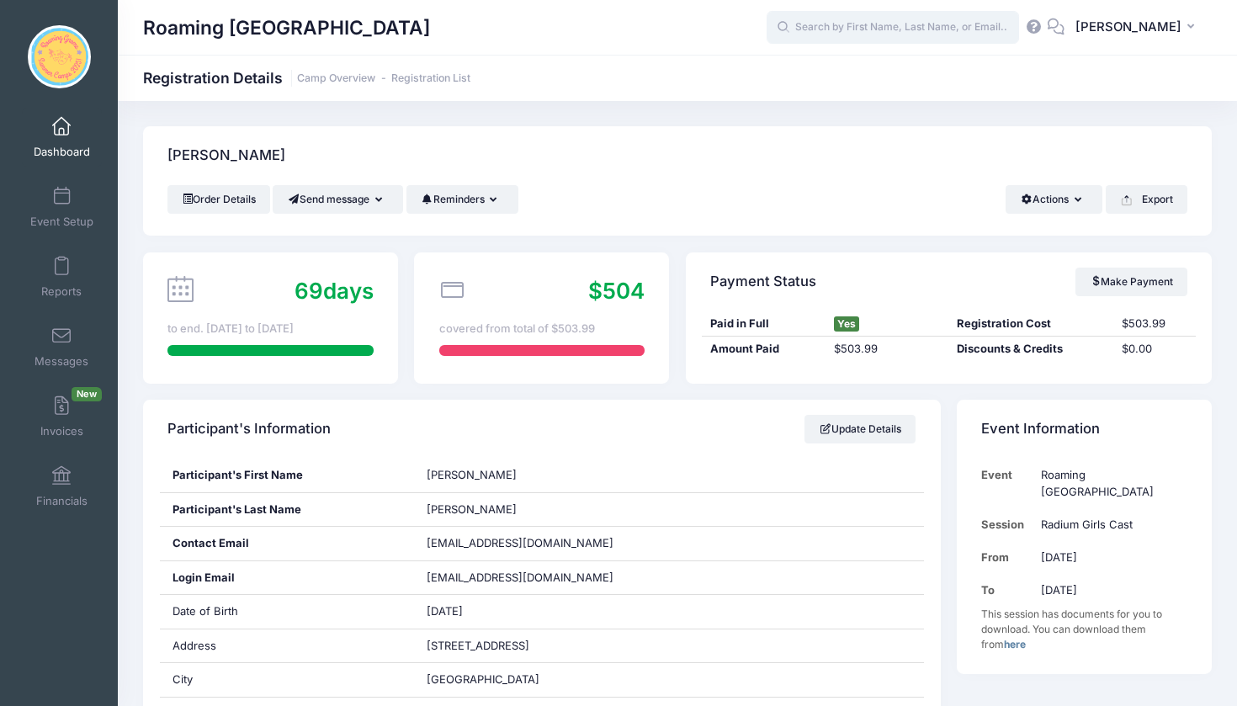
click at [856, 26] on input "text" at bounding box center [892, 28] width 252 height 34
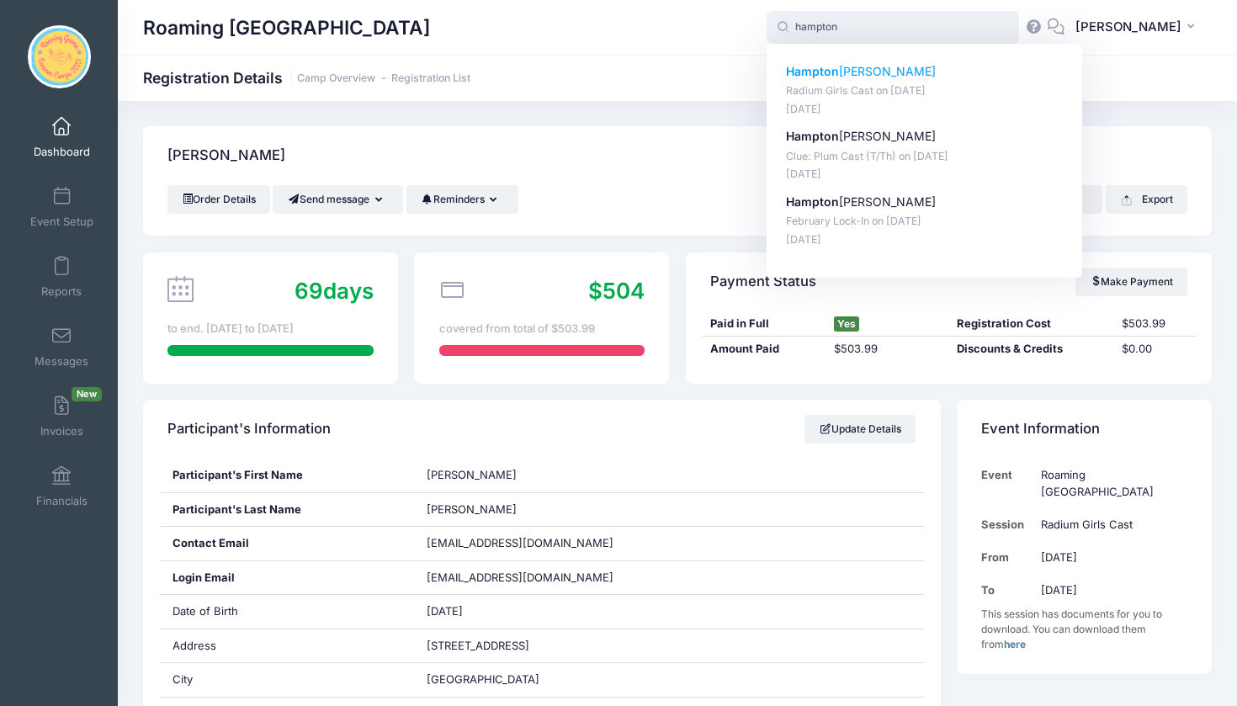
click at [927, 74] on p "Hampton Wolterstorff" at bounding box center [925, 72] width 278 height 18
type input "Hampton Wolterstorff (Radium Girls Cast, Aug-18, 2025)"
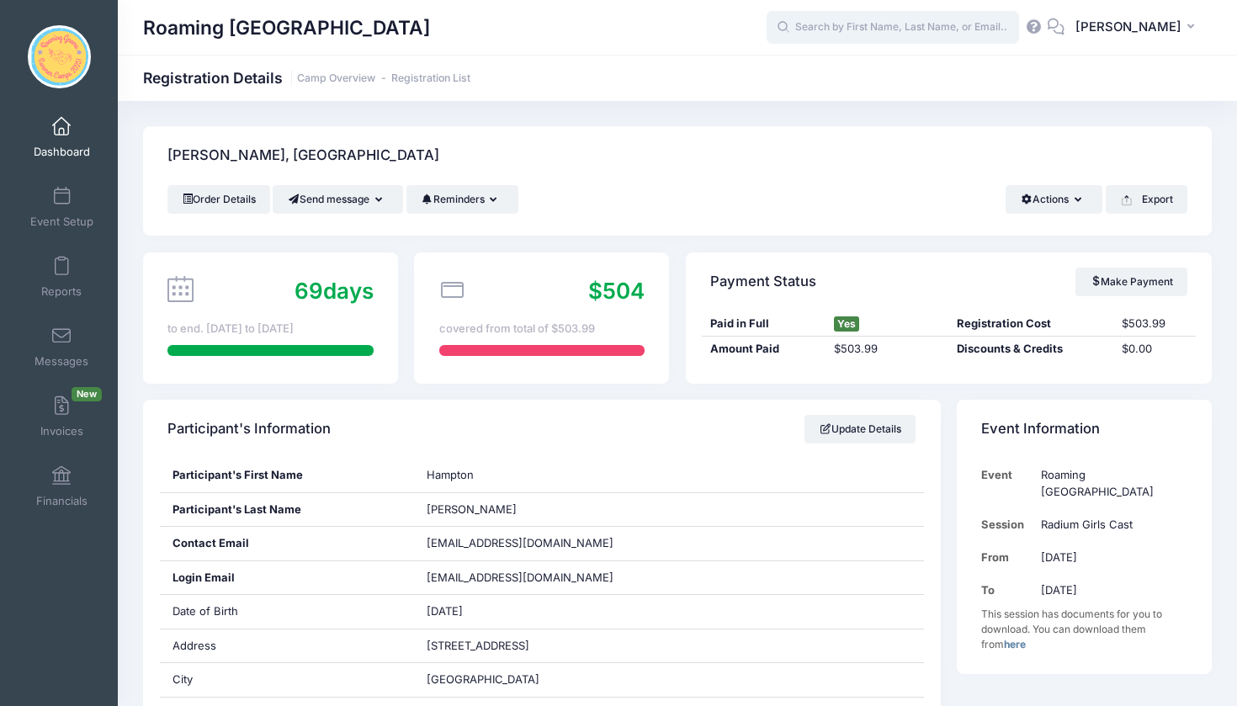
click at [887, 31] on input "text" at bounding box center [892, 28] width 252 height 34
type input "r"
